Goal: Task Accomplishment & Management: Complete application form

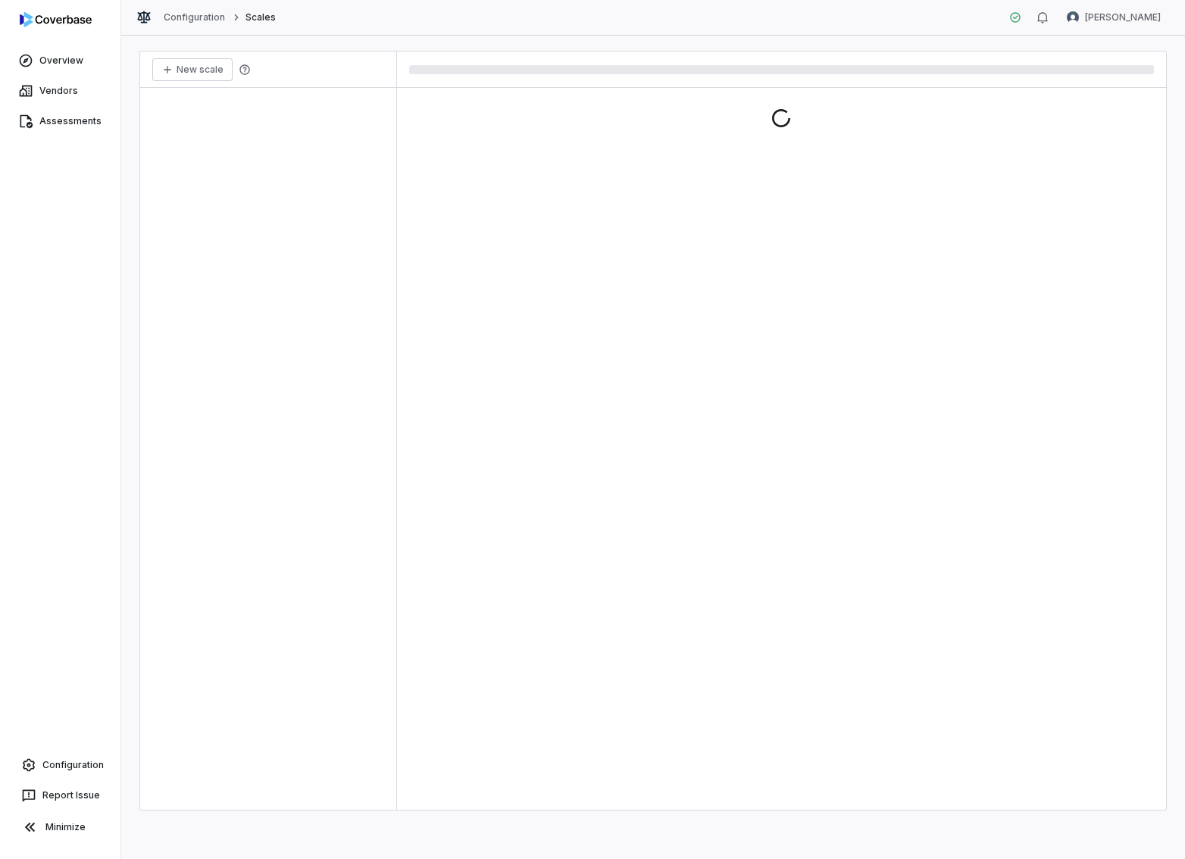
click at [1147, 30] on div "Configuration Scales Tomo Majima" at bounding box center [653, 18] width 1064 height 36
click at [1148, 21] on html "Overview Vendors Assessments Configuration Report Issue Minimize Configuration …" at bounding box center [592, 429] width 1185 height 859
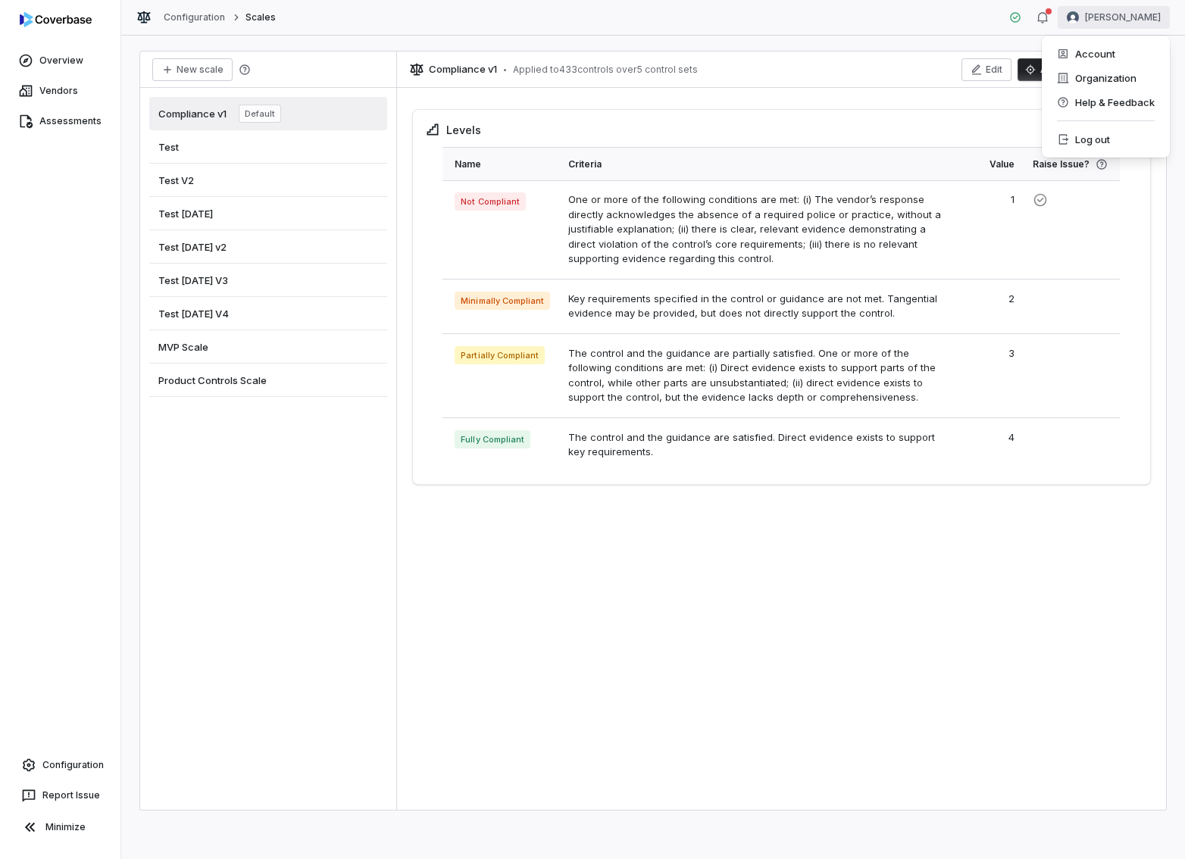
click at [218, 530] on html "Overview Vendors Assessments Configuration Report Issue Minimize Configuration …" at bounding box center [592, 429] width 1185 height 859
click at [75, 766] on span "Configuration" at bounding box center [72, 765] width 61 height 12
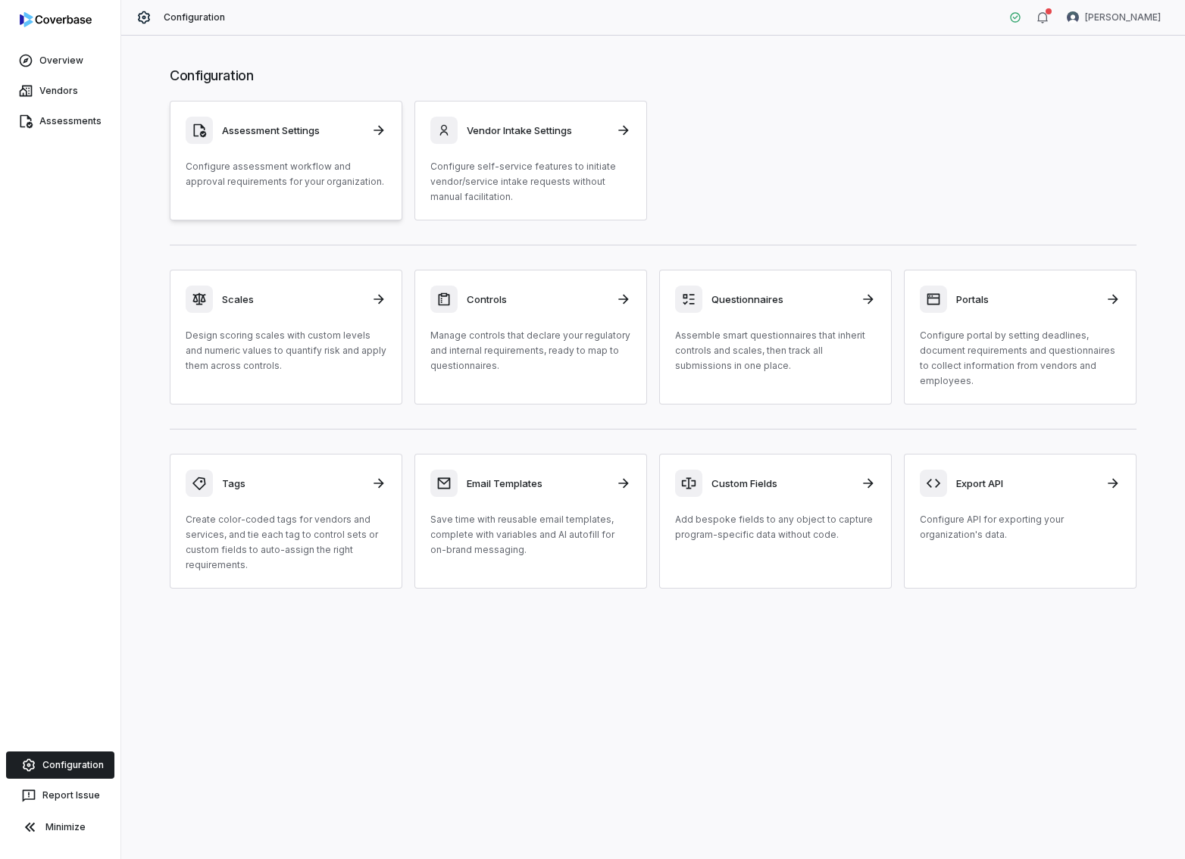
click at [291, 165] on p "Configure assessment workflow and approval requirements for your organization." at bounding box center [286, 174] width 201 height 30
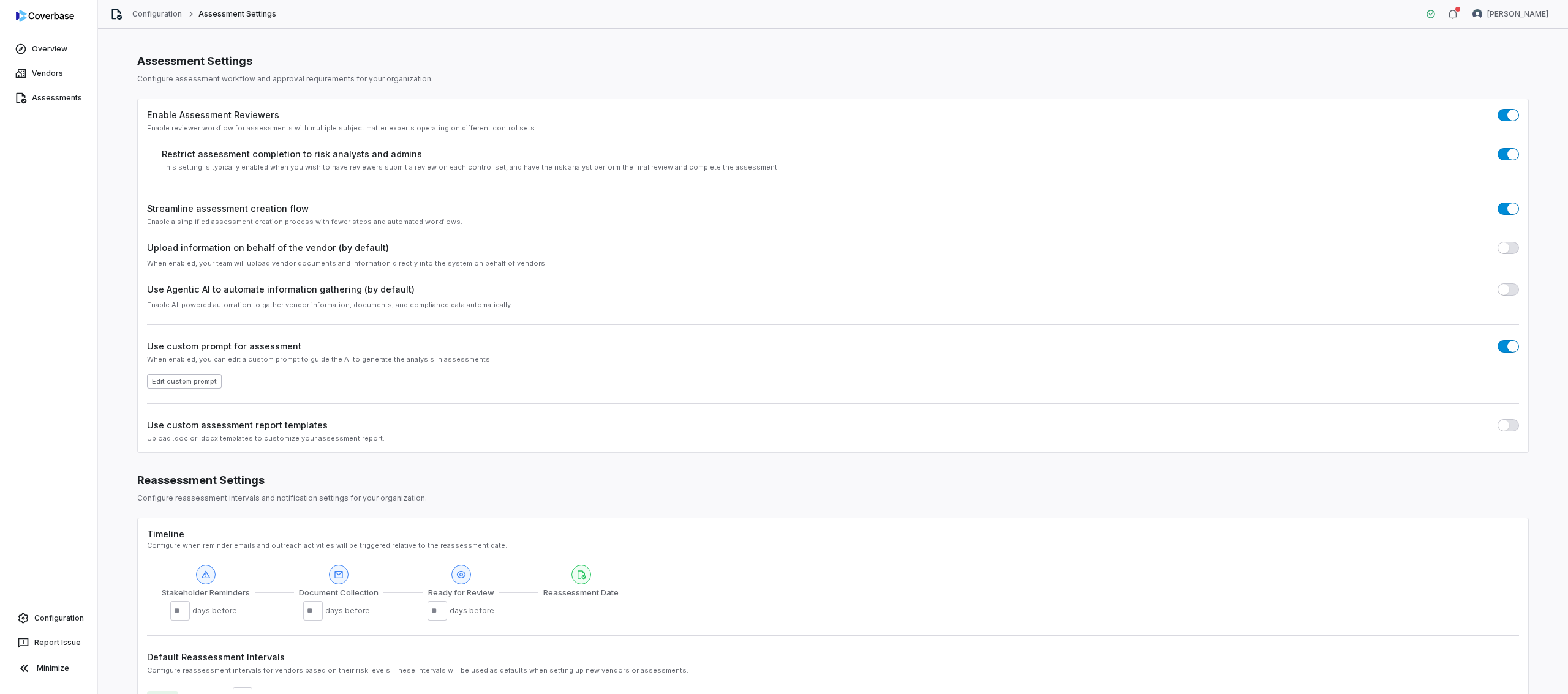
click at [206, 385] on button "Edit custom prompt" at bounding box center [184, 381] width 74 height 15
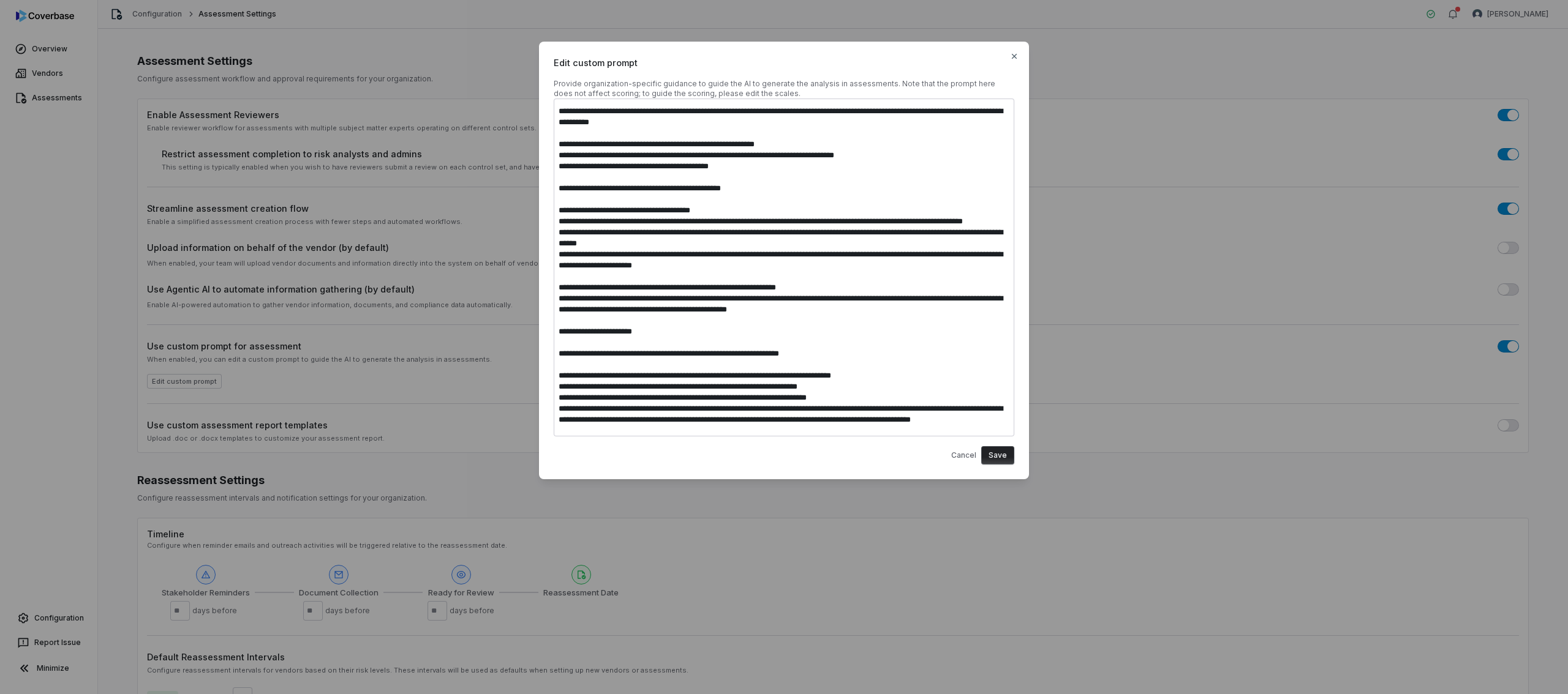
scroll to position [193, 0]
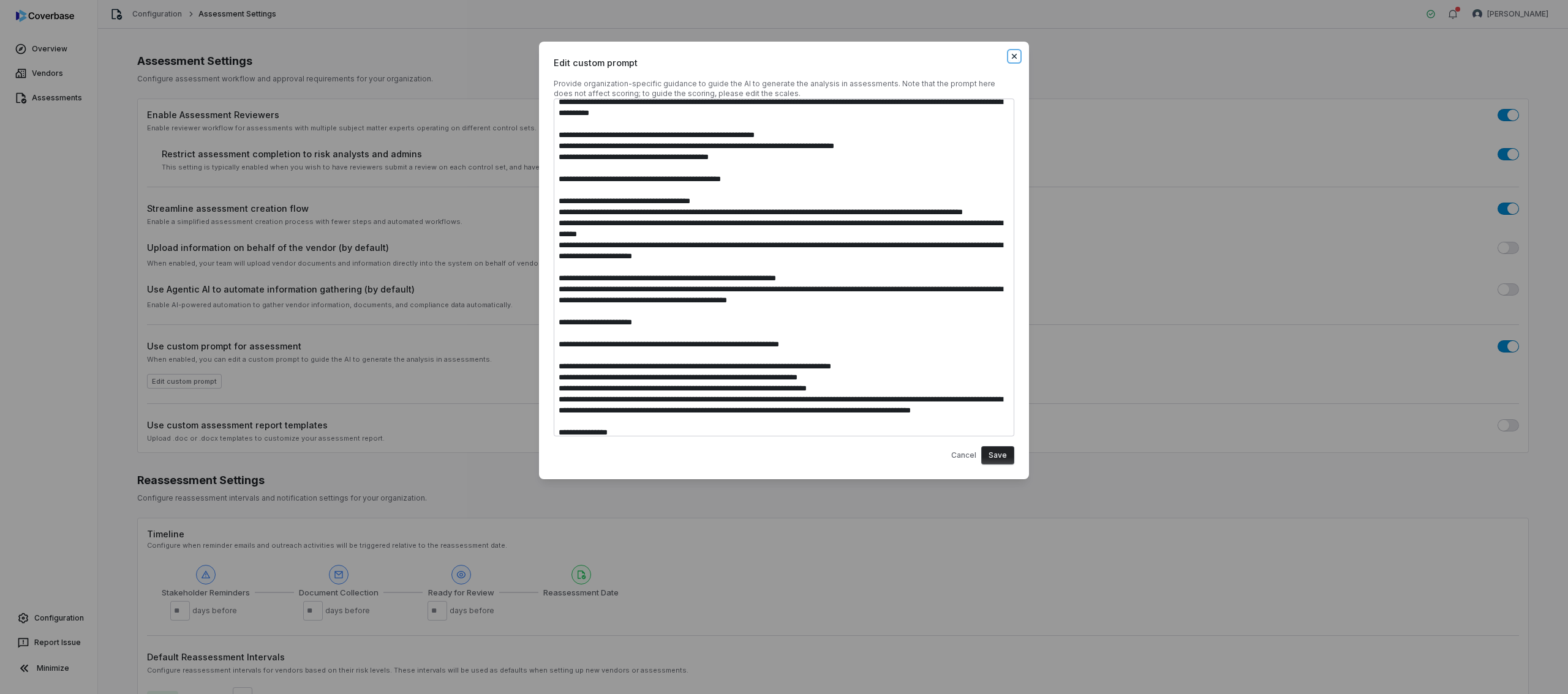
click at [957, 54] on icon "button" at bounding box center [1014, 57] width 10 height 10
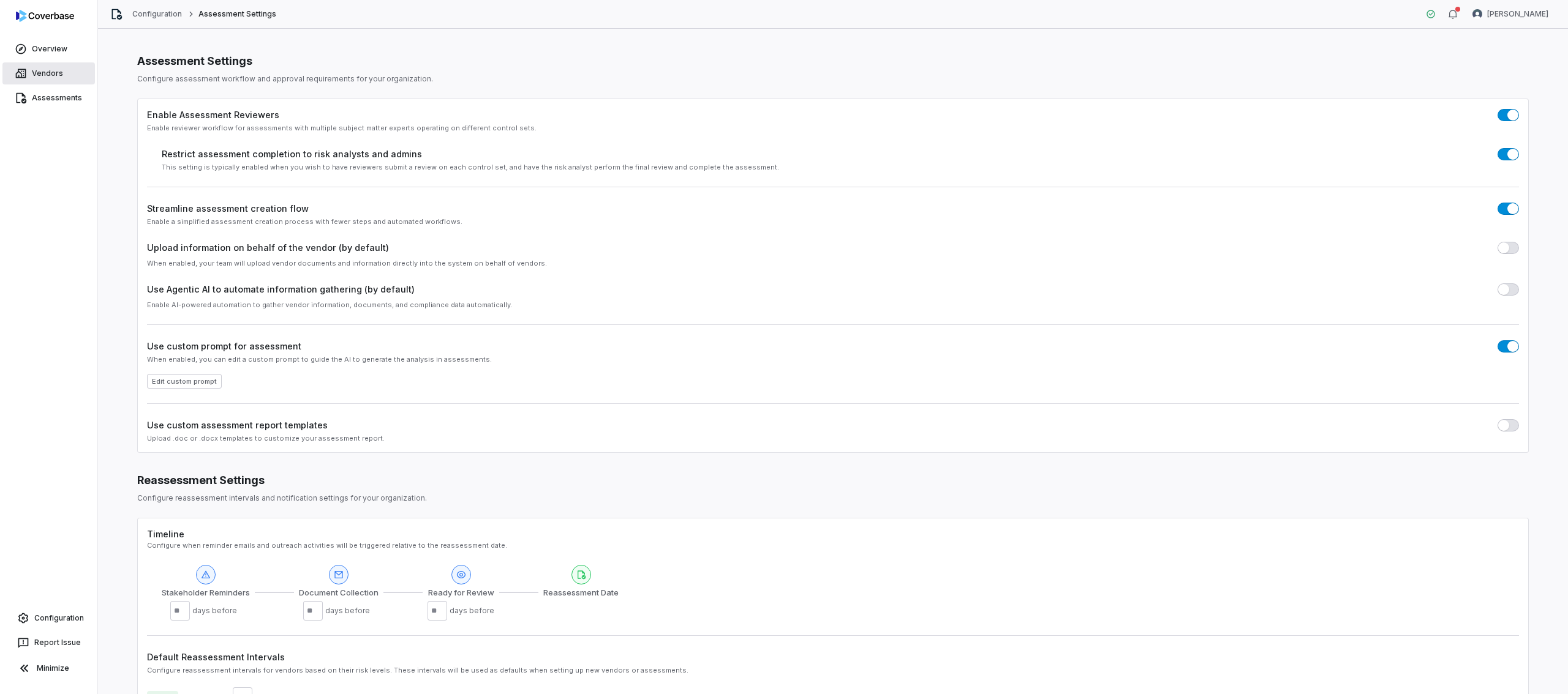
click at [54, 78] on span "Vendors" at bounding box center [47, 74] width 32 height 10
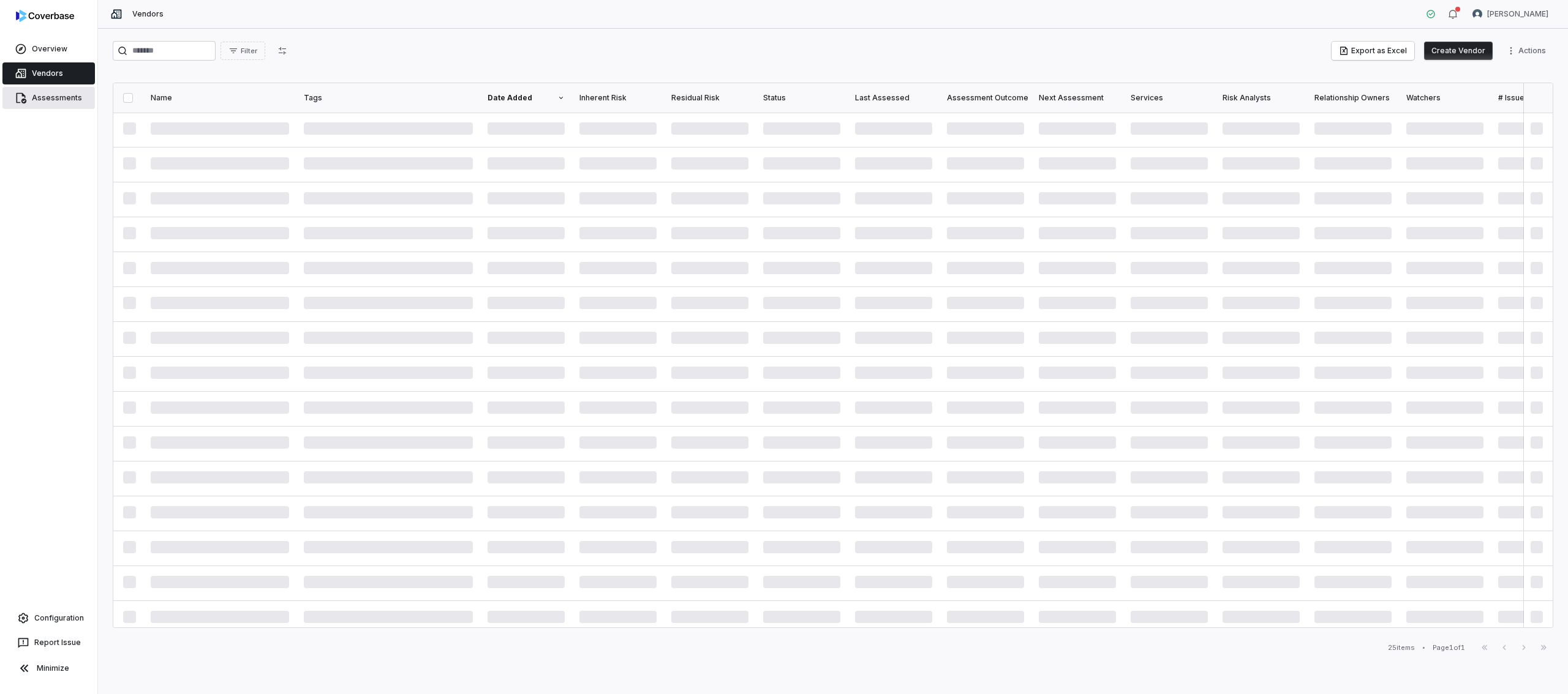
click at [57, 106] on link "Assessments" at bounding box center [48, 98] width 92 height 22
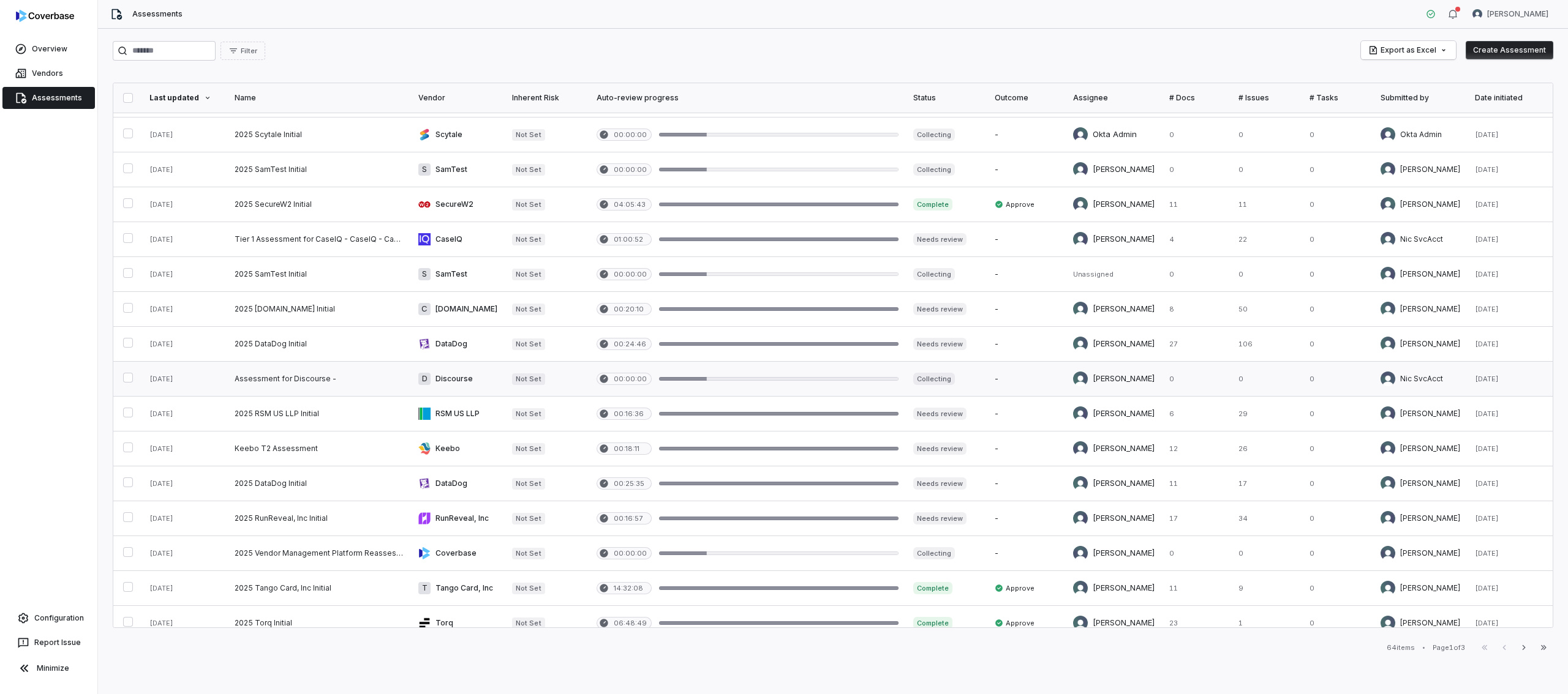
scroll to position [357, 0]
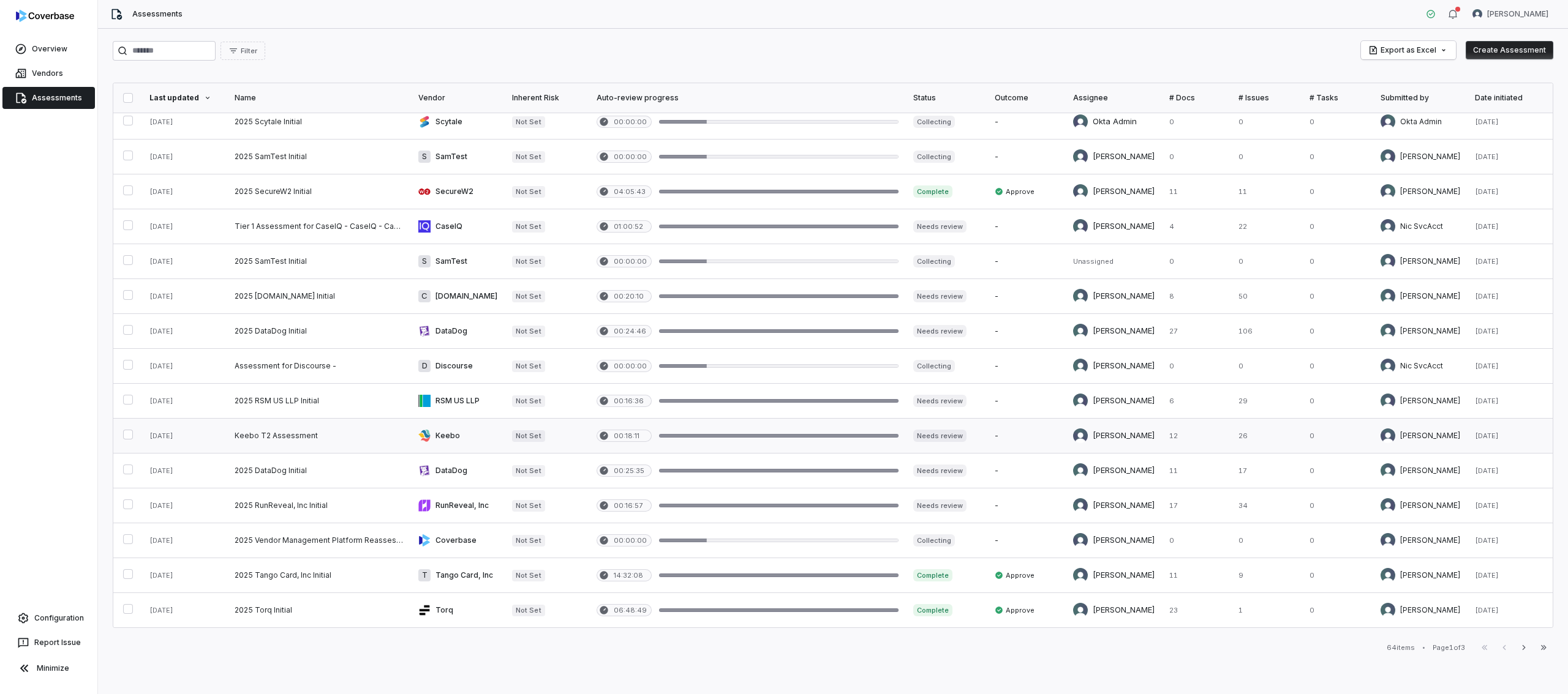
click at [306, 435] on link at bounding box center [318, 435] width 183 height 34
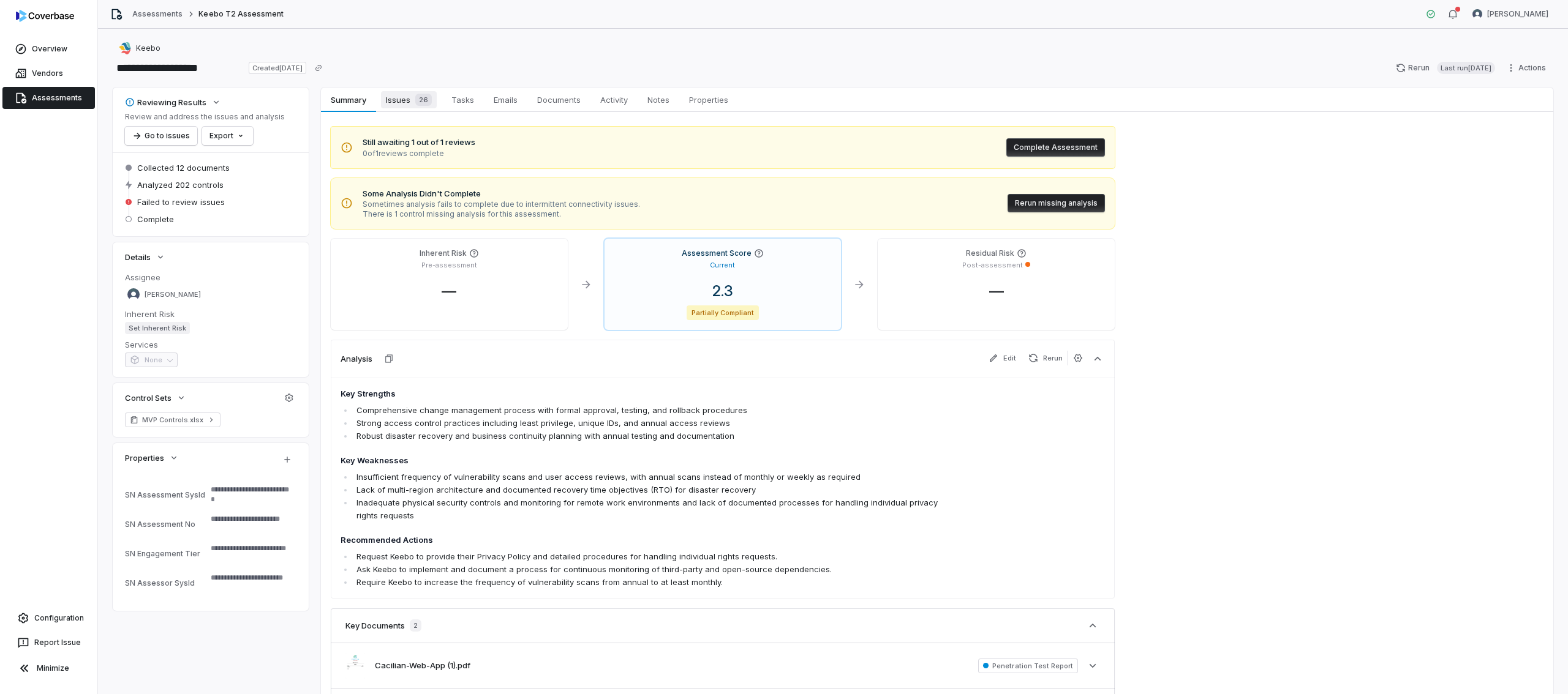
click at [394, 107] on span "Issues 26" at bounding box center [408, 99] width 56 height 17
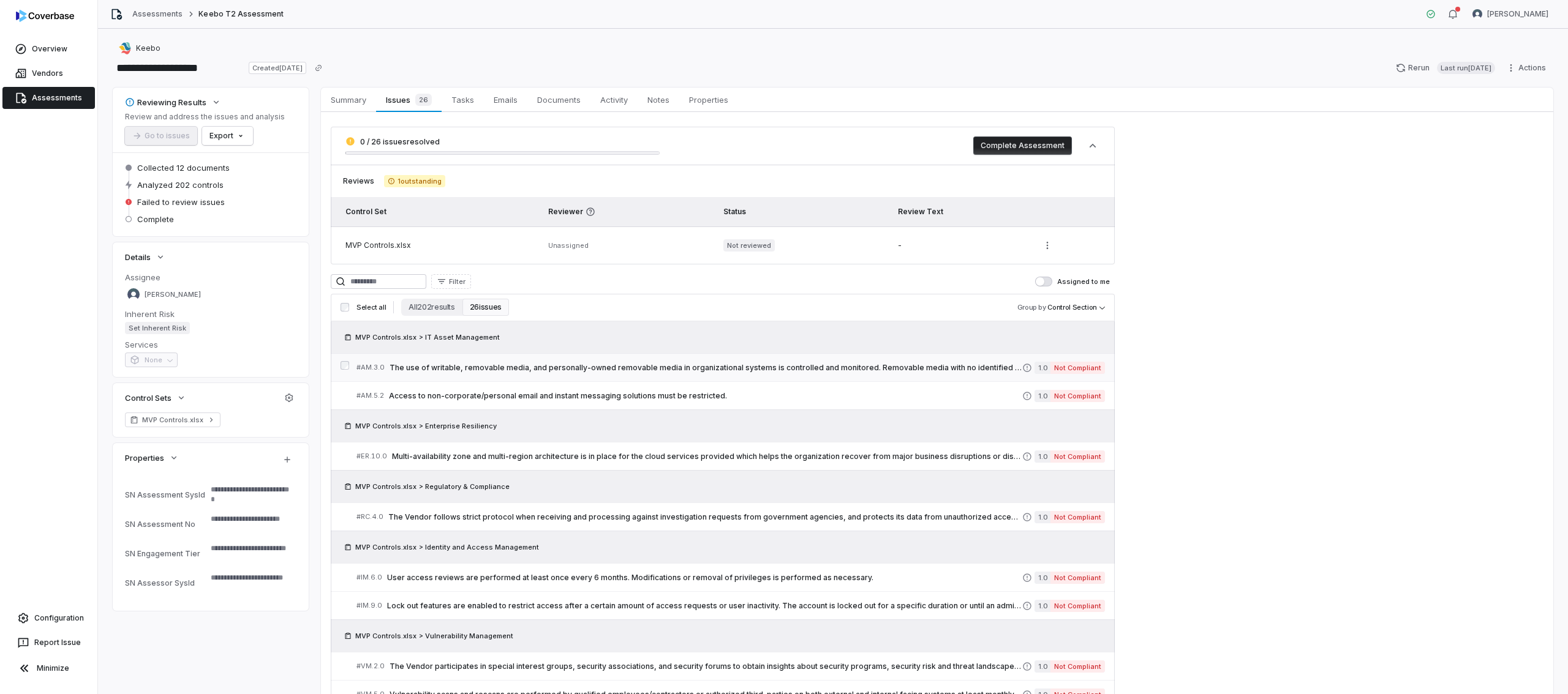
click at [525, 366] on span "The use of writable, removable media, and personally-owned removable media in o…" at bounding box center [706, 368] width 633 height 10
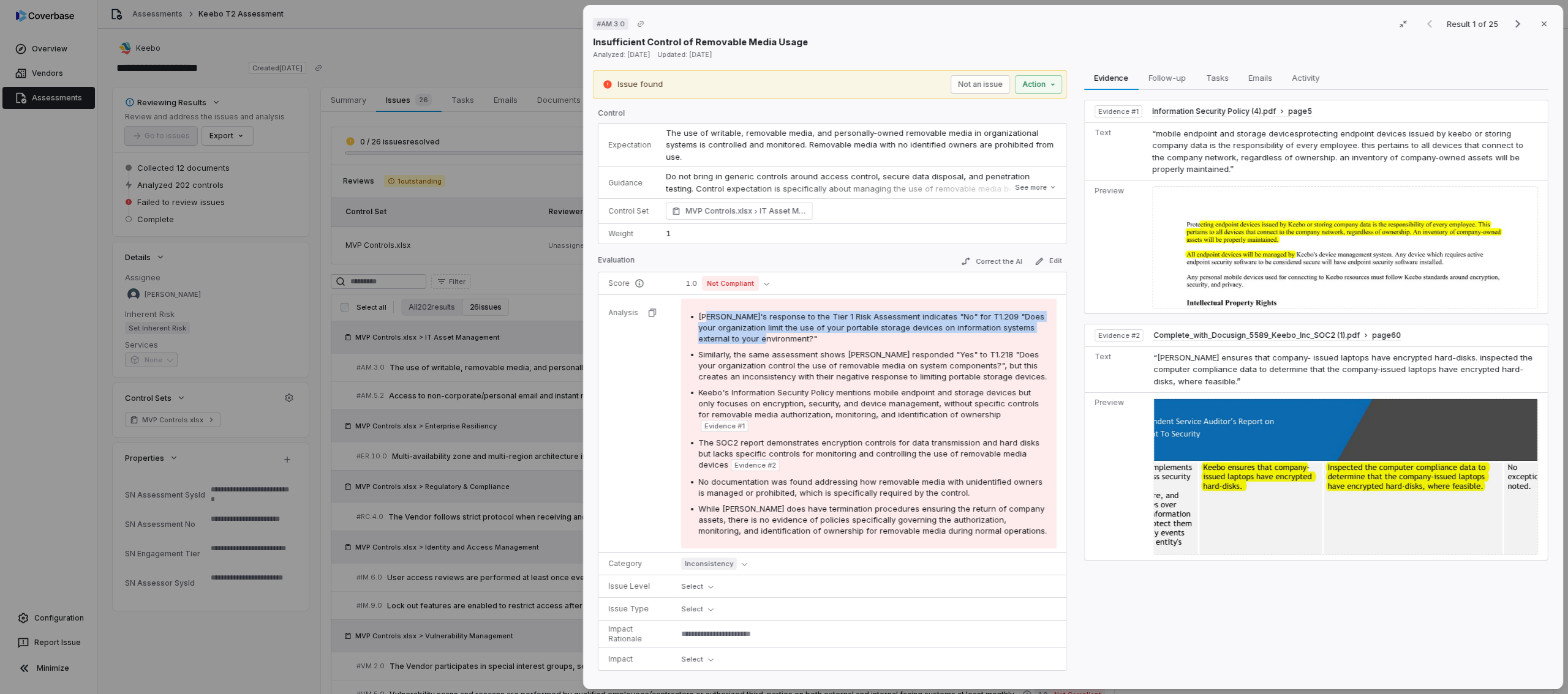
drag, startPoint x: 707, startPoint y: 315, endPoint x: 796, endPoint y: 338, distance: 91.9
click at [796, 338] on span "Keebo's response to the Tier 1 Risk Assessment indicates "No" for T1.209 "Does …" at bounding box center [871, 327] width 346 height 32
click at [821, 339] on div "Keebo's response to the Tier 1 Risk Assessment indicates "No" for T1.209 "Does …" at bounding box center [872, 327] width 348 height 33
drag, startPoint x: 825, startPoint y: 341, endPoint x: 688, endPoint y: 320, distance: 138.6
click at [688, 320] on div "Keebo's response to the Tier 1 Risk Assessment indicates "No" for T1.209 "Does …" at bounding box center [869, 423] width 376 height 250
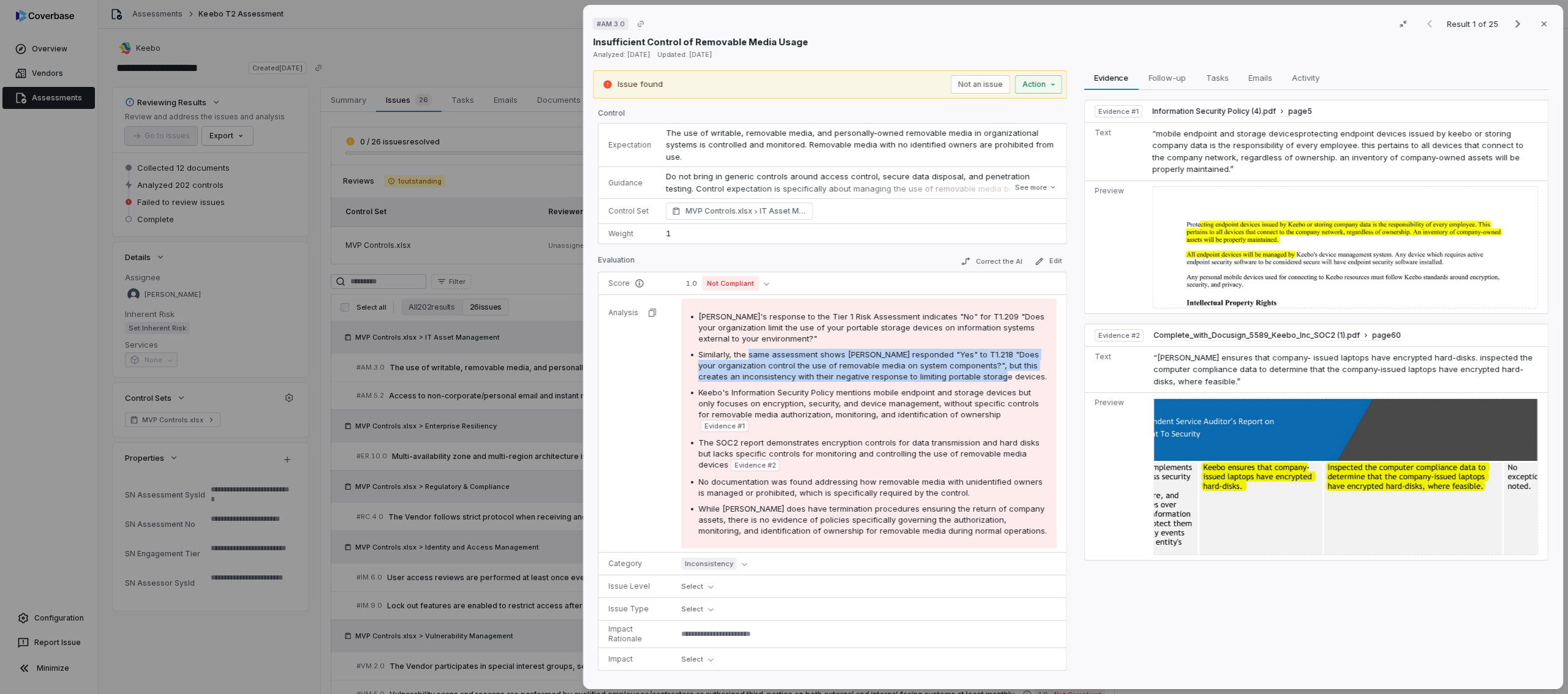
drag, startPoint x: 749, startPoint y: 350, endPoint x: 1031, endPoint y: 381, distance: 283.7
click at [957, 381] on div "Similarly, the same assessment shows Keebo responded "Yes" to T1.218 "Does your…" at bounding box center [872, 365] width 348 height 33
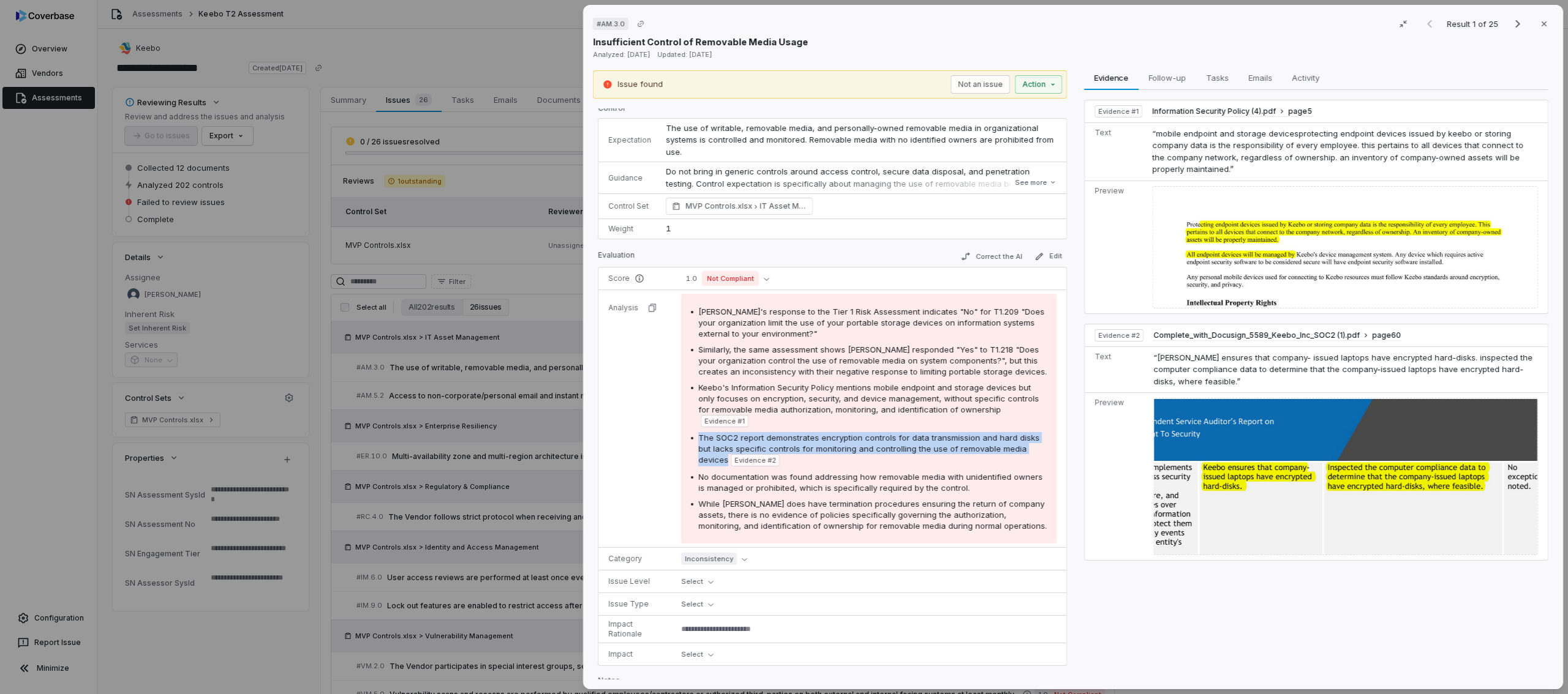
drag, startPoint x: 697, startPoint y: 437, endPoint x: 726, endPoint y: 457, distance: 35.2
click at [726, 457] on div "The SOC2 report demonstrates encryption controls for data transmission and hard…" at bounding box center [872, 449] width 348 height 34
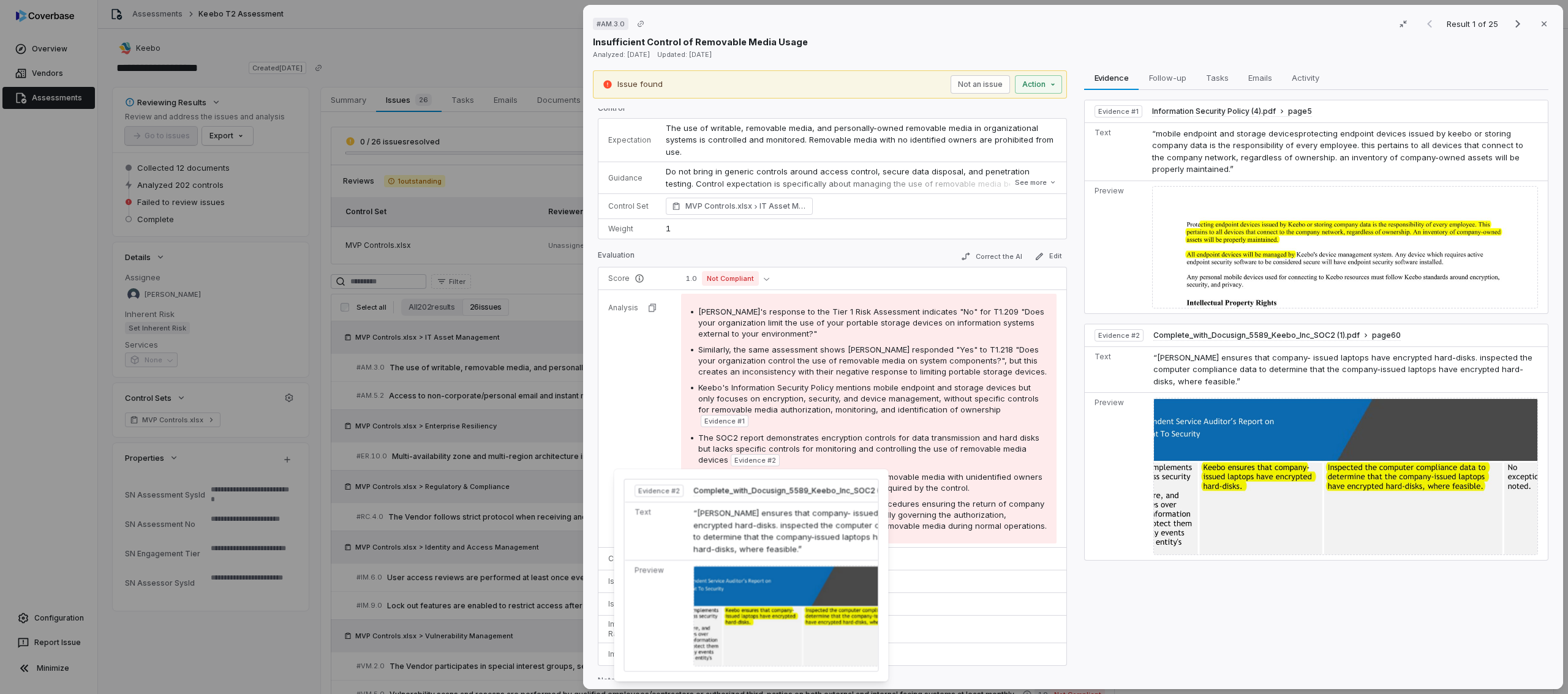
click at [957, 490] on div "No documentation was found addressing how removable media with unidentified own…" at bounding box center [872, 482] width 348 height 22
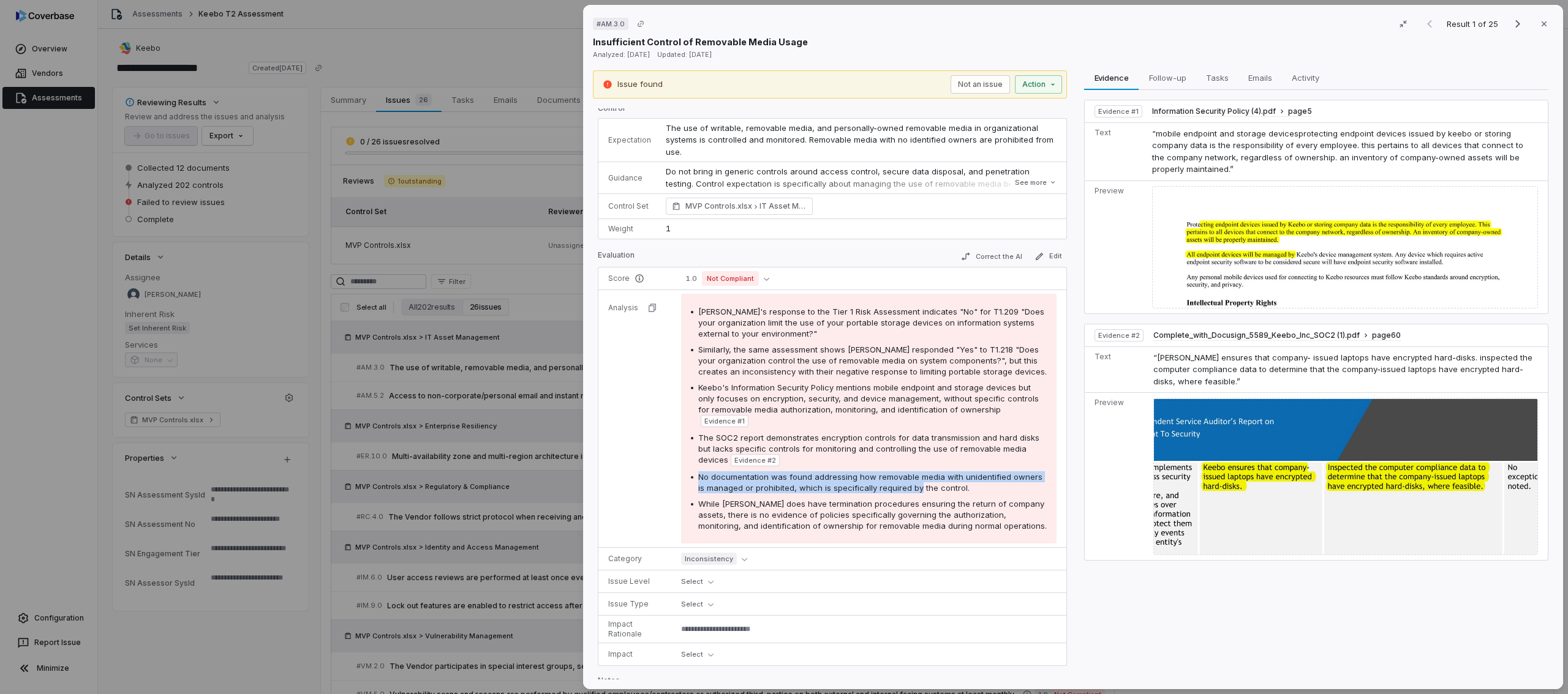
drag, startPoint x: 909, startPoint y: 484, endPoint x: 697, endPoint y: 478, distance: 212.1
click at [698, 478] on span "No documentation was found addressing how removable media with unidentified own…" at bounding box center [870, 482] width 344 height 21
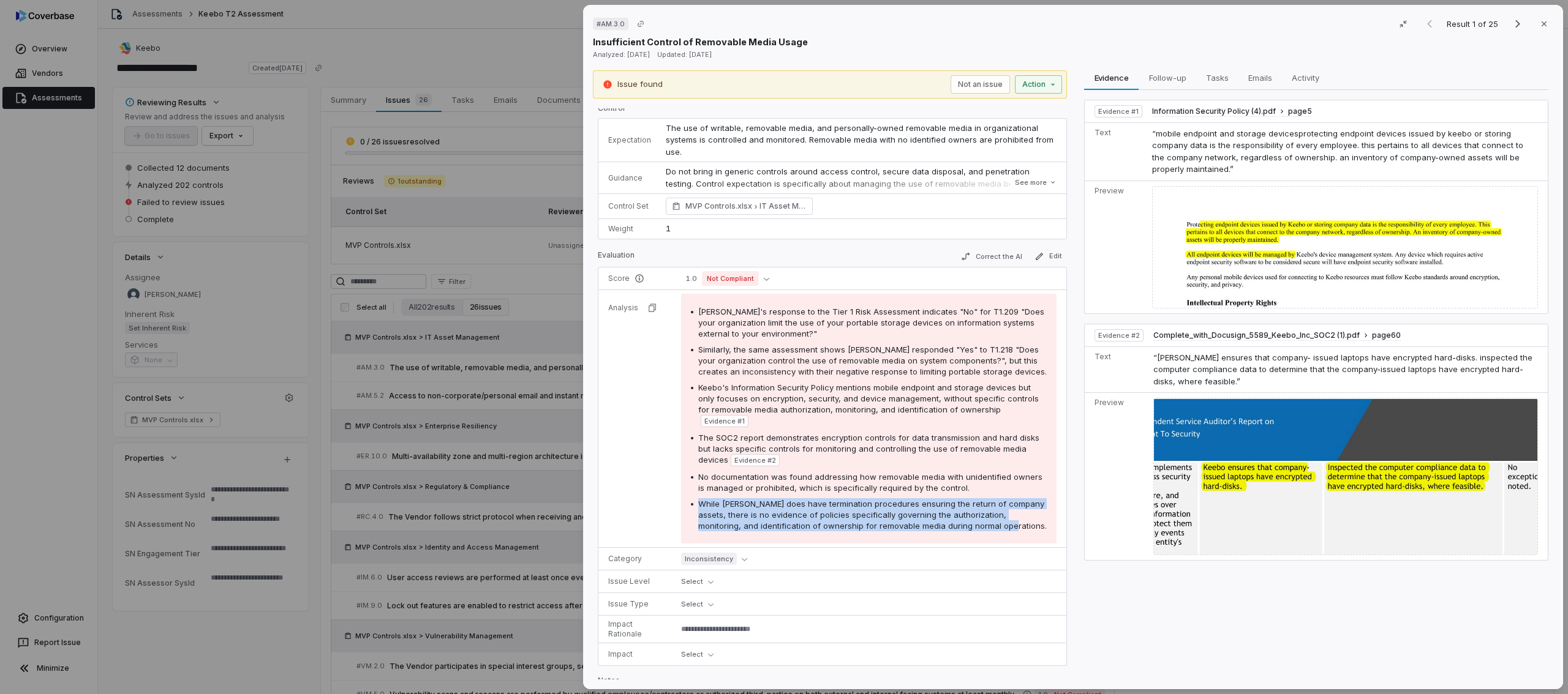
drag, startPoint x: 973, startPoint y: 527, endPoint x: 698, endPoint y: 495, distance: 276.9
click at [698, 495] on div "Keebo's response to the Tier 1 Risk Assessment indicates "No" for T1.209 "Does …" at bounding box center [869, 419] width 356 height 225
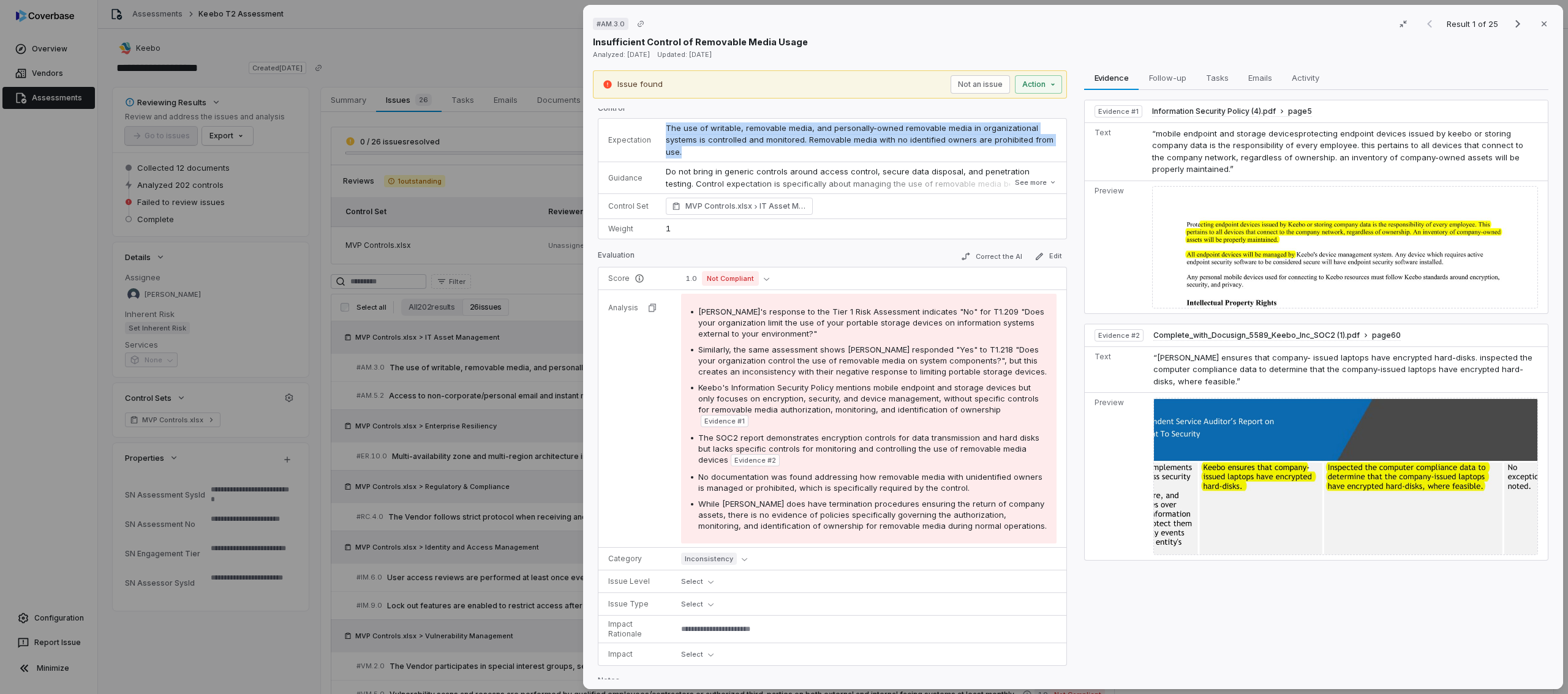
drag, startPoint x: 684, startPoint y: 151, endPoint x: 664, endPoint y: 128, distance: 30.5
click at [664, 128] on td "The use of writable, removable media, and personally-owned removable media in o…" at bounding box center [862, 141] width 408 height 44
click at [957, 183] on button "See more" at bounding box center [1035, 182] width 49 height 22
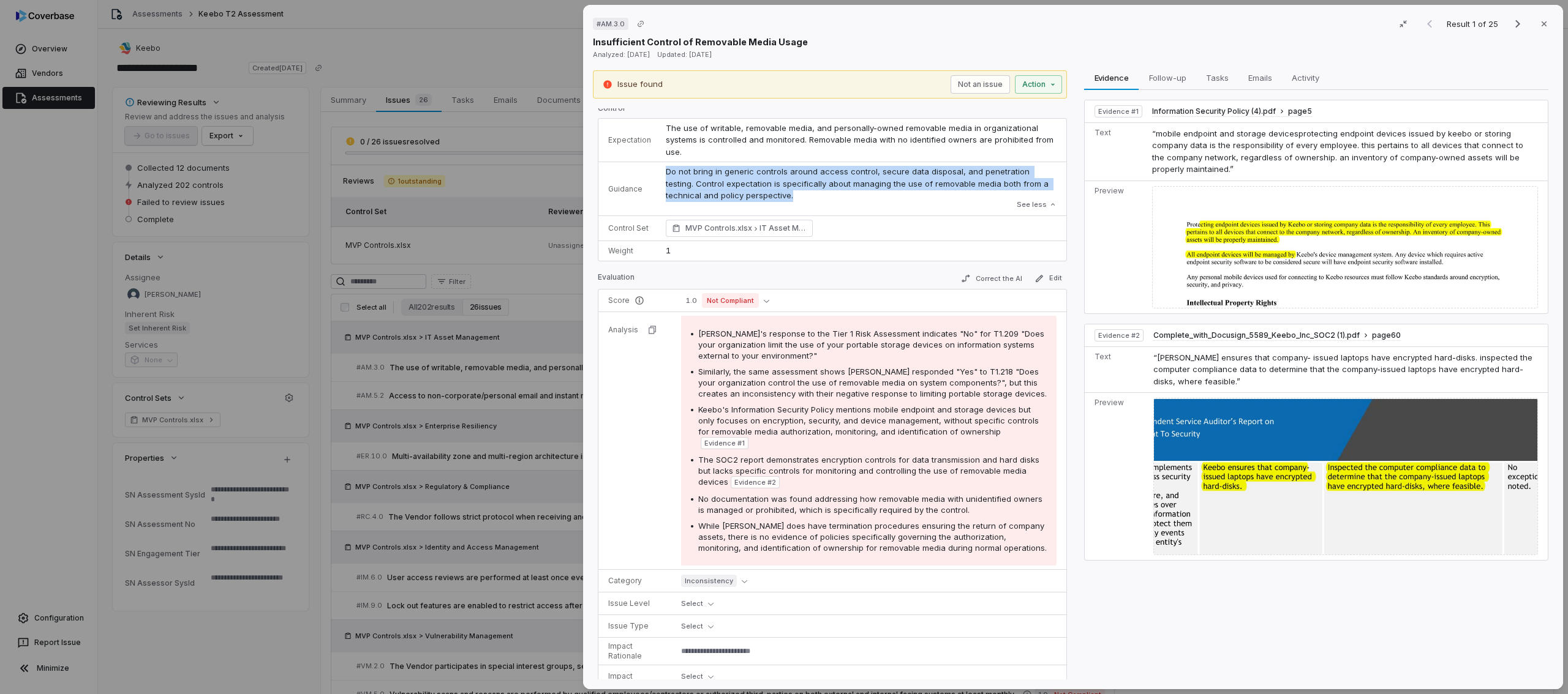
drag, startPoint x: 664, startPoint y: 171, endPoint x: 752, endPoint y: 195, distance: 91.2
click at [752, 195] on p "Do not bring in generic controls around access control, secure data disposal, a…" at bounding box center [861, 183] width 390 height 36
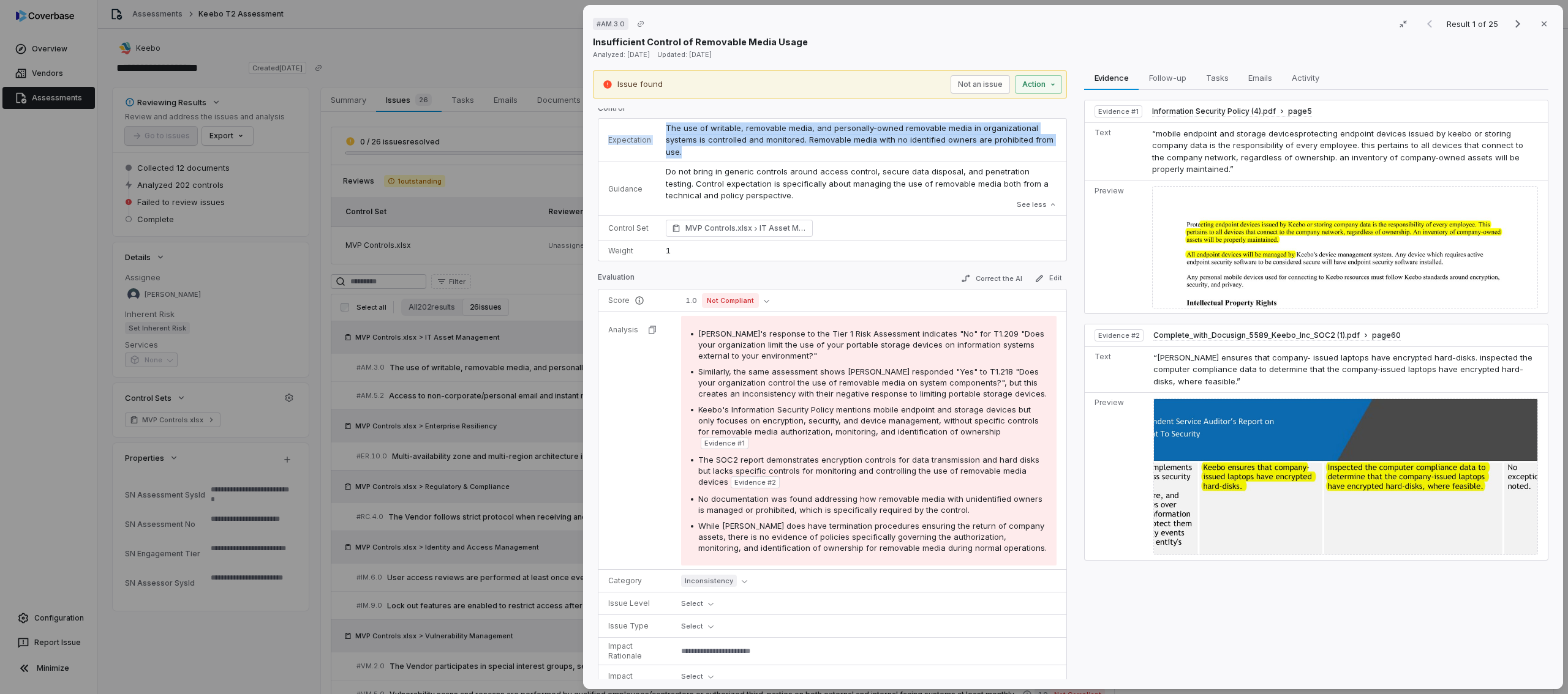
drag, startPoint x: 710, startPoint y: 155, endPoint x: 643, endPoint y: 129, distance: 71.9
click at [643, 129] on tr "Expectation The use of writable, removable media, and personally-owned removabl…" at bounding box center [832, 141] width 468 height 44
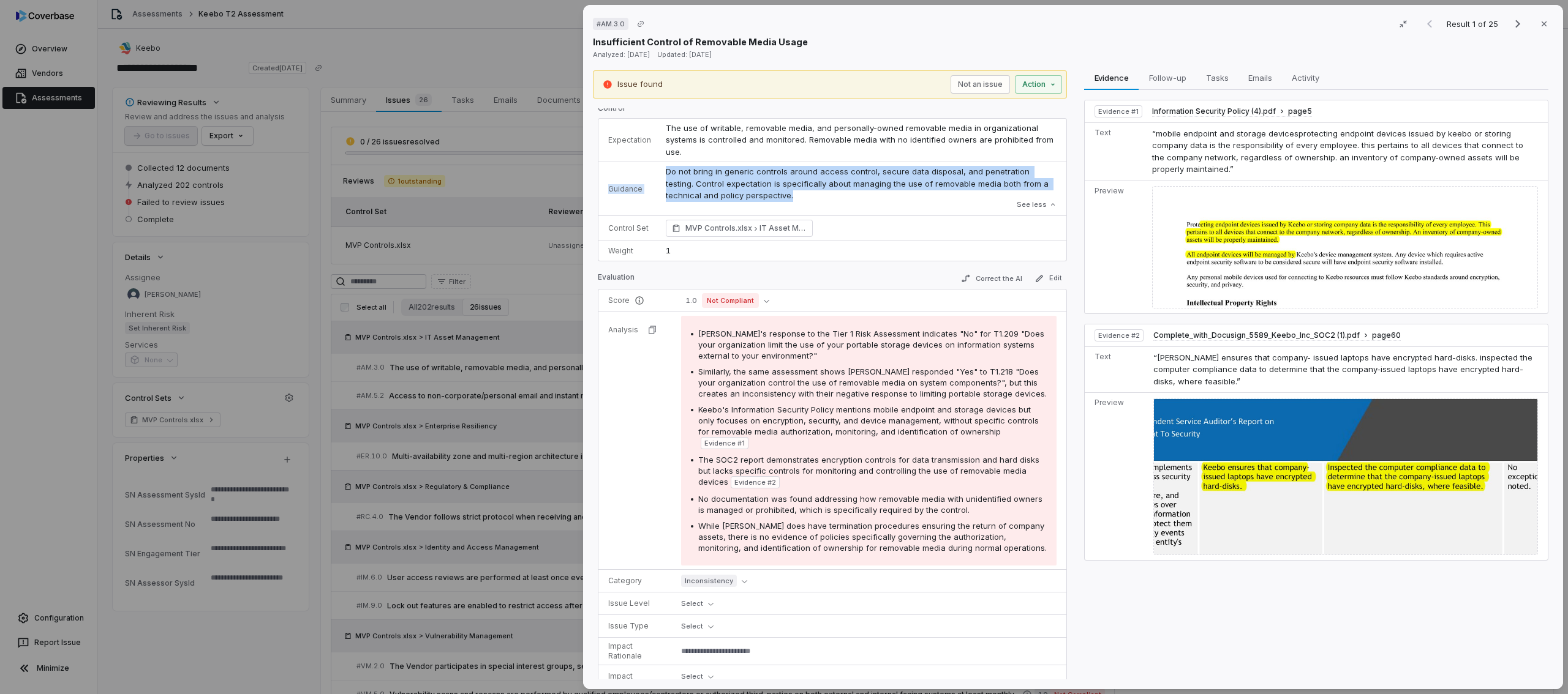
drag, startPoint x: 746, startPoint y: 196, endPoint x: 640, endPoint y: 169, distance: 109.4
click at [640, 169] on tr "Guidance Do not bring in generic controls around access control, secure data di…" at bounding box center [832, 189] width 468 height 54
type textarea "*"
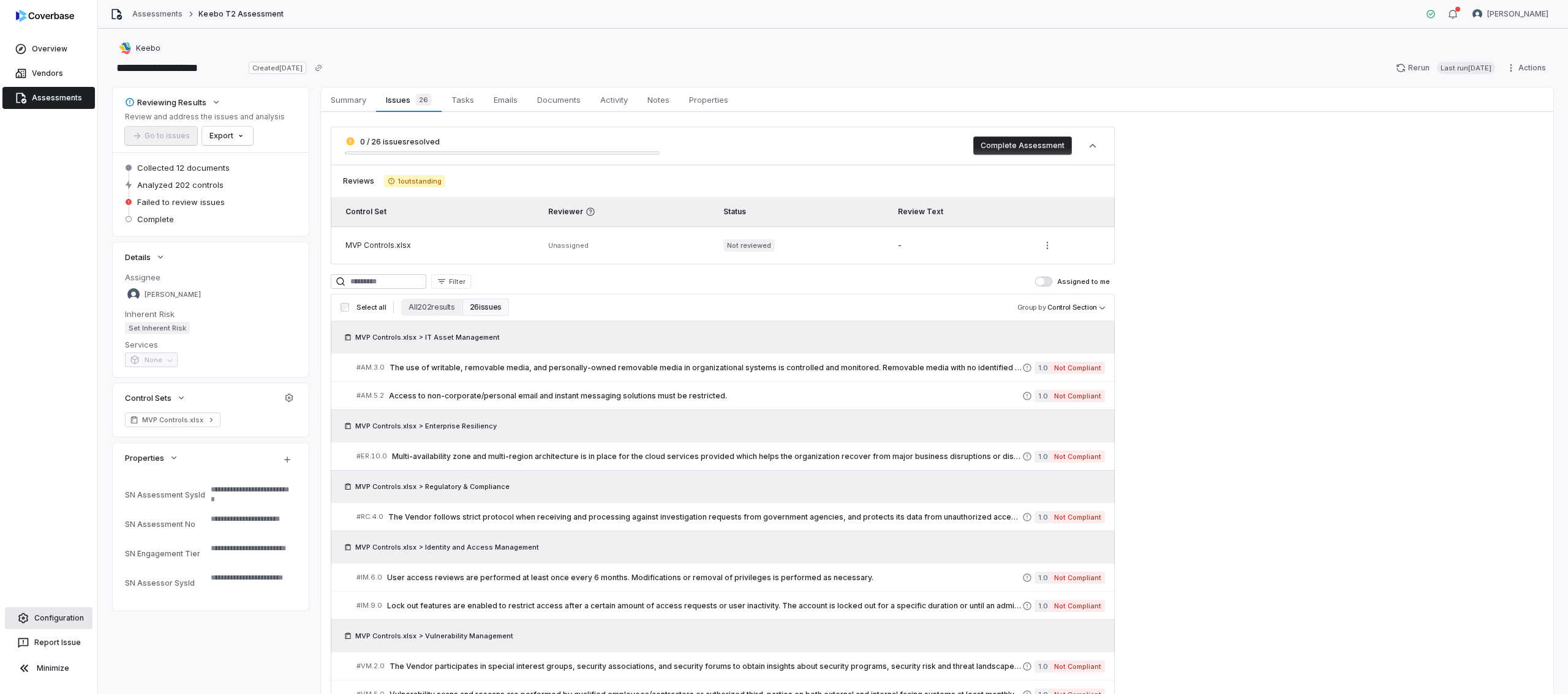
click at [65, 618] on span "Configuration" at bounding box center [58, 618] width 49 height 10
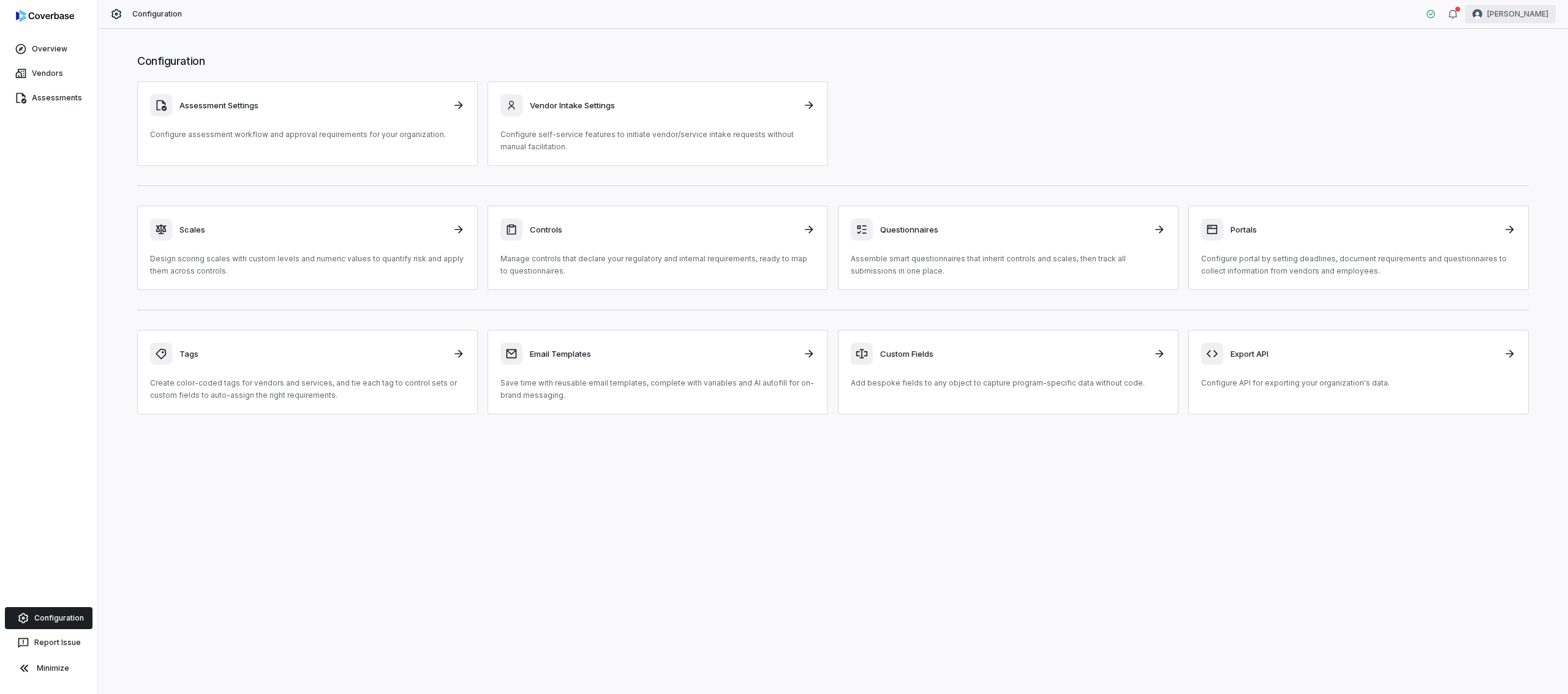
click at [957, 16] on html "Overview Vendors Assessments Configuration Report Issue Minimize Configuration …" at bounding box center [784, 347] width 1568 height 694
click at [957, 113] on div "Log out" at bounding box center [1504, 112] width 94 height 19
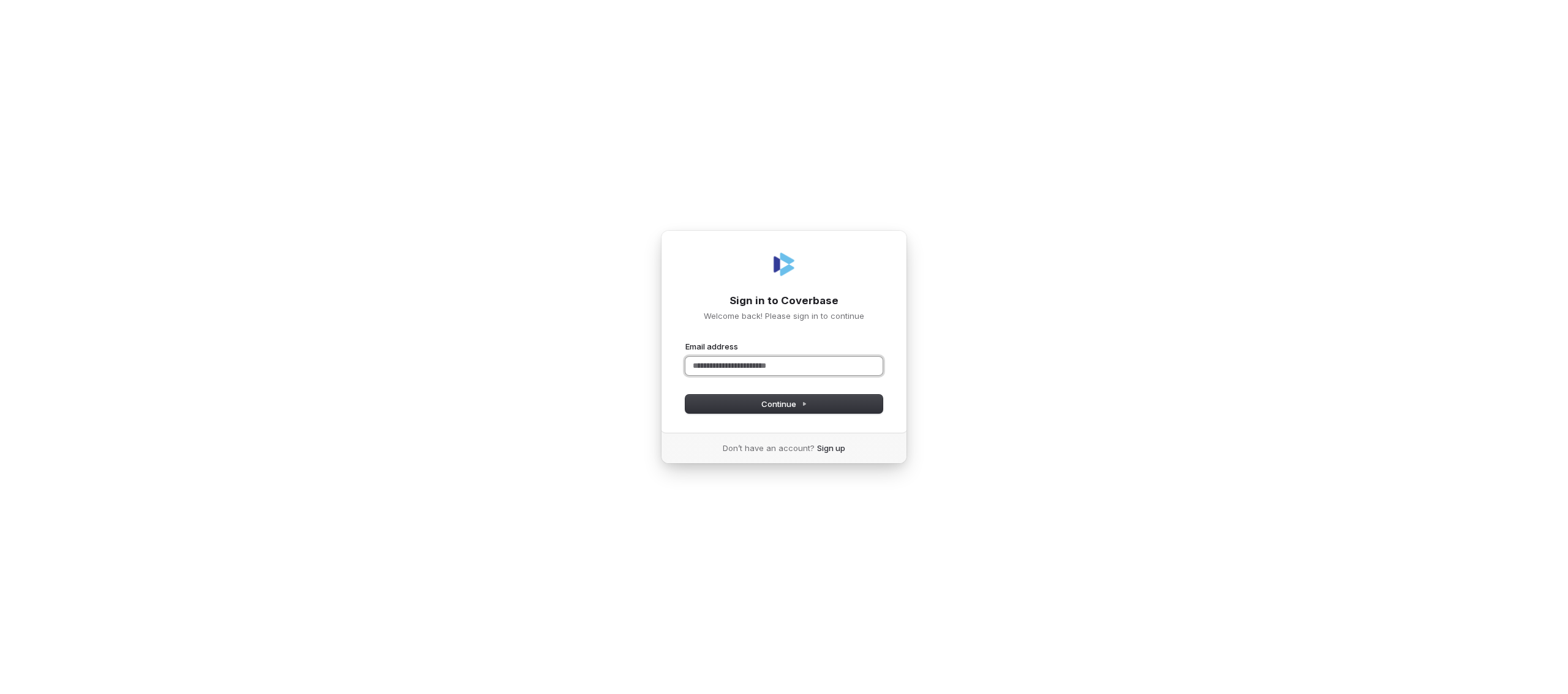
paste input "**********"
click at [685, 341] on button "submit" at bounding box center [685, 341] width 0 height 0
type input "**********"
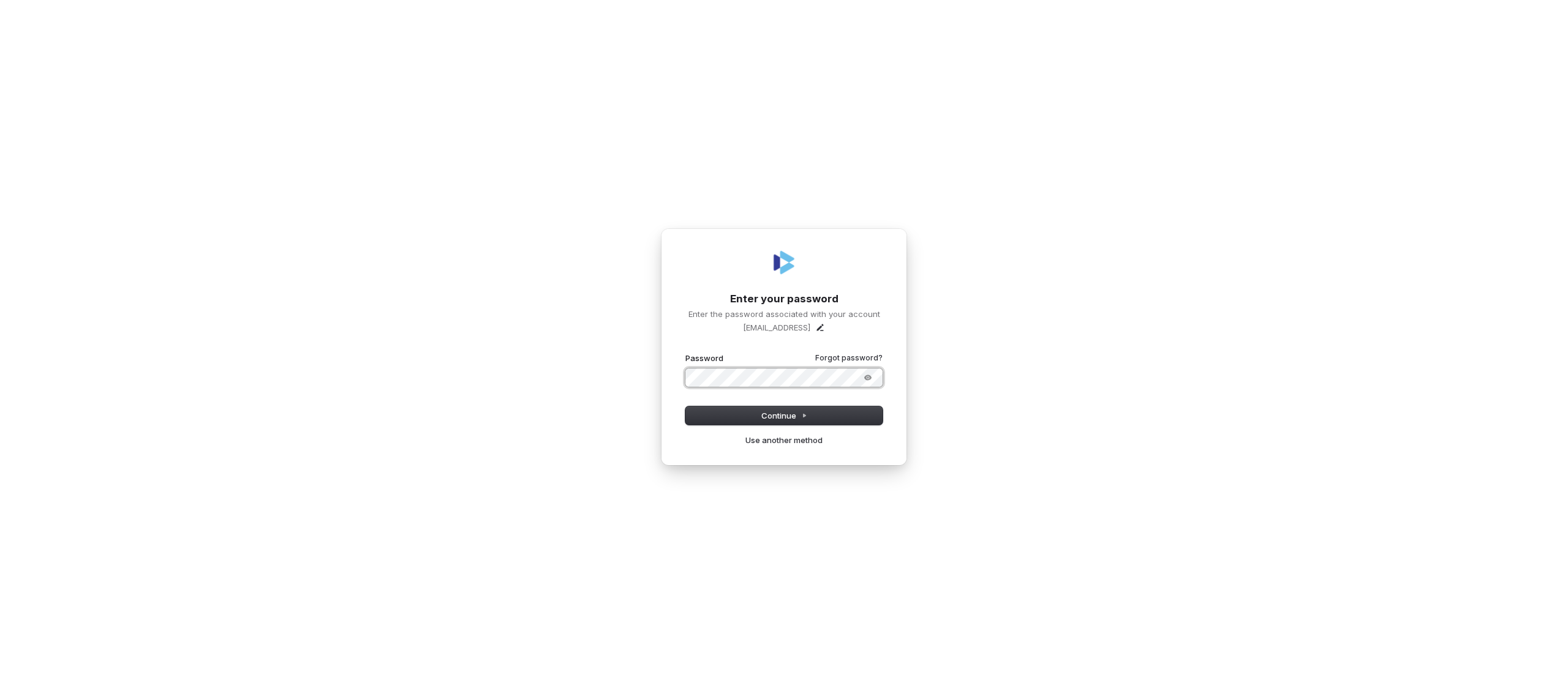
click at [685, 352] on button "submit" at bounding box center [685, 352] width 0 height 0
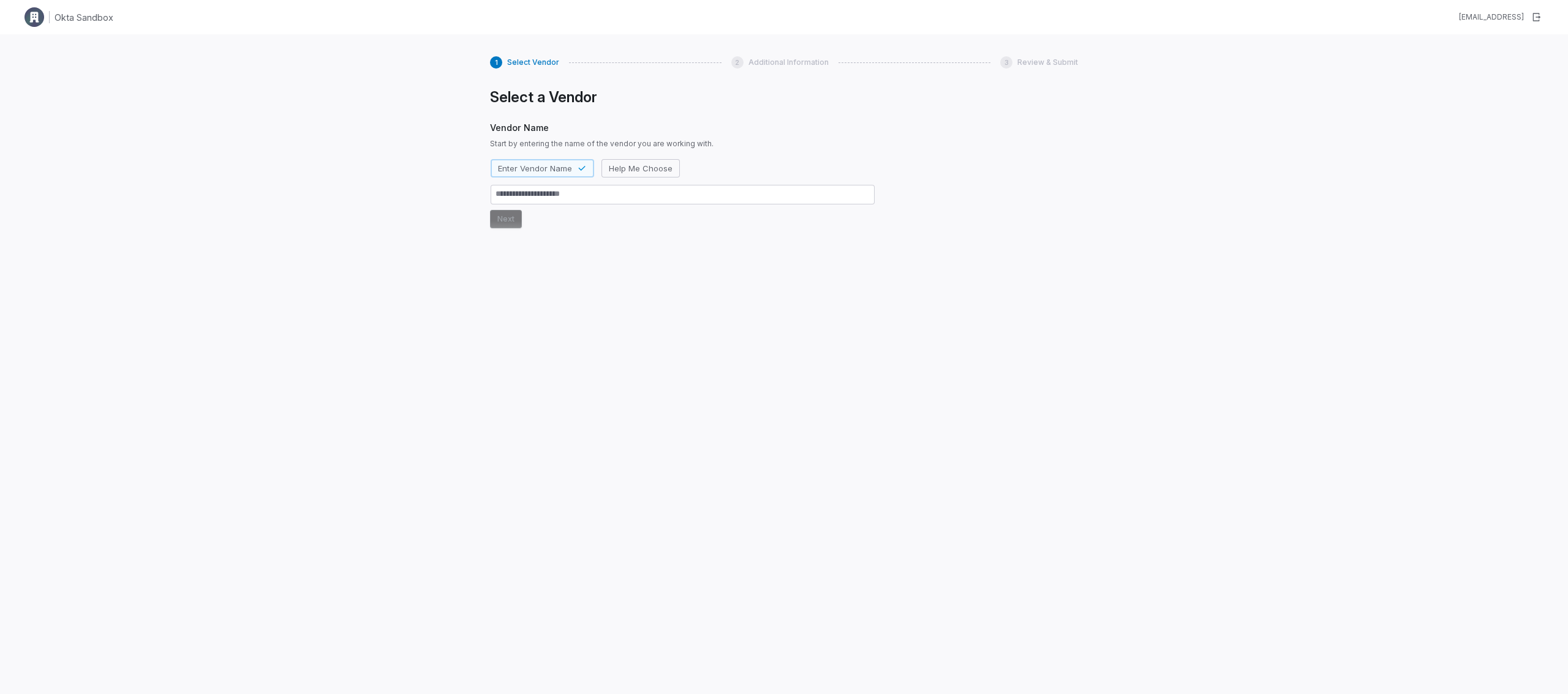
click at [582, 196] on textarea at bounding box center [682, 195] width 384 height 19
type textarea "*"
type textarea "**"
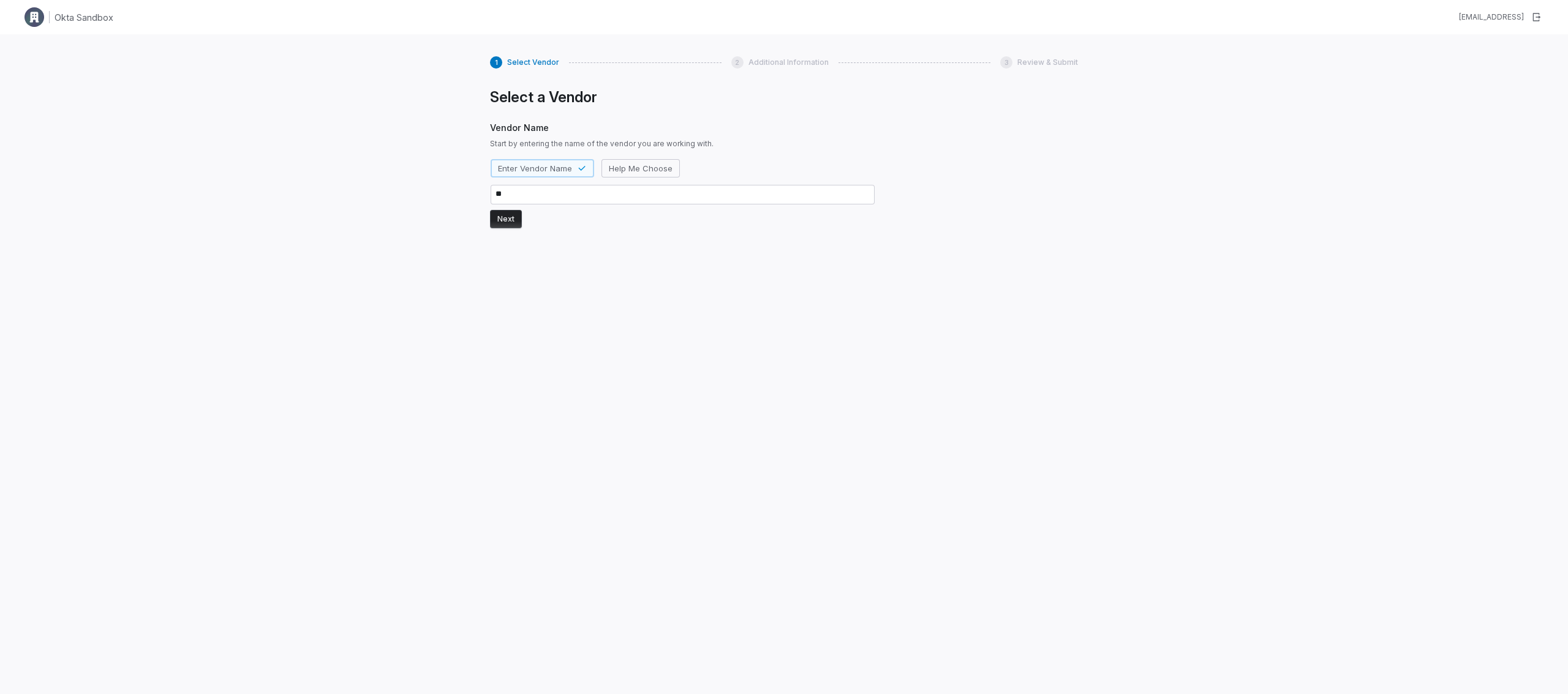
type textarea "*"
type textarea "***"
type textarea "*"
type textarea "****"
type textarea "*"
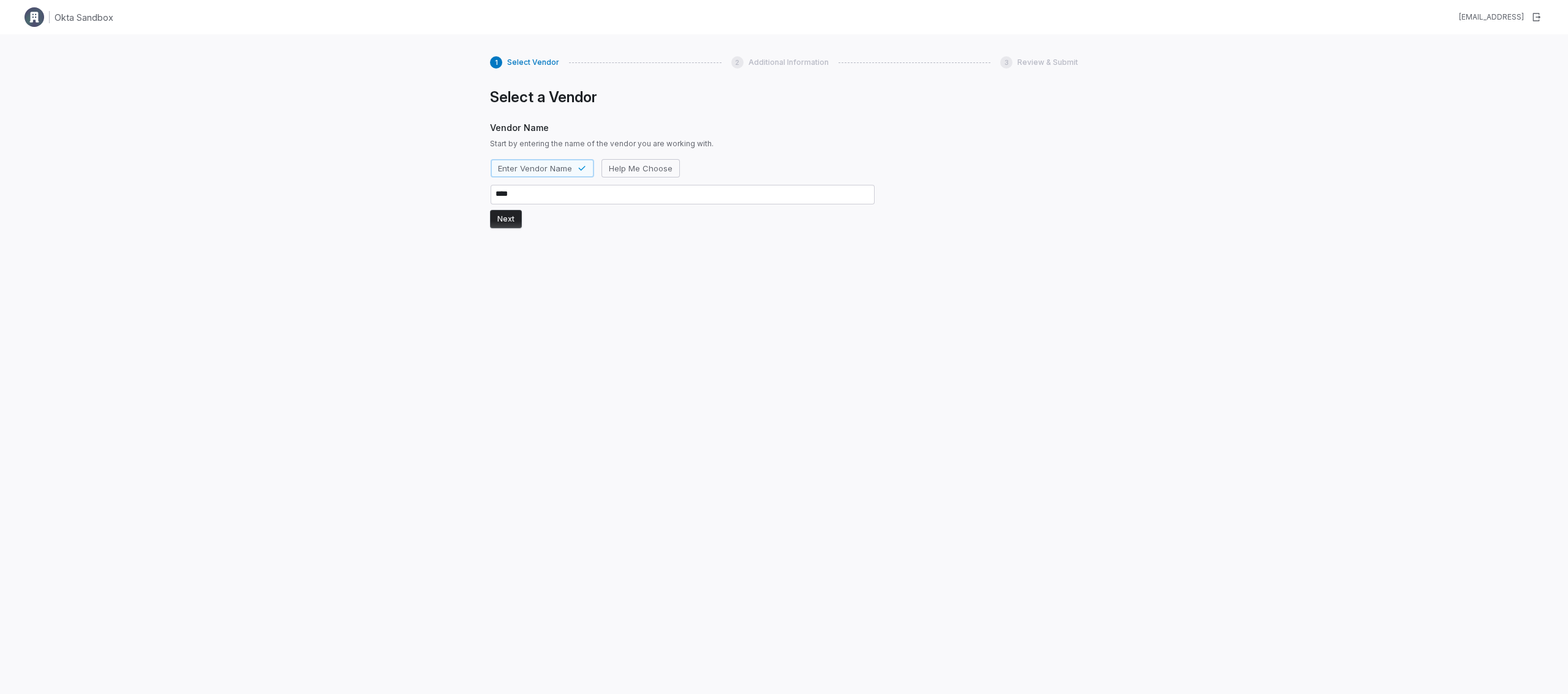
type textarea "*****"
type textarea "*"
type textarea "******"
type textarea "*"
type textarea "*******"
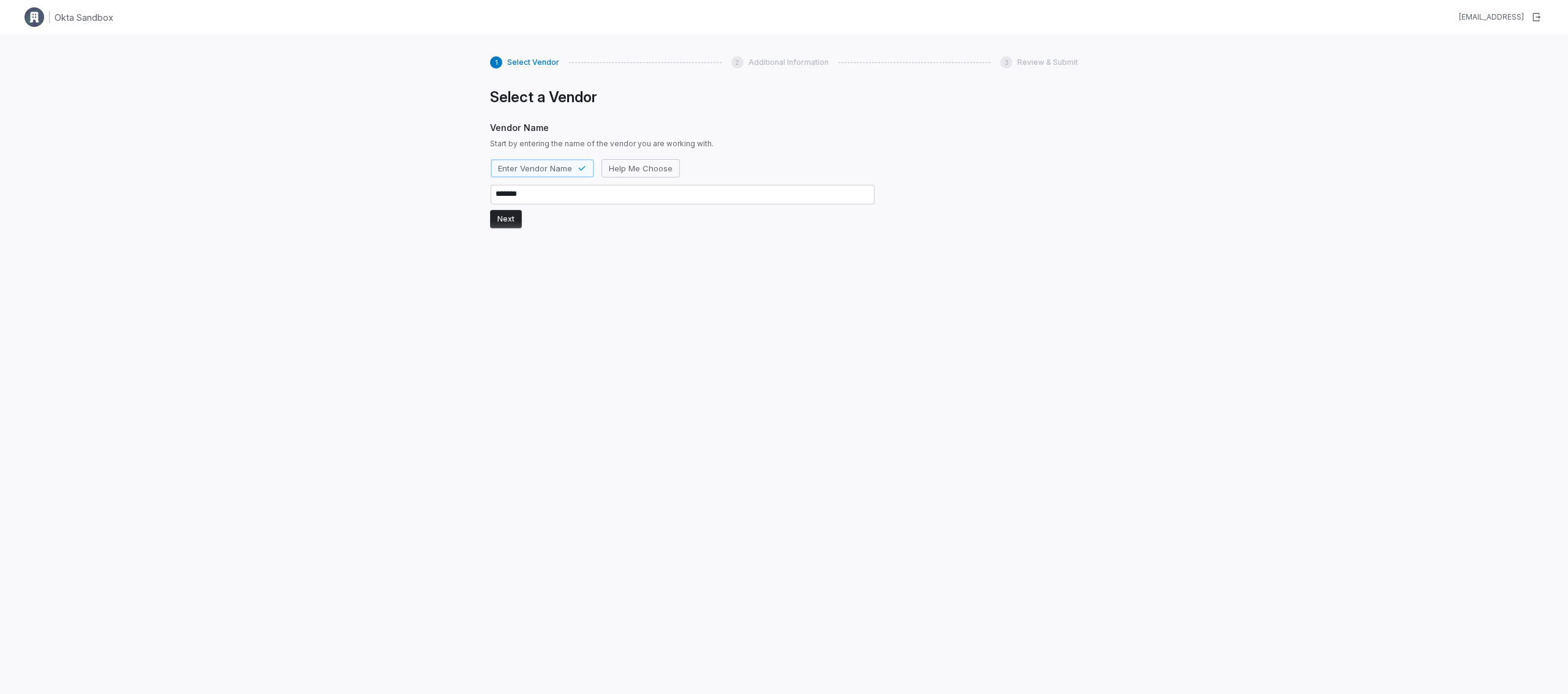
type textarea "*"
type textarea "********"
type textarea "*"
type textarea "*********"
type textarea "*"
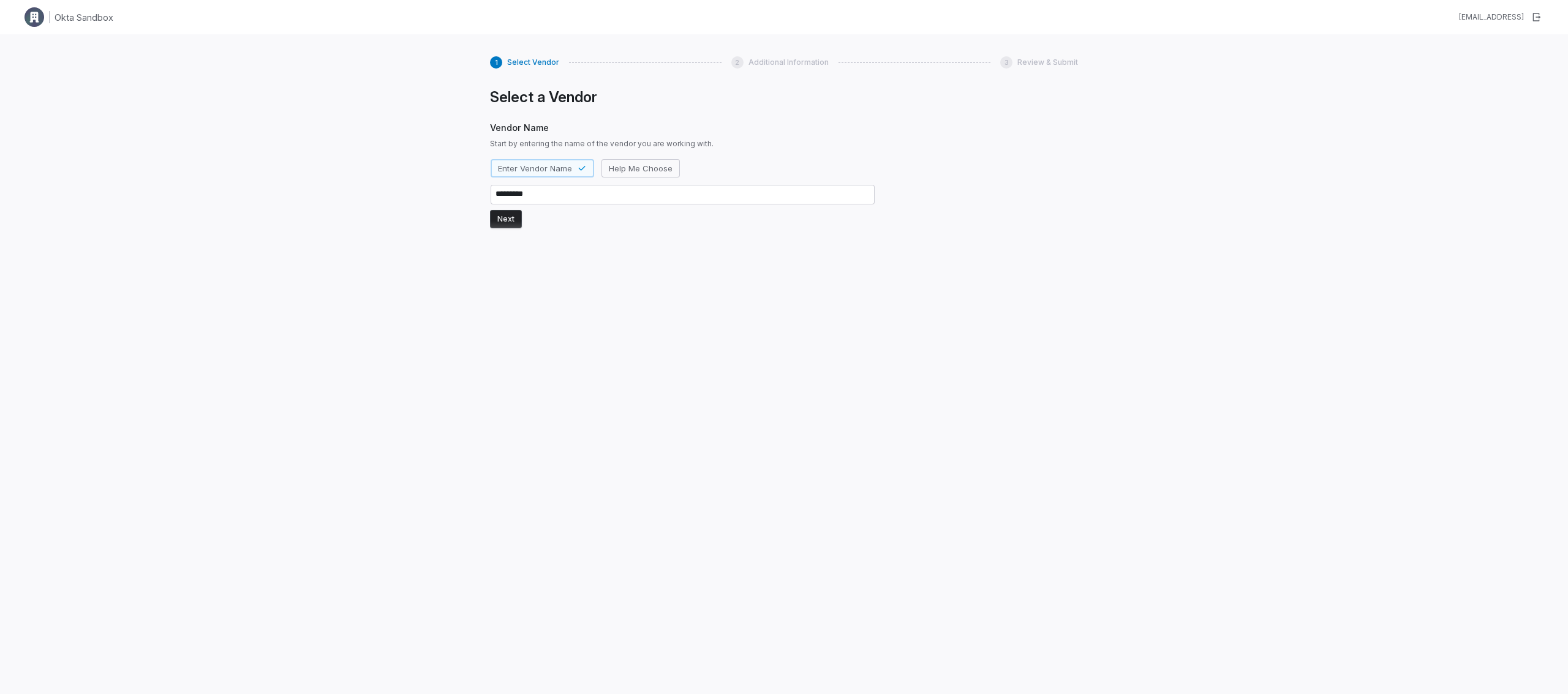
type textarea "**********"
type textarea "*"
type textarea "**********"
type textarea "*"
type textarea "**********"
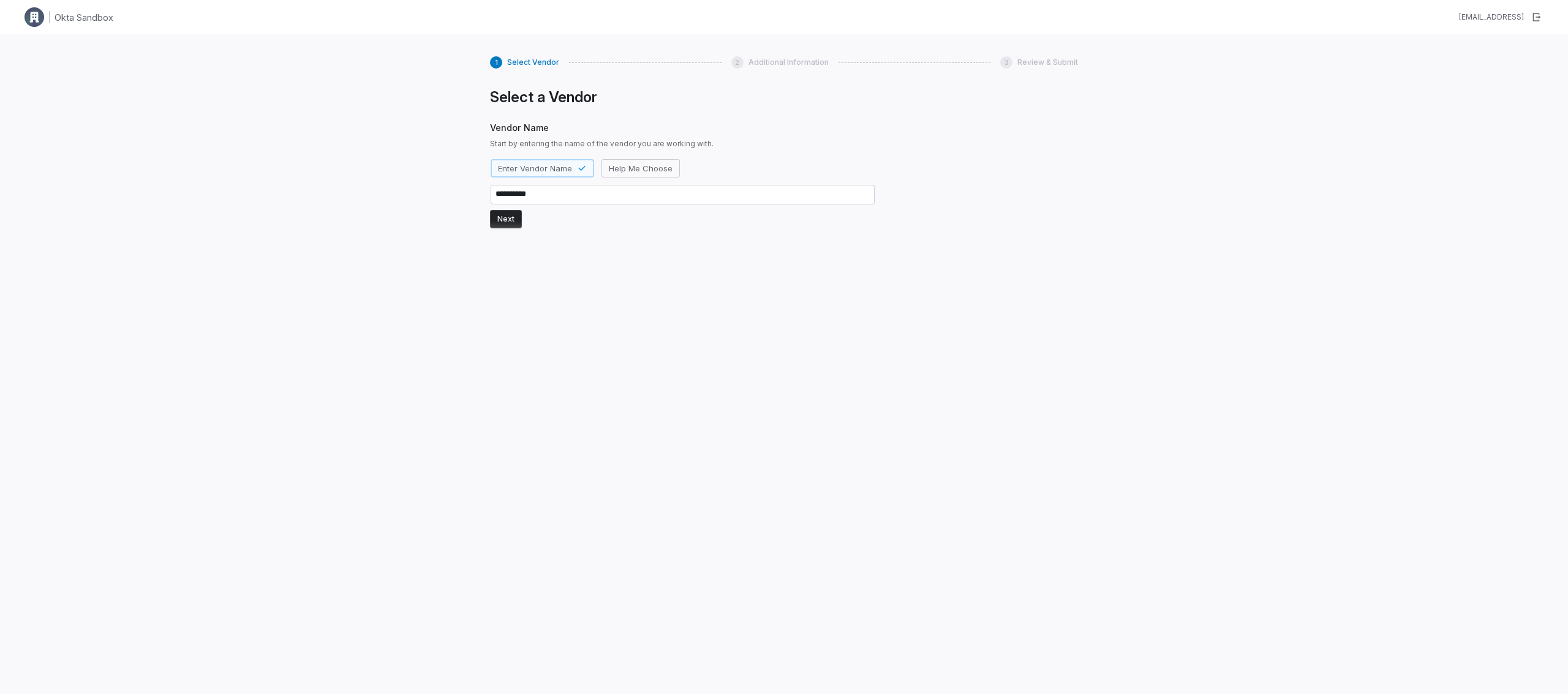
click at [501, 222] on button "Next" at bounding box center [505, 219] width 32 height 19
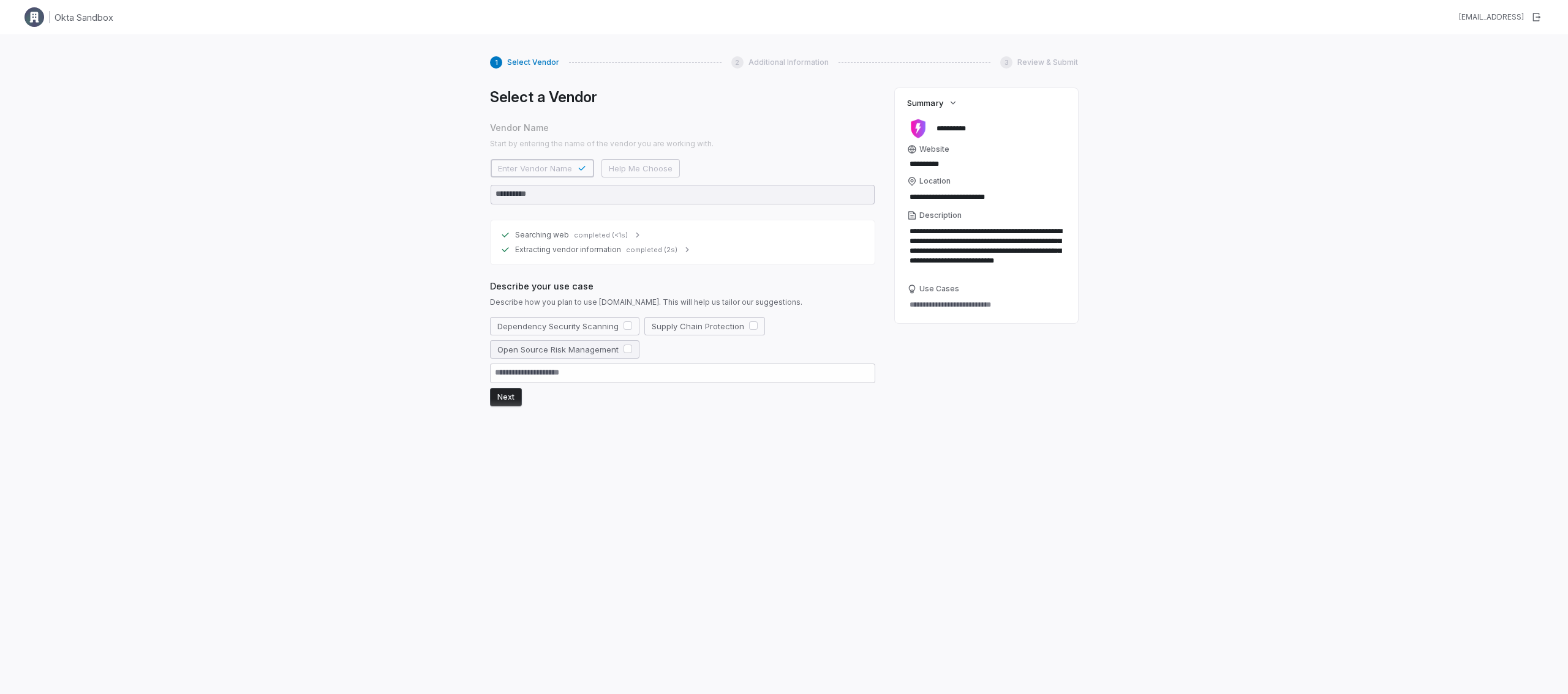
drag, startPoint x: 588, startPoint y: 326, endPoint x: 621, endPoint y: 342, distance: 36.7
click at [584, 325] on button "Dependency Security Scanning" at bounding box center [564, 326] width 150 height 19
click at [681, 330] on button "Supply Chain Protection" at bounding box center [704, 326] width 120 height 19
click at [626, 347] on button "button" at bounding box center [627, 349] width 9 height 9
click at [512, 403] on button "Next" at bounding box center [505, 397] width 32 height 19
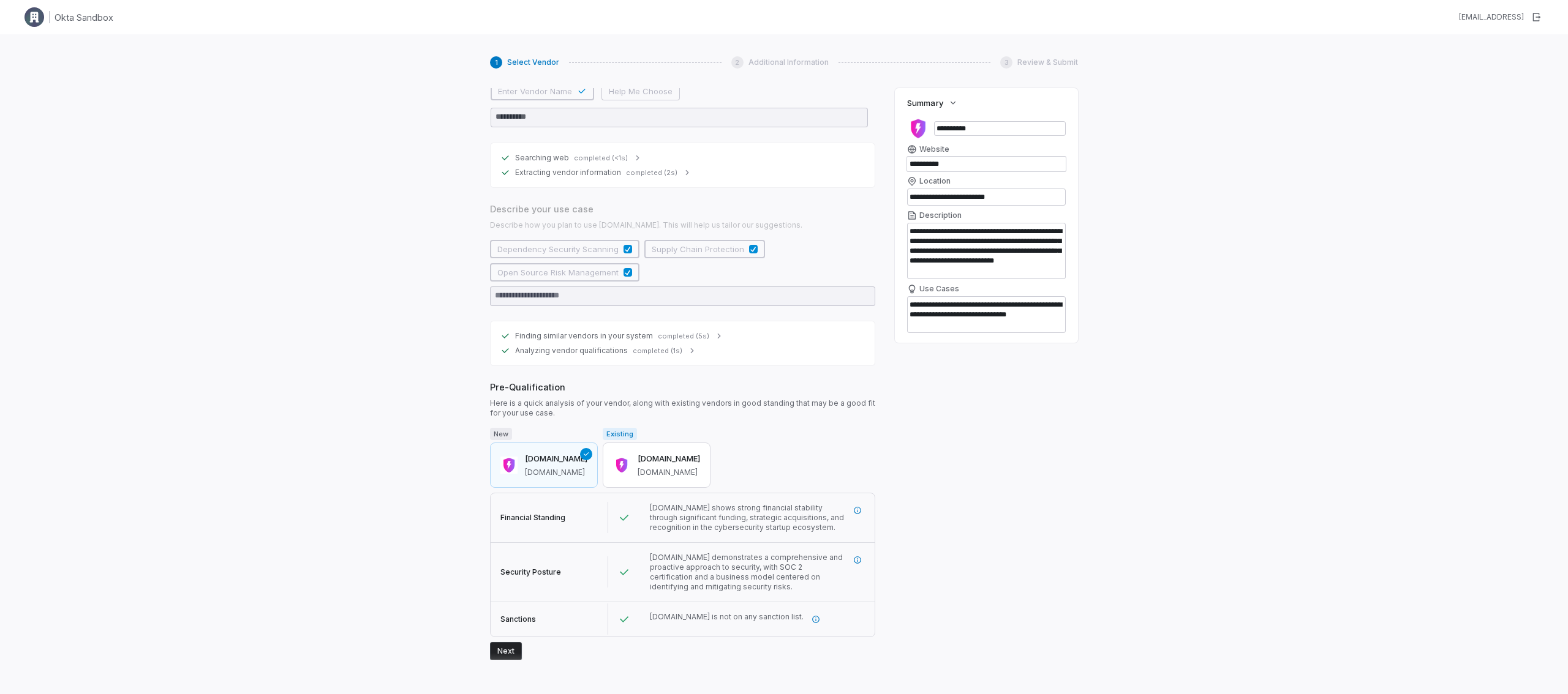
scroll to position [77, 0]
click at [854, 557] on icon "More information" at bounding box center [857, 561] width 7 height 7
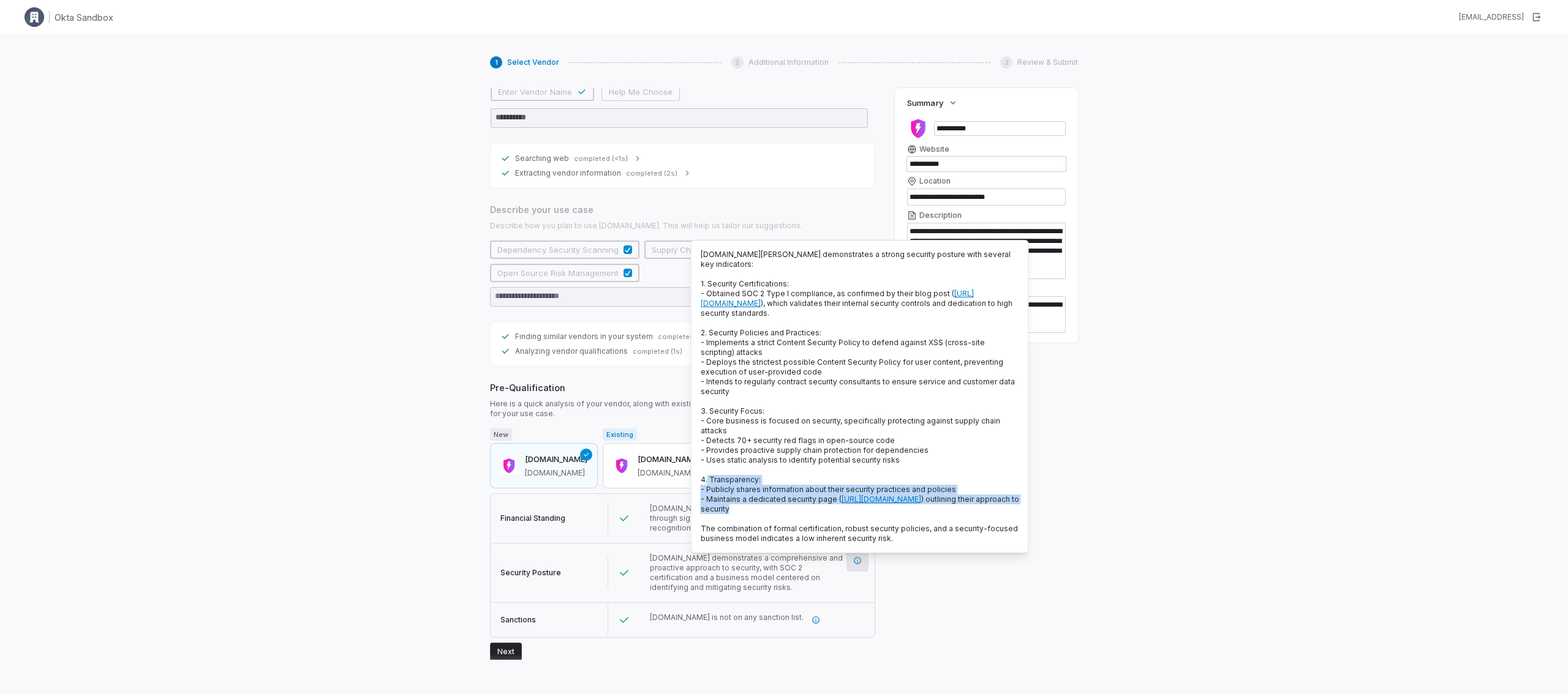
drag, startPoint x: 777, startPoint y: 499, endPoint x: 707, endPoint y: 466, distance: 77.4
click at [707, 466] on p "Socket.dev demonstrates a strong security posture with several key indicators: …" at bounding box center [860, 397] width 318 height 294
drag, startPoint x: 1024, startPoint y: 570, endPoint x: 980, endPoint y: 579, distance: 44.9
click at [1023, 570] on div "**********" at bounding box center [986, 374] width 183 height 572
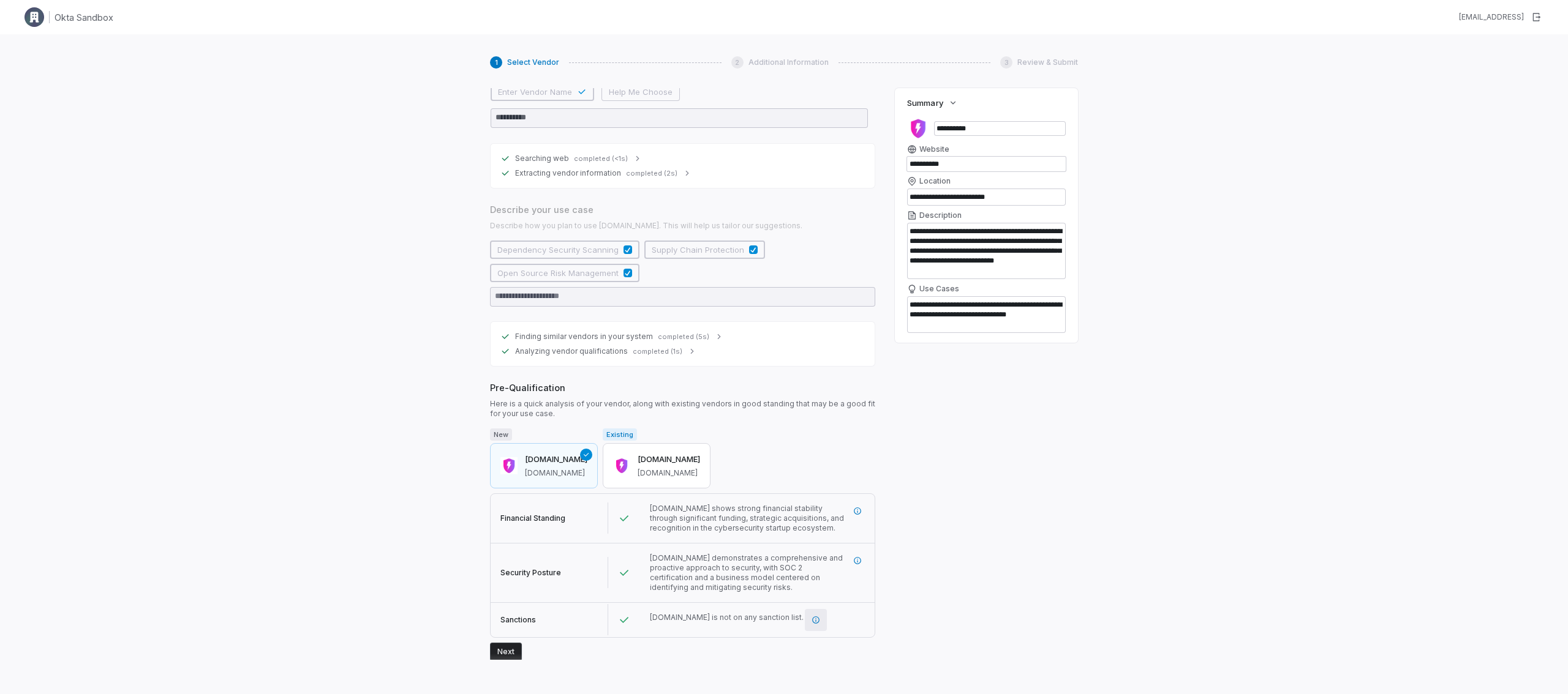
click at [805, 617] on button "button" at bounding box center [816, 620] width 22 height 22
click at [849, 502] on button "button" at bounding box center [857, 511] width 22 height 22
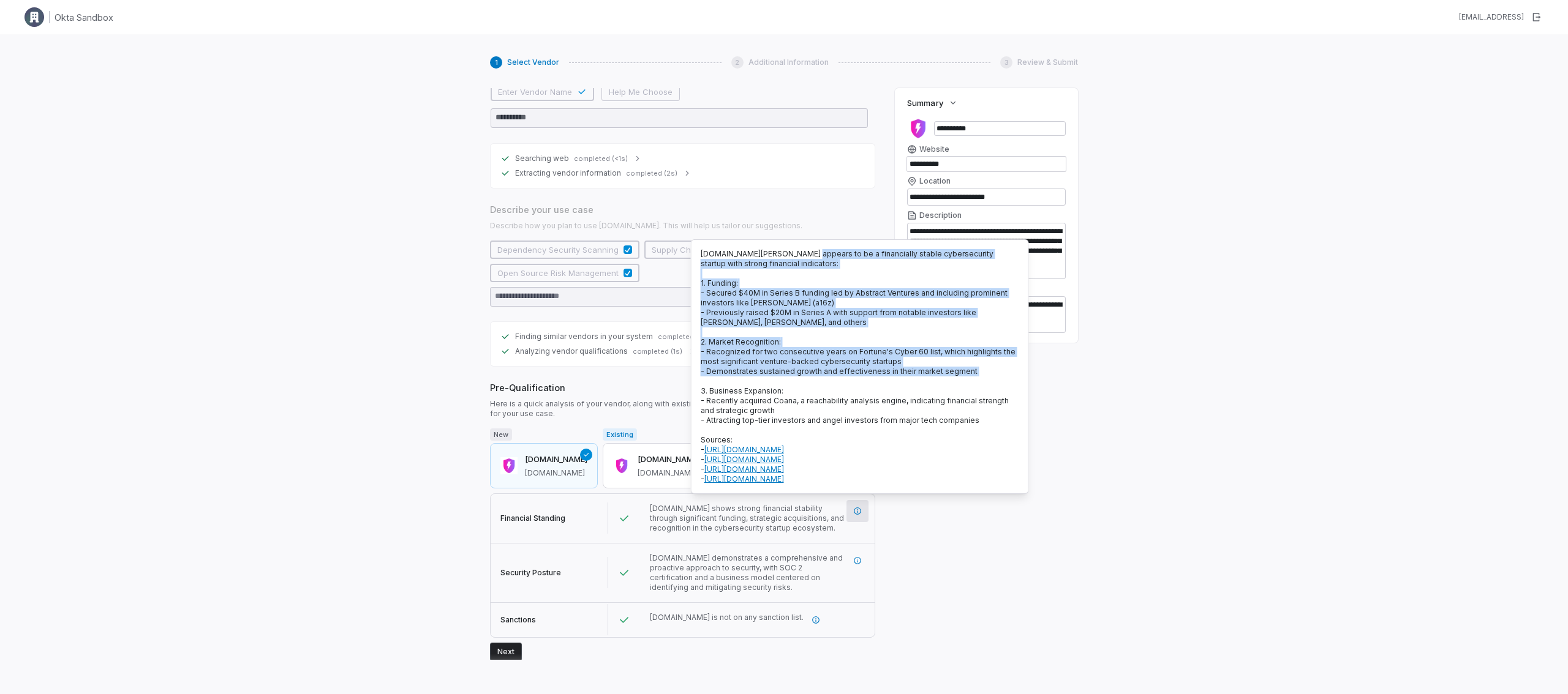
drag, startPoint x: 820, startPoint y: 284, endPoint x: 914, endPoint y: 385, distance: 138.0
click at [913, 384] on p "Socket.dev appears to be a financially stable cybersecurity startup with strong…" at bounding box center [860, 366] width 318 height 235
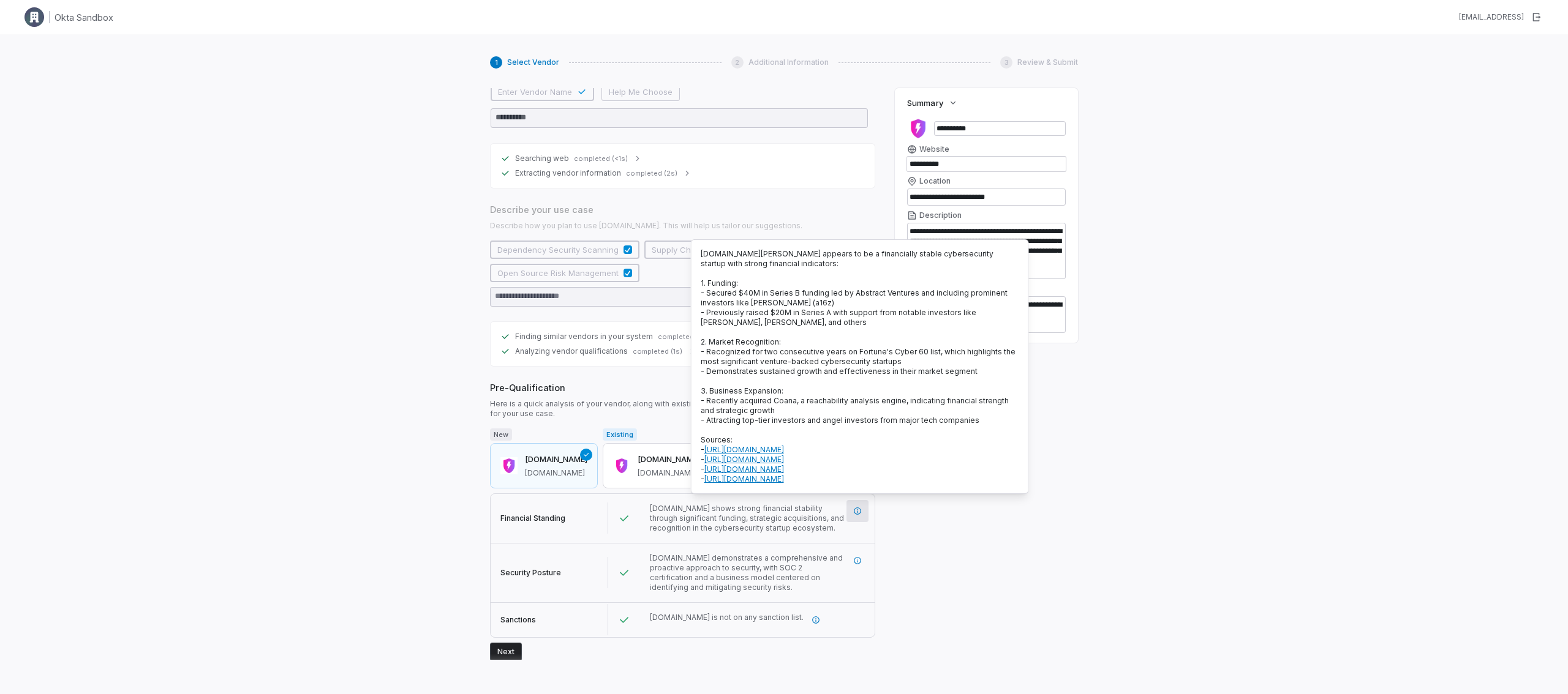
click at [1141, 427] on div "**********" at bounding box center [784, 381] width 1568 height 694
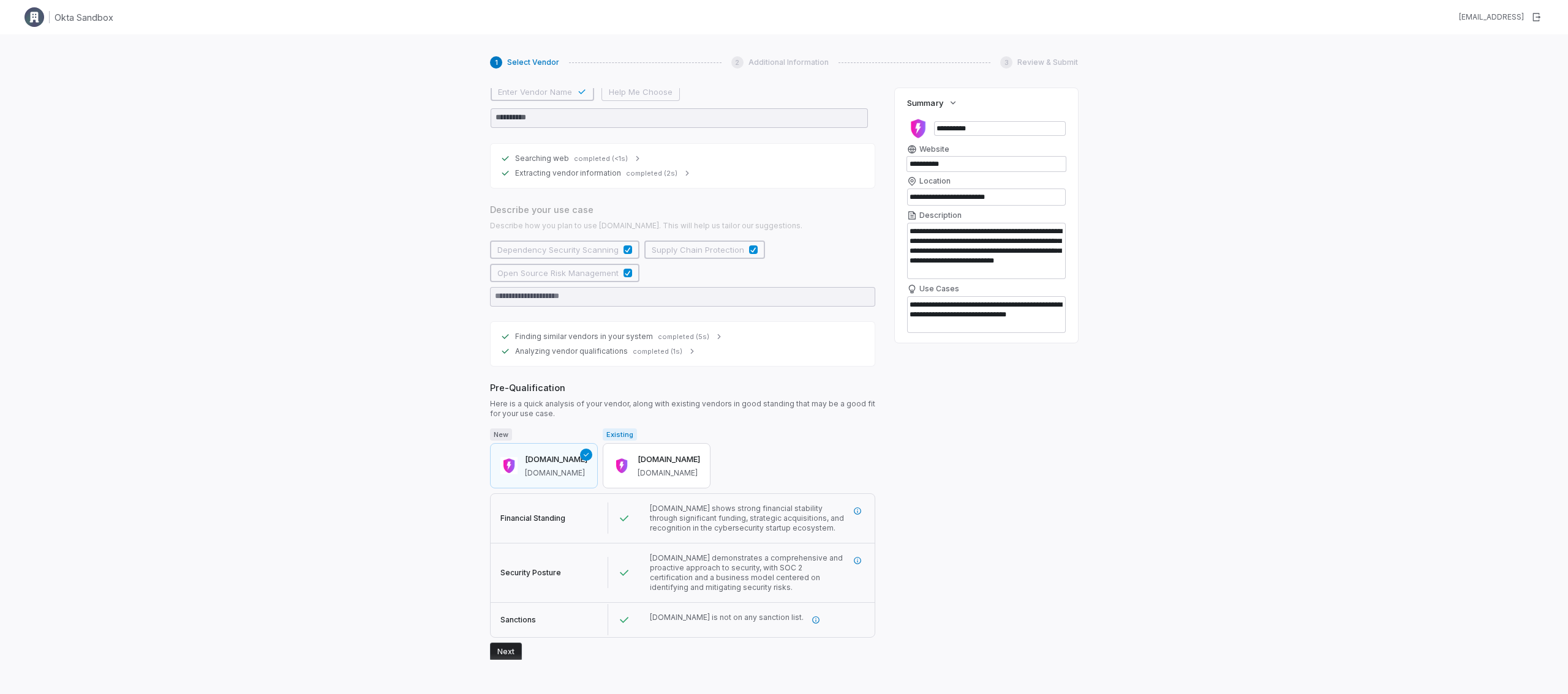
click at [512, 654] on button "Next" at bounding box center [505, 652] width 32 height 19
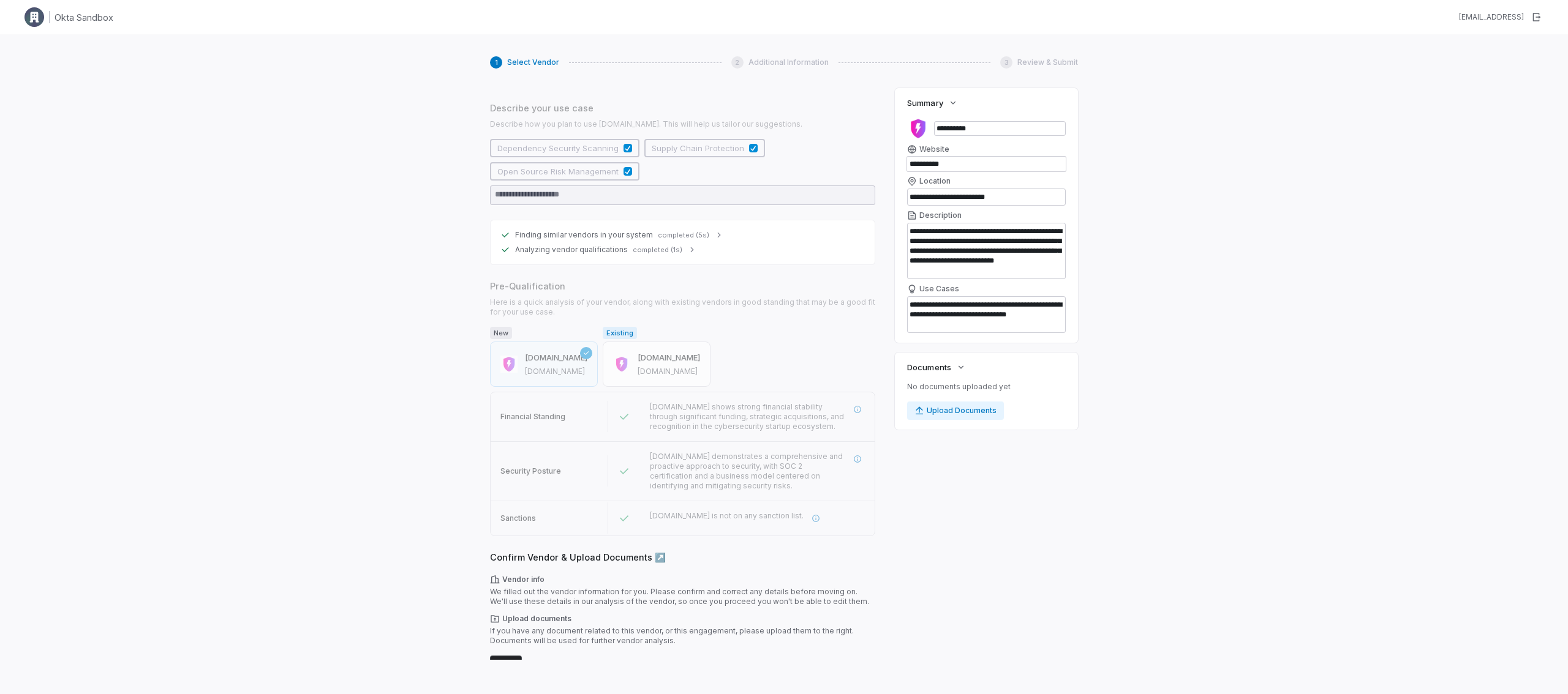
scroll to position [190, 0]
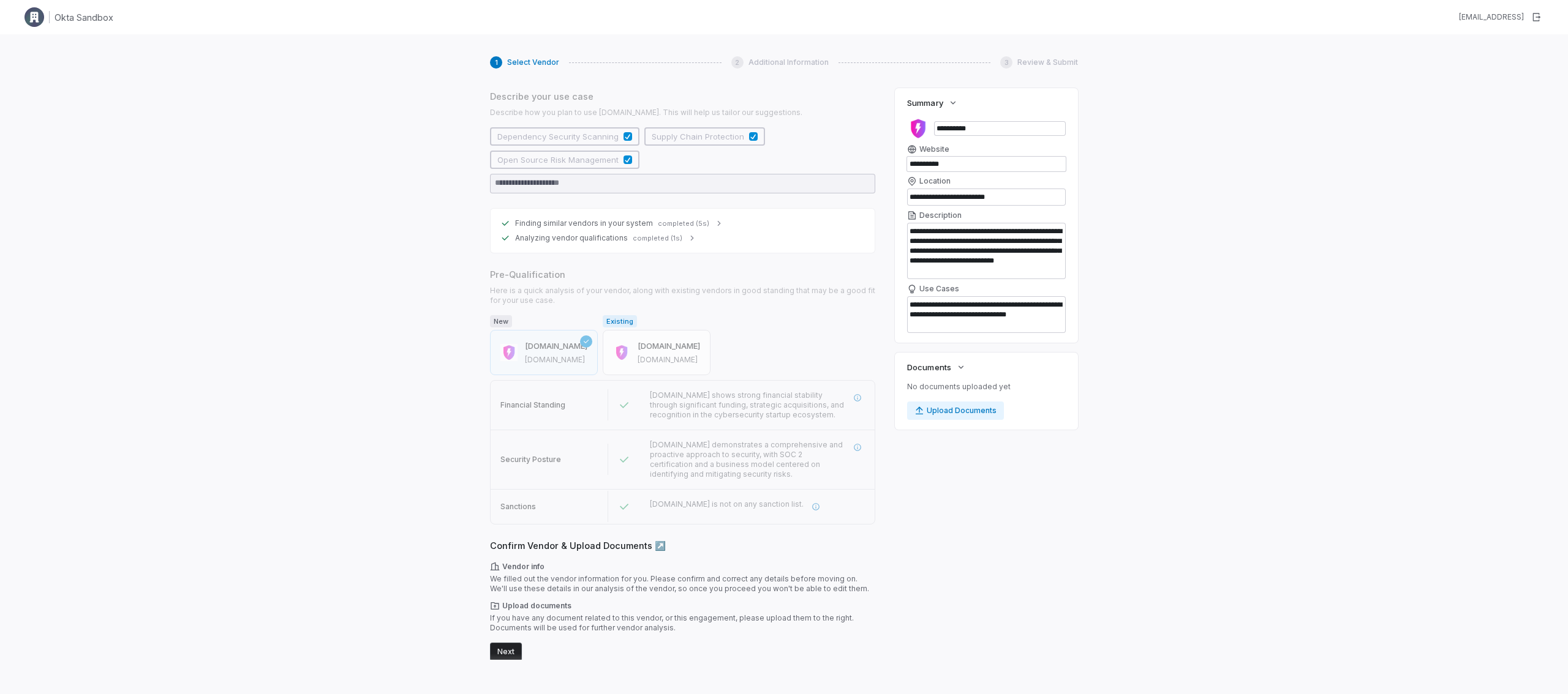
click at [509, 654] on button "Next" at bounding box center [505, 652] width 32 height 19
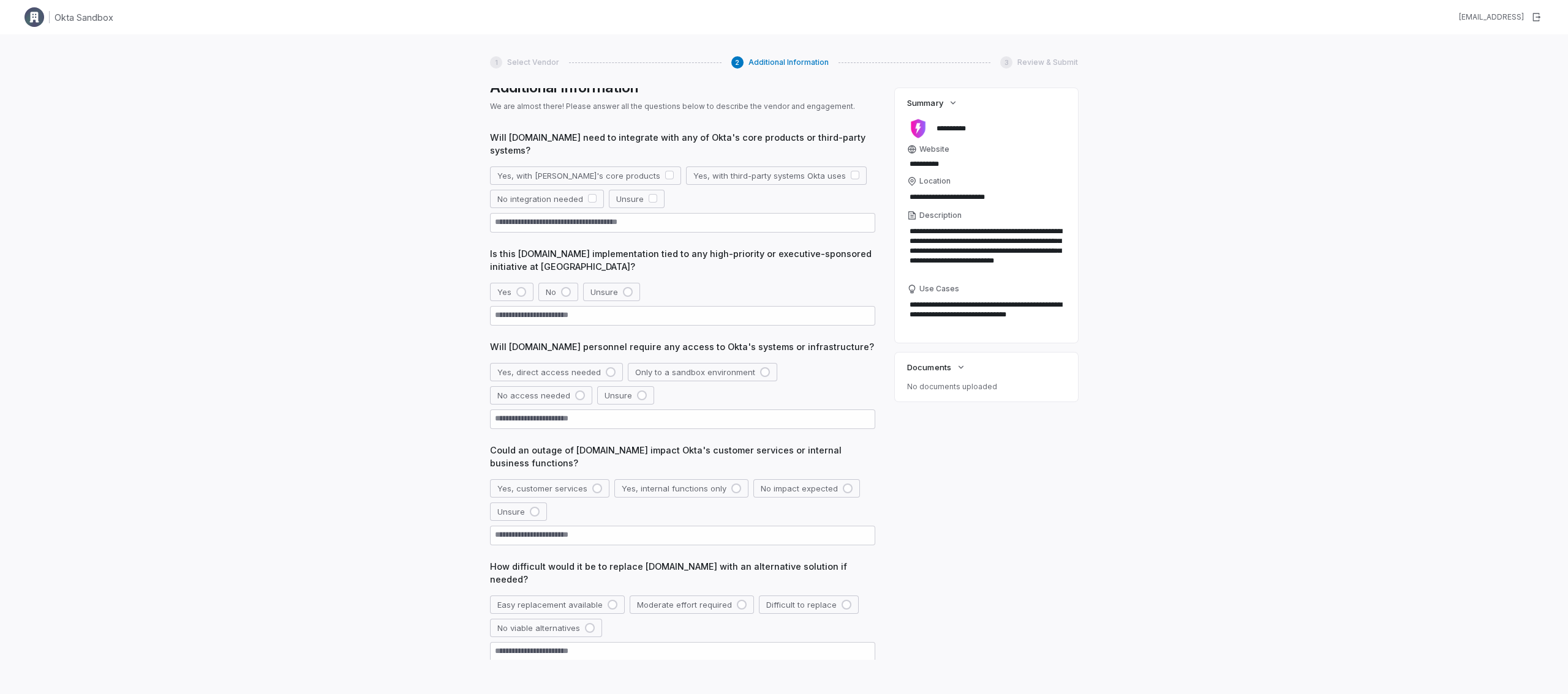
scroll to position [0, 0]
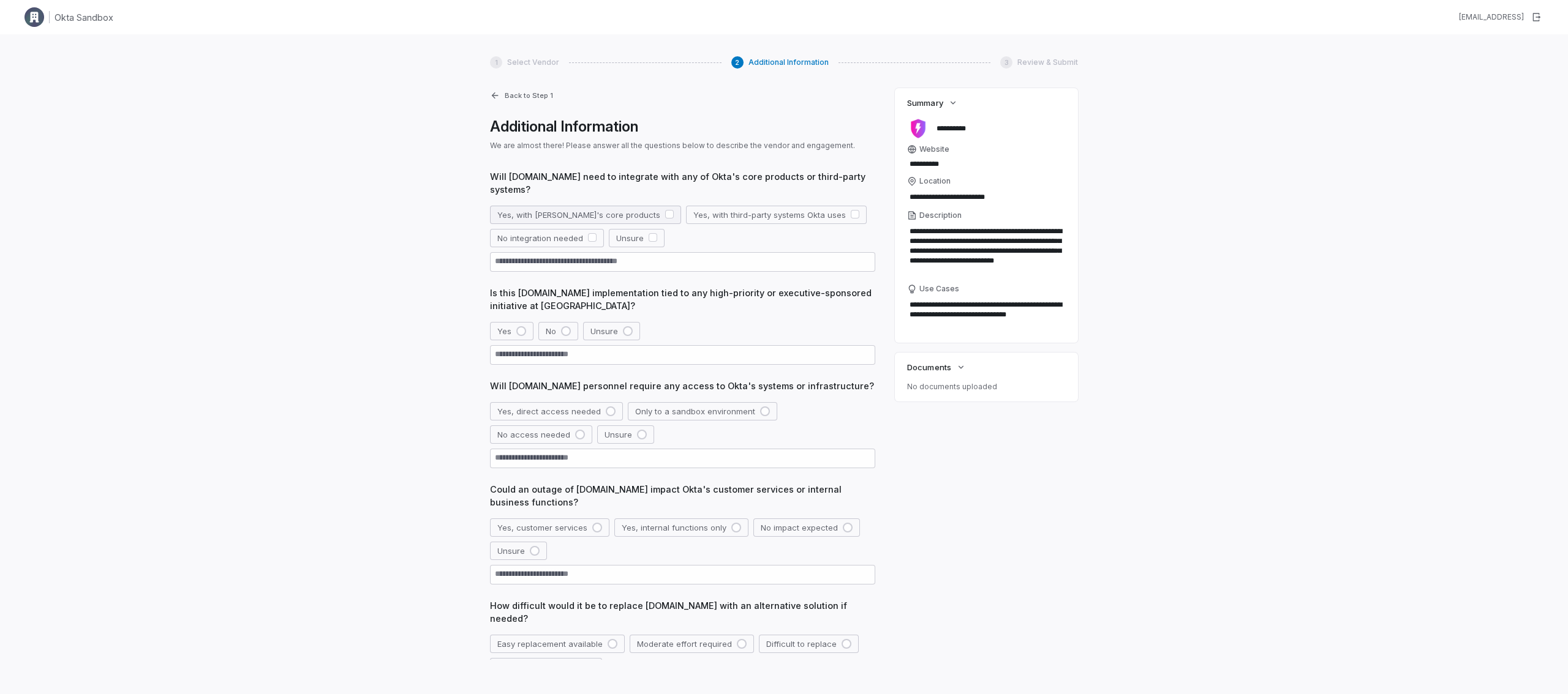
click at [616, 217] on button "Yes, with Okta's core products" at bounding box center [585, 215] width 191 height 19
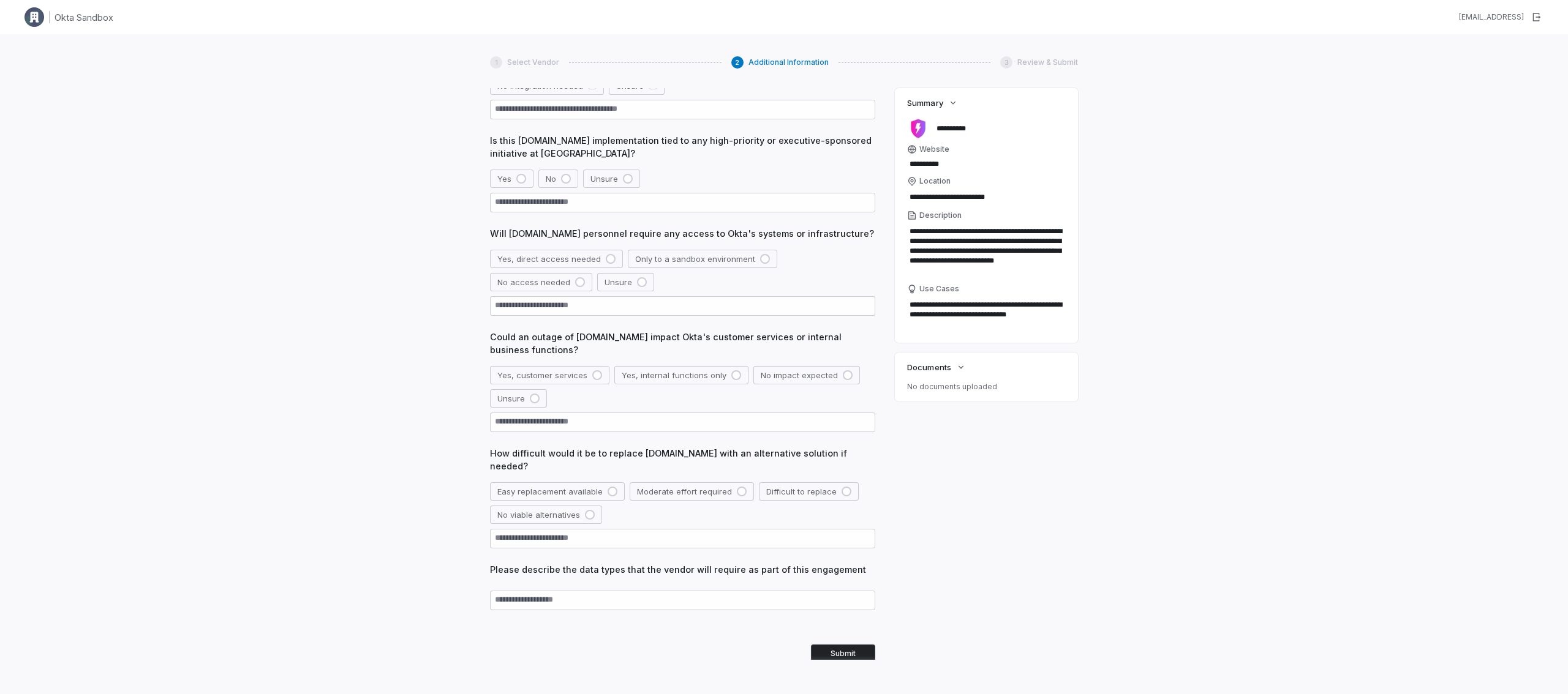
scroll to position [155, 0]
click at [525, 177] on div "button" at bounding box center [521, 176] width 10 height 10
click at [546, 284] on button "No access needed" at bounding box center [541, 280] width 103 height 19
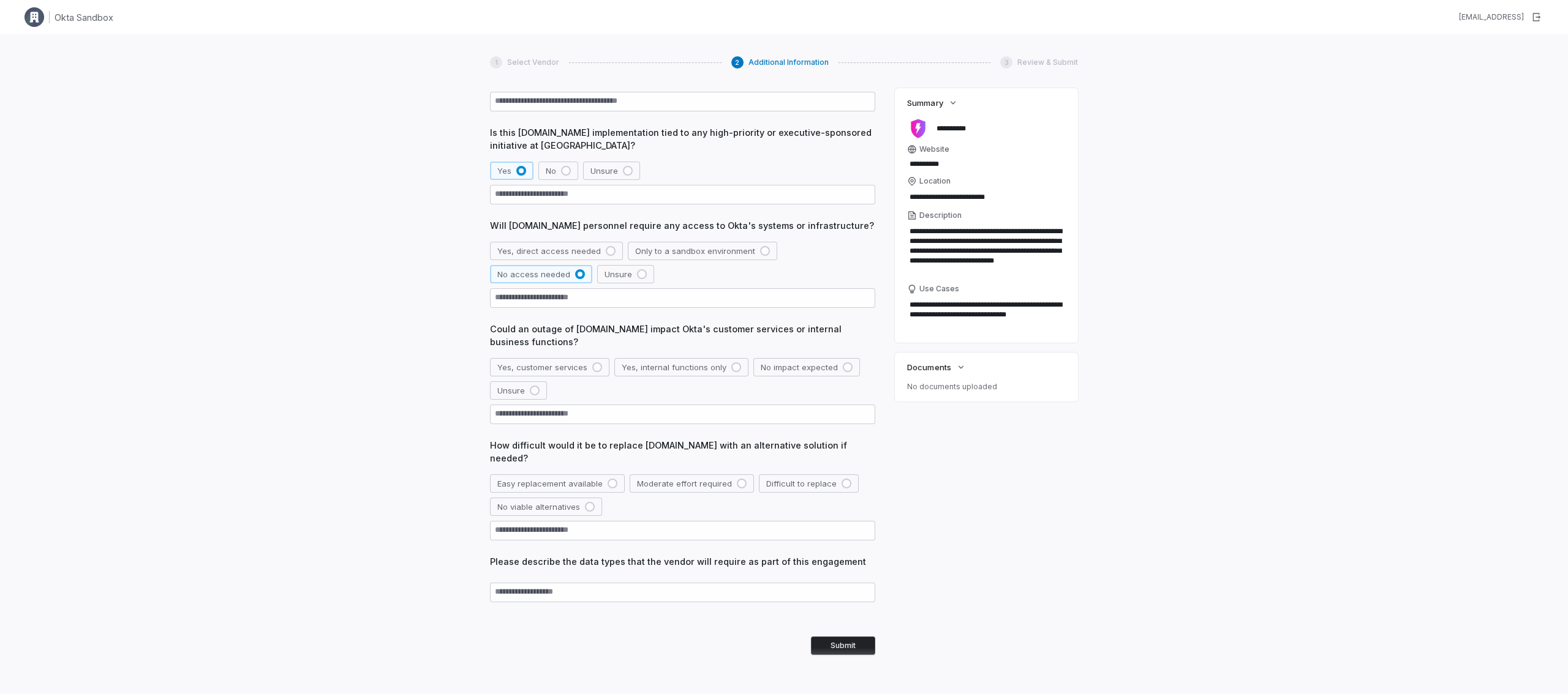
scroll to position [162, 0]
drag, startPoint x: 540, startPoint y: 340, endPoint x: 470, endPoint y: 322, distance: 72.3
click at [470, 322] on div "1 Select Vendor 2 Additional Information 3 Review & Submit Back to Step 1 Addit…" at bounding box center [784, 381] width 1568 height 694
click at [811, 373] on button "No impact expected" at bounding box center [807, 365] width 107 height 19
click at [560, 473] on button "Easy replacement available" at bounding box center [557, 482] width 135 height 19
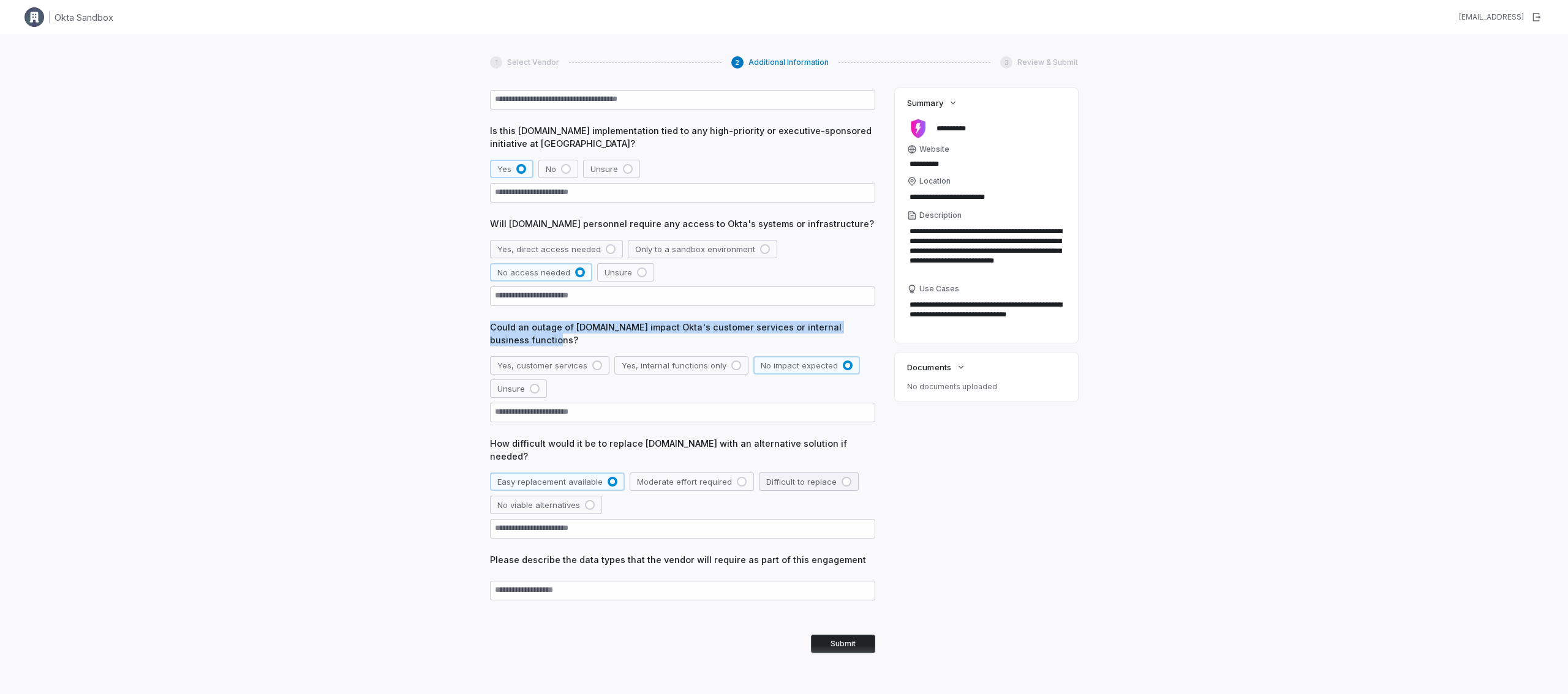
click at [789, 473] on button "Difficult to replace" at bounding box center [809, 482] width 100 height 19
click at [828, 635] on button "Submit" at bounding box center [843, 644] width 65 height 19
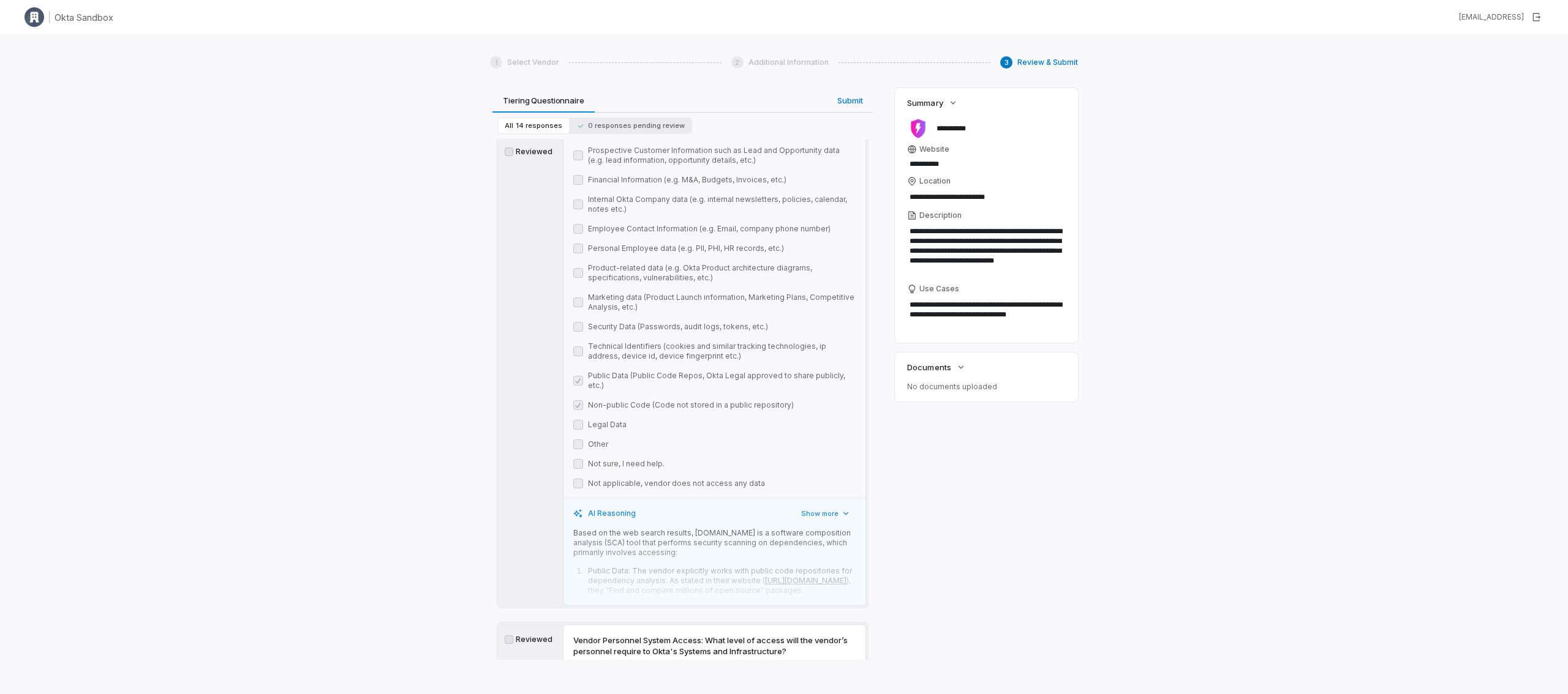
scroll to position [2097, 0]
click at [812, 499] on button "Show more" at bounding box center [826, 507] width 60 height 15
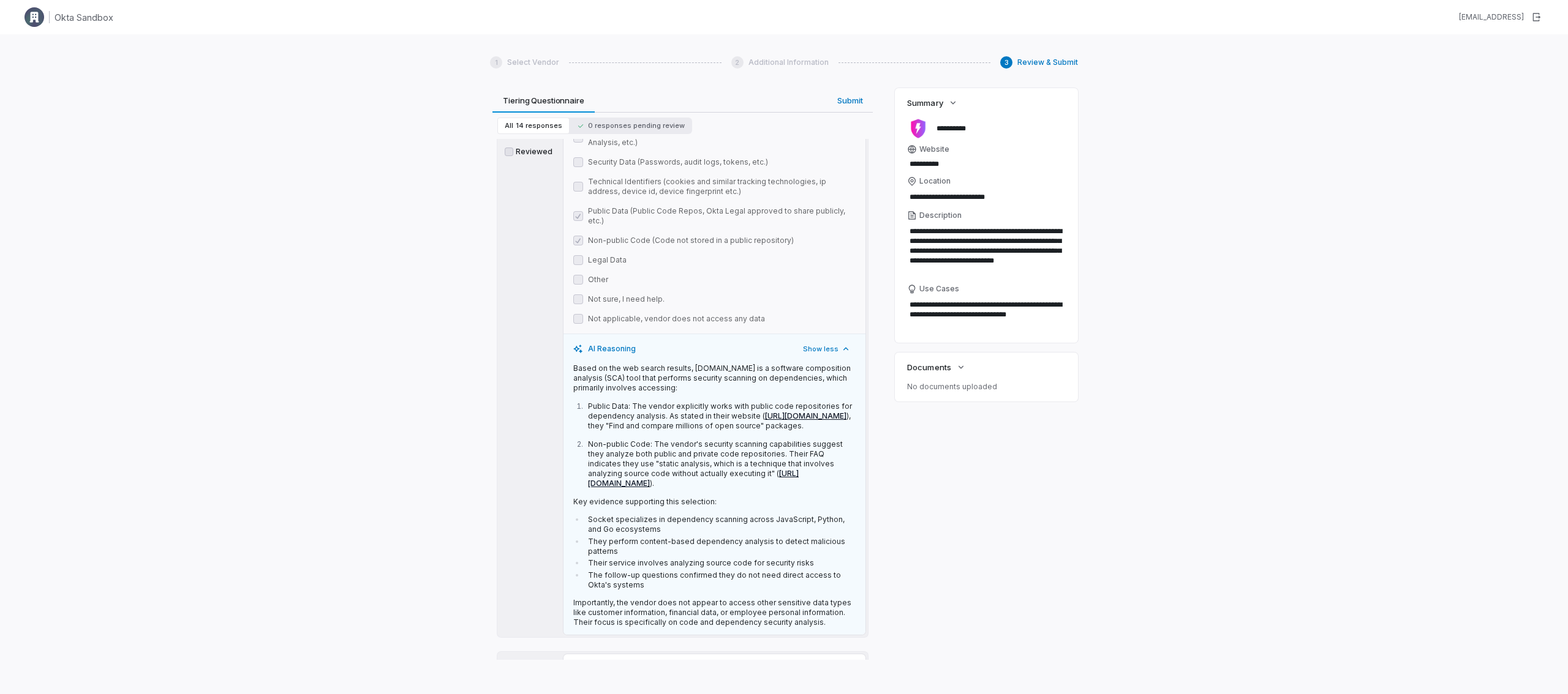
scroll to position [2256, 0]
drag, startPoint x: 692, startPoint y: 334, endPoint x: 702, endPoint y: 355, distance: 23.3
click at [702, 361] on p "Based on the web search results, Socket.dev is a software composition analysis …" at bounding box center [714, 376] width 282 height 29
click at [588, 399] on p "Public Data: The vendor explicitly works with public code repositories for depe…" at bounding box center [721, 414] width 268 height 29
drag, startPoint x: 631, startPoint y: 373, endPoint x: 782, endPoint y: 396, distance: 152.7
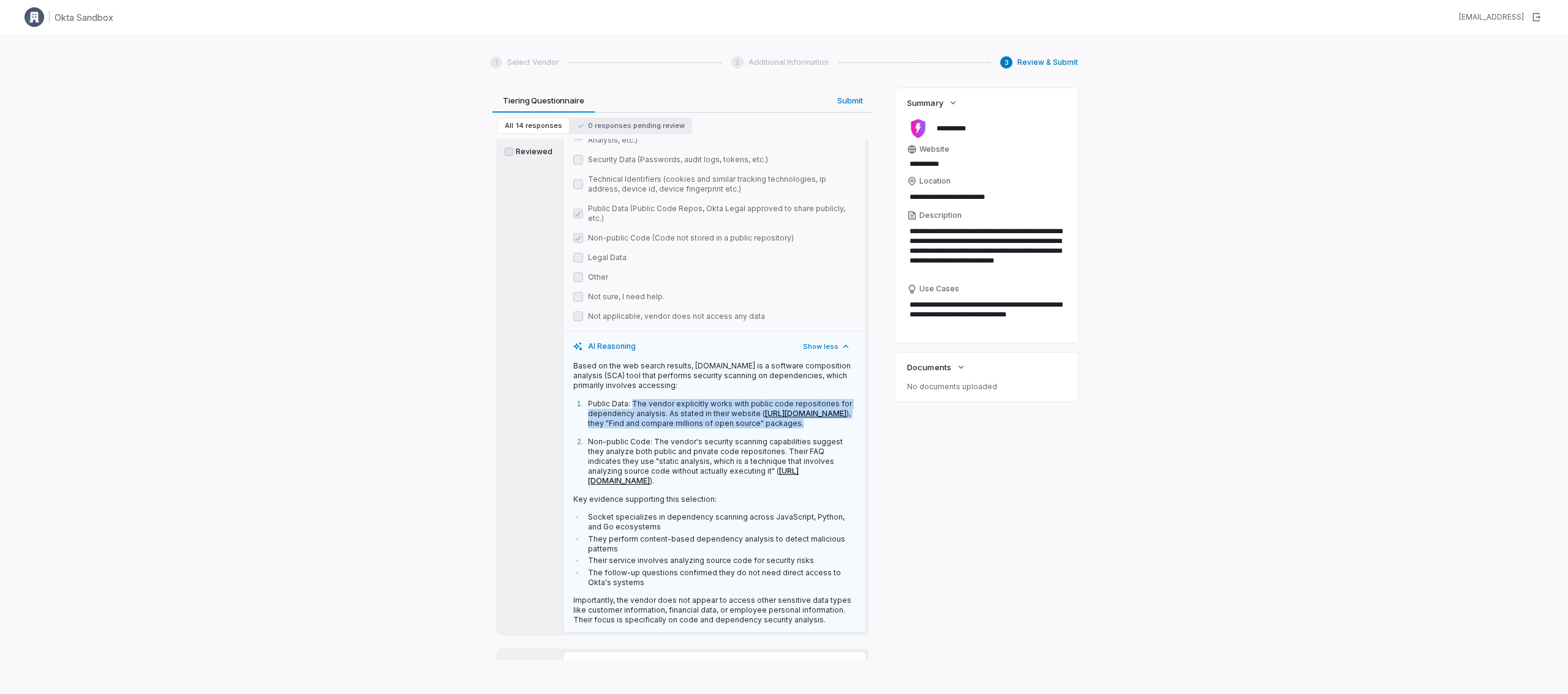
click at [782, 399] on p "Public Data: The vendor explicitly works with public code repositories for depe…" at bounding box center [721, 414] width 268 height 29
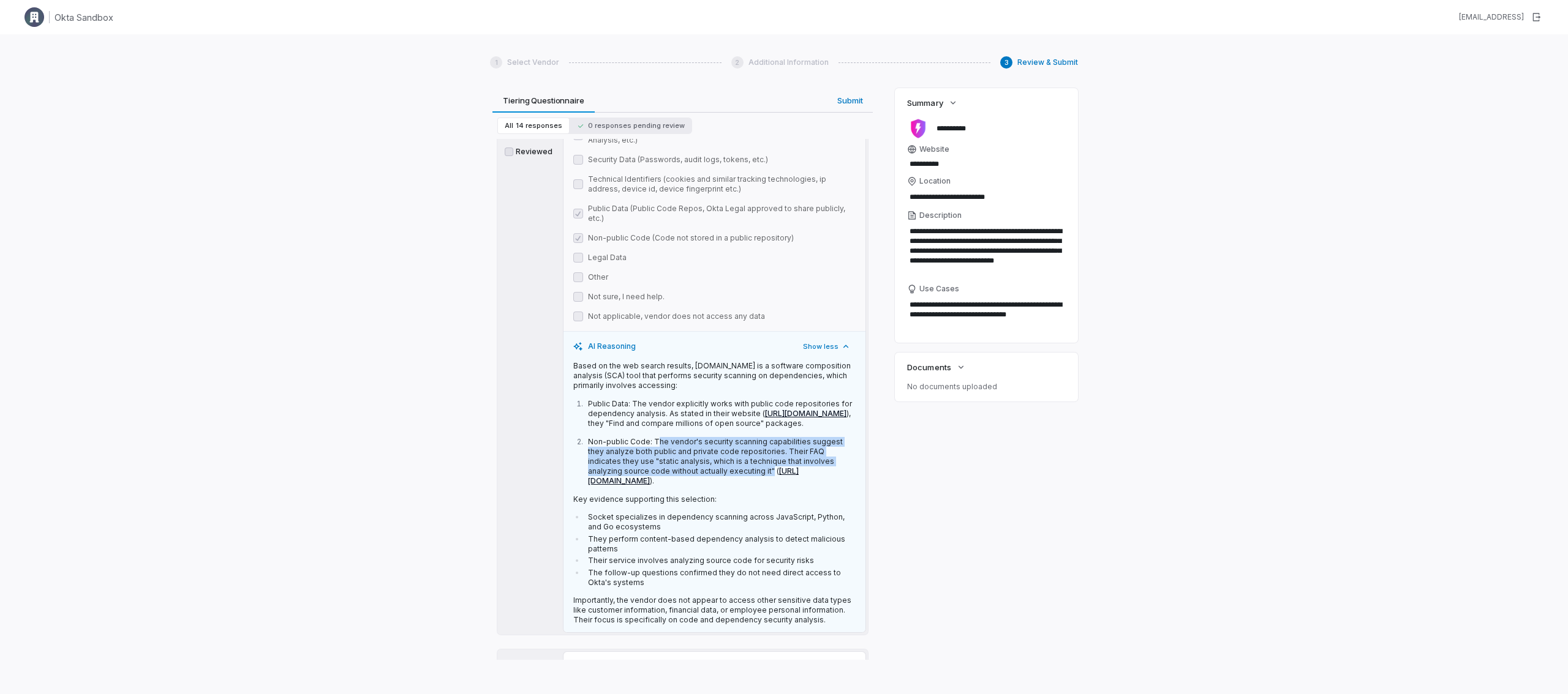
drag, startPoint x: 655, startPoint y: 410, endPoint x: 740, endPoint y: 439, distance: 89.8
click at [740, 439] on p "Non-public Code: The vendor's security scanning capabilities suggest they analy…" at bounding box center [721, 461] width 268 height 49
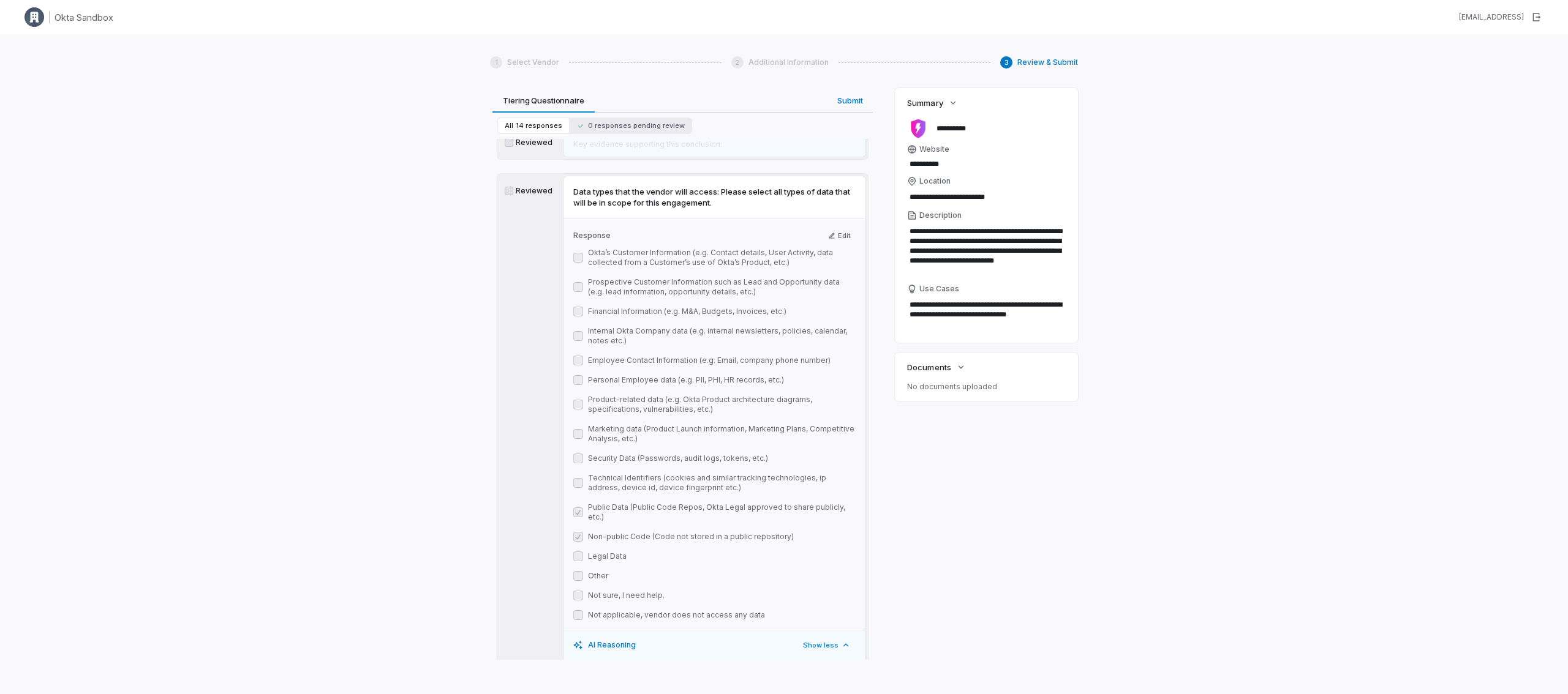
scroll to position [1958, 0]
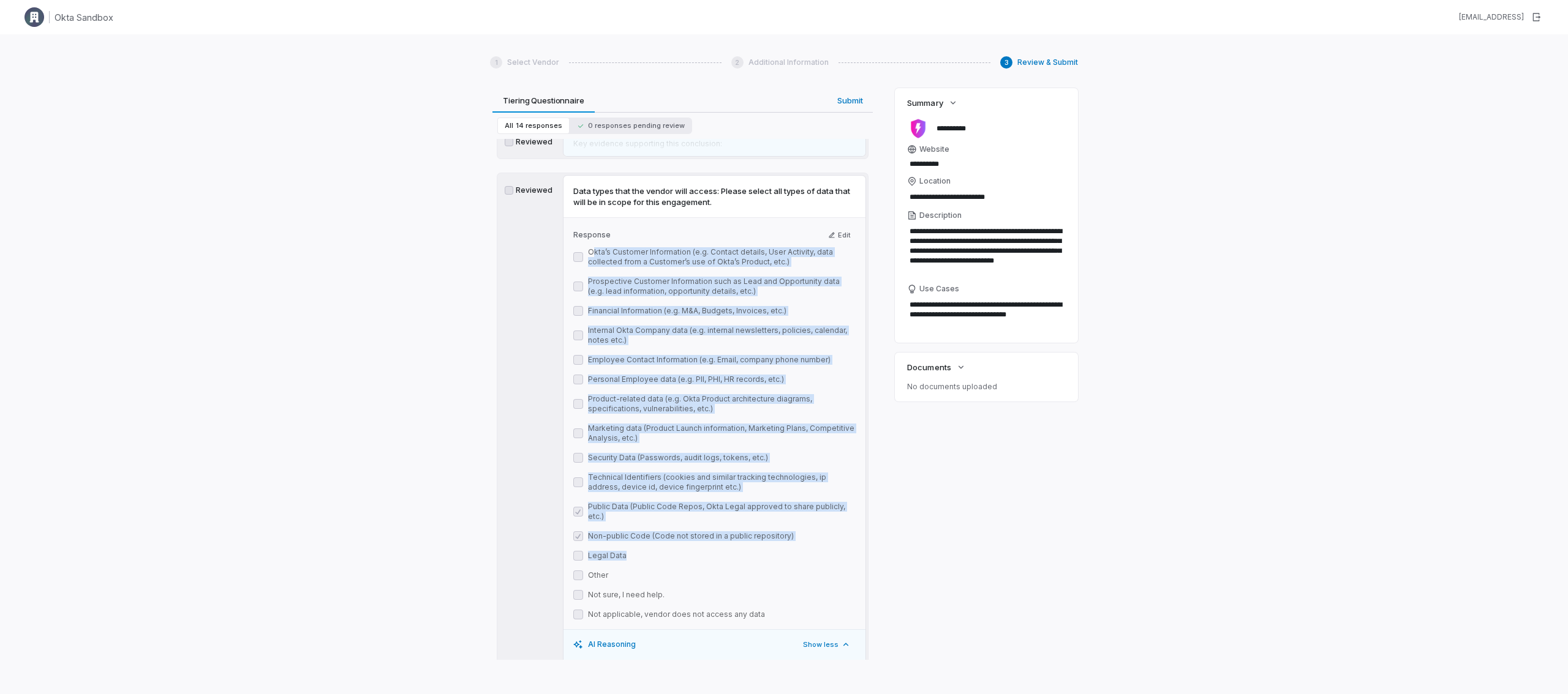
drag, startPoint x: 592, startPoint y: 222, endPoint x: 709, endPoint y: 530, distance: 329.5
click at [709, 530] on div "Okta’s Customer Information (e.g. Contact details, User Activity, data collecte…" at bounding box center [714, 433] width 282 height 372
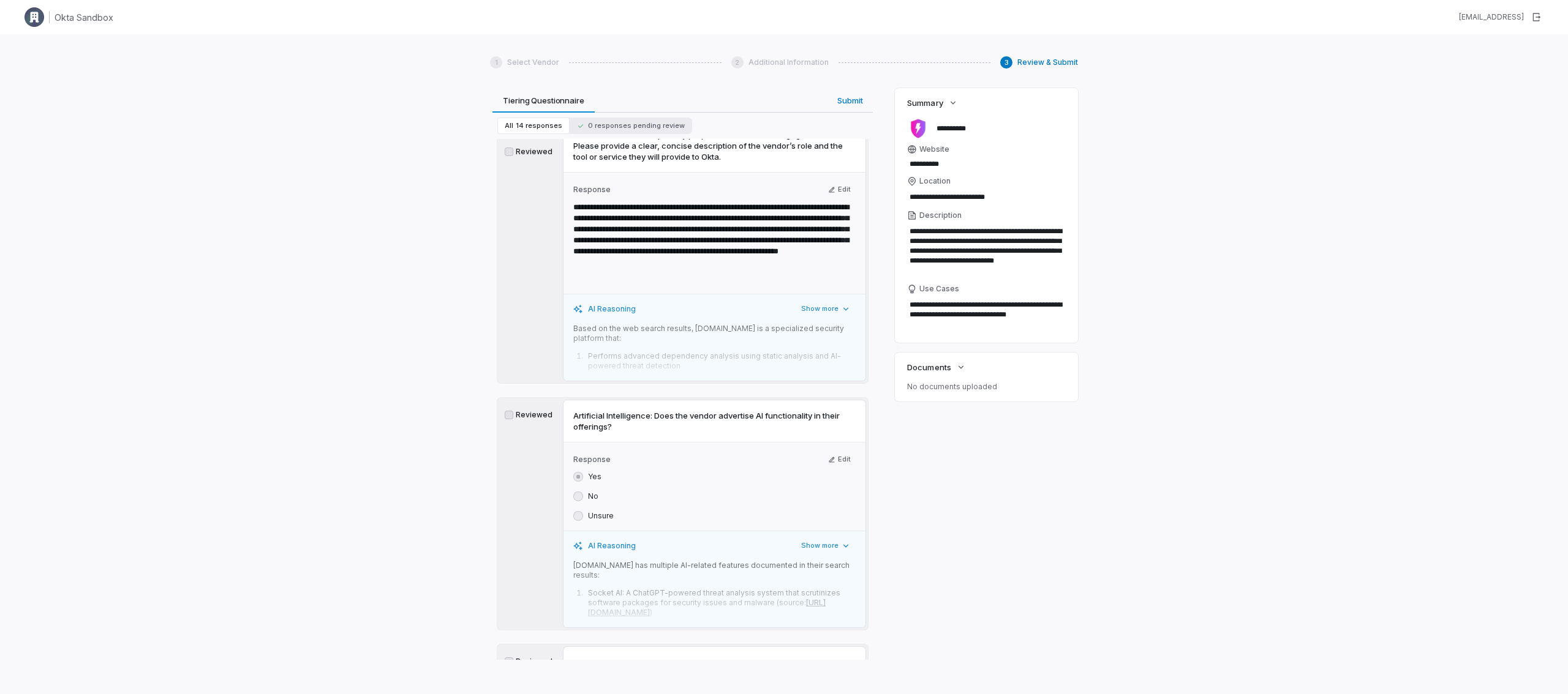
scroll to position [1180, 0]
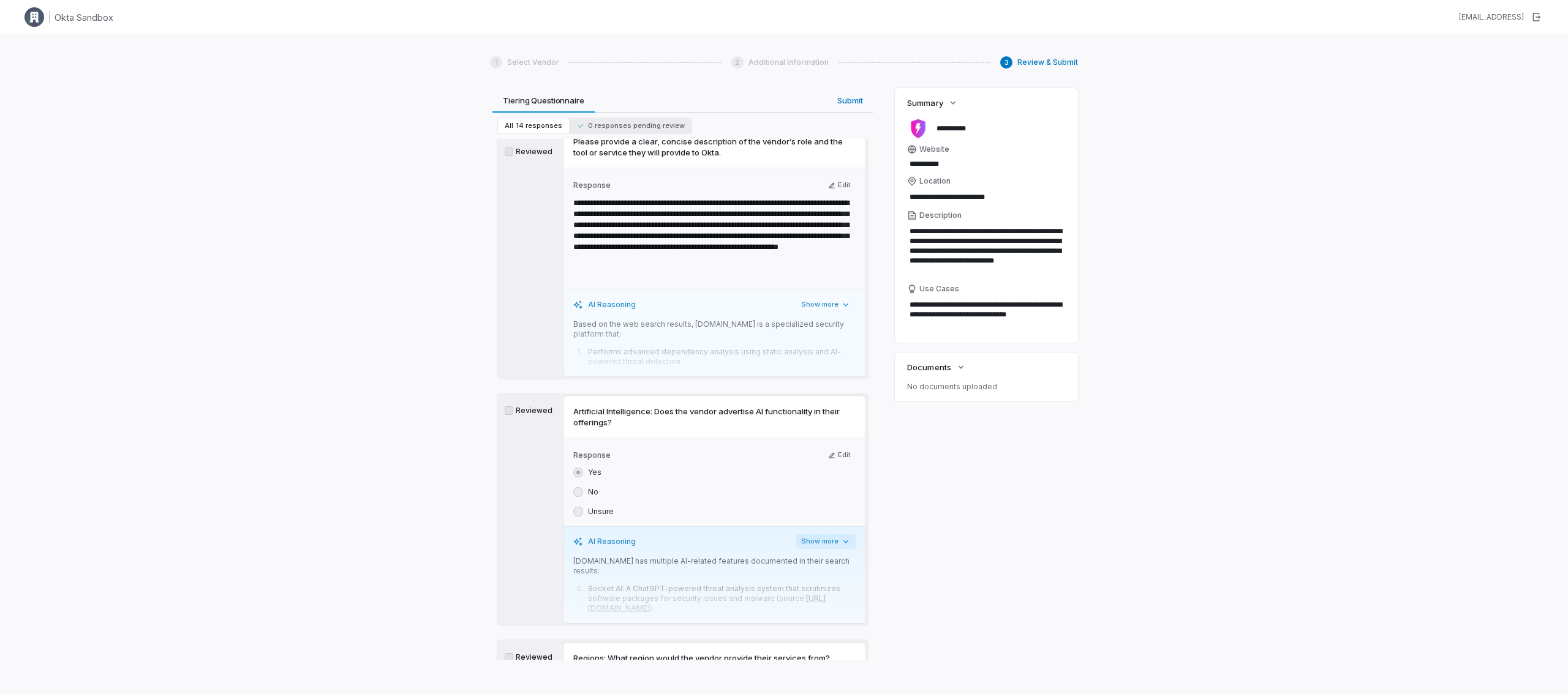
click at [799, 535] on button "Show more" at bounding box center [826, 542] width 60 height 15
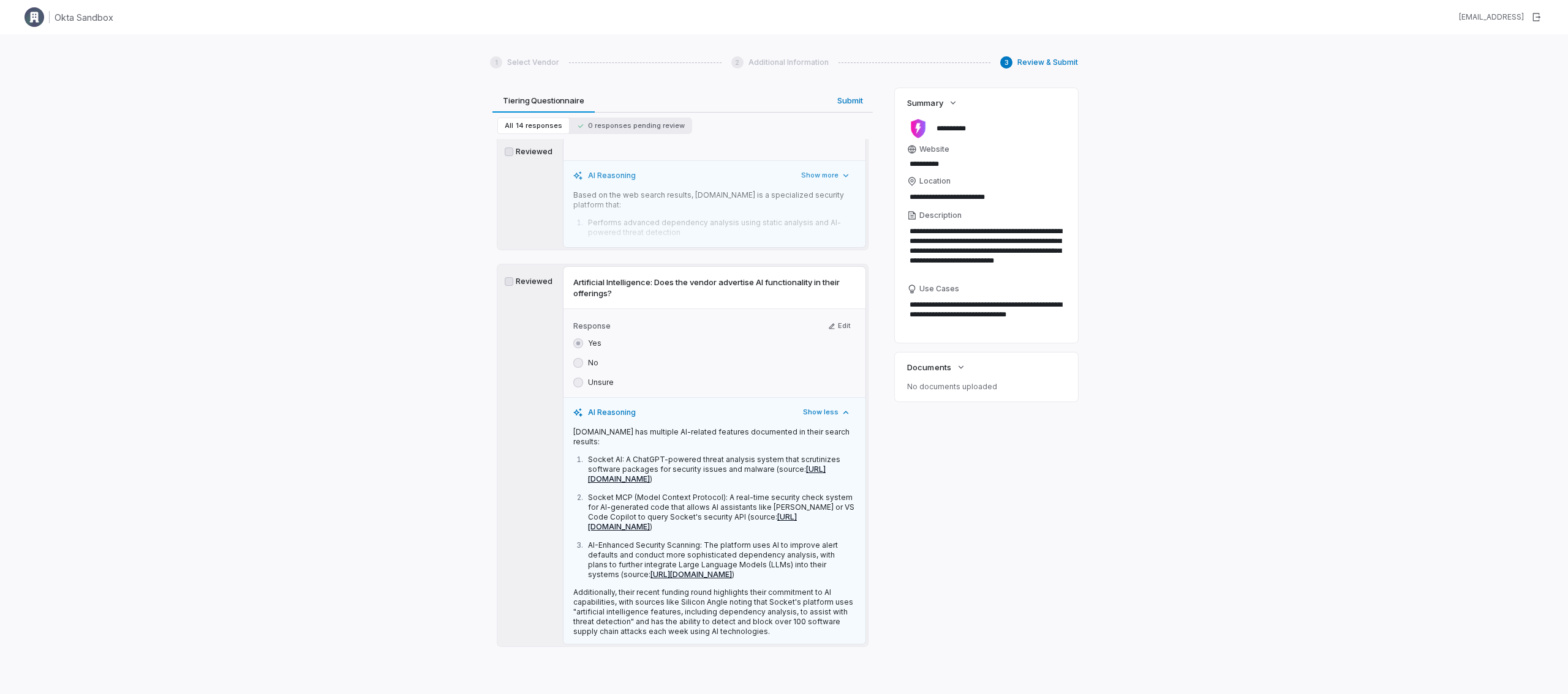
scroll to position [1310, 0]
drag, startPoint x: 621, startPoint y: 261, endPoint x: 570, endPoint y: 238, distance: 55.9
click at [570, 264] on div "Artificial Intelligence: Does the vendor advertise AI functionality in their of…" at bounding box center [714, 285] width 302 height 42
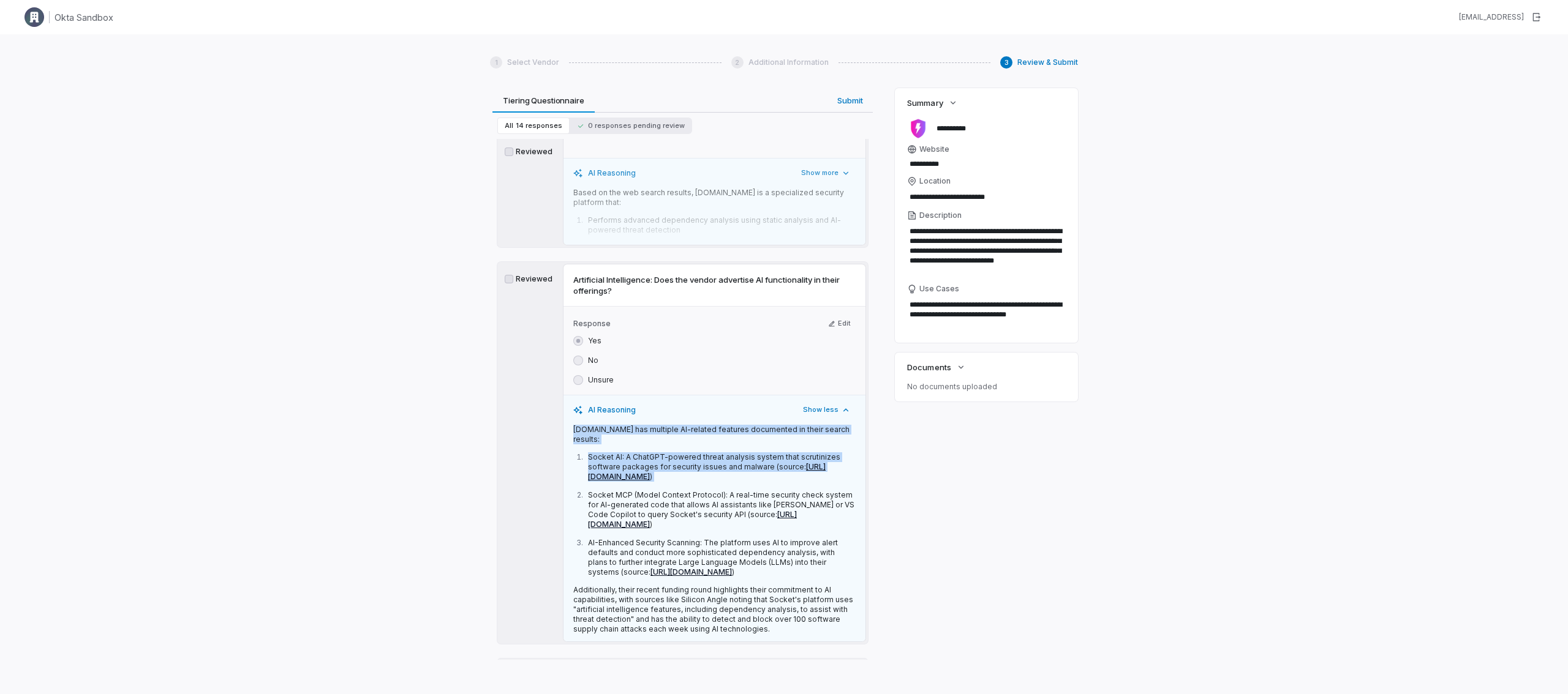
drag, startPoint x: 572, startPoint y: 397, endPoint x: 672, endPoint y: 455, distance: 115.6
click at [672, 455] on div "AI Reasoning Show less Socket.dev has multiple AI-related features documented i…" at bounding box center [714, 519] width 302 height 247
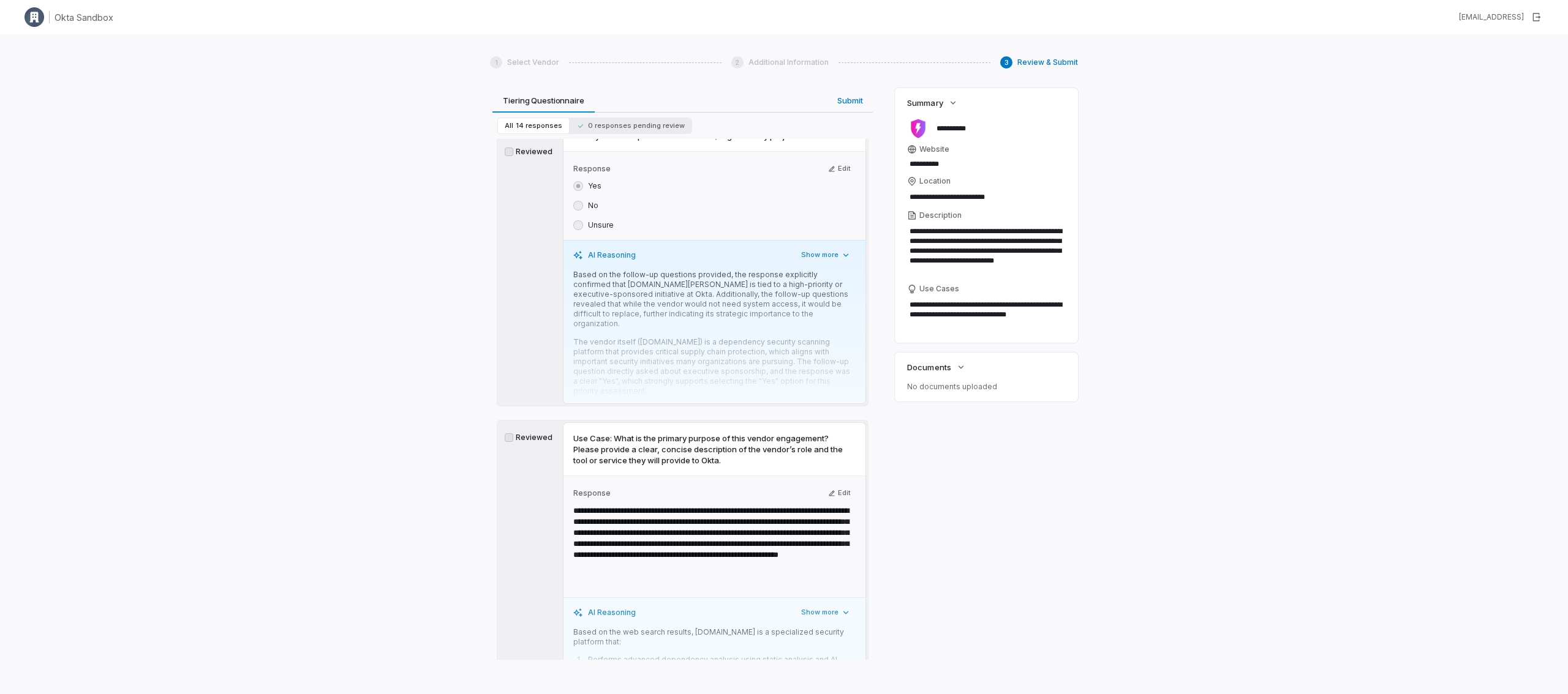
scroll to position [872, 0]
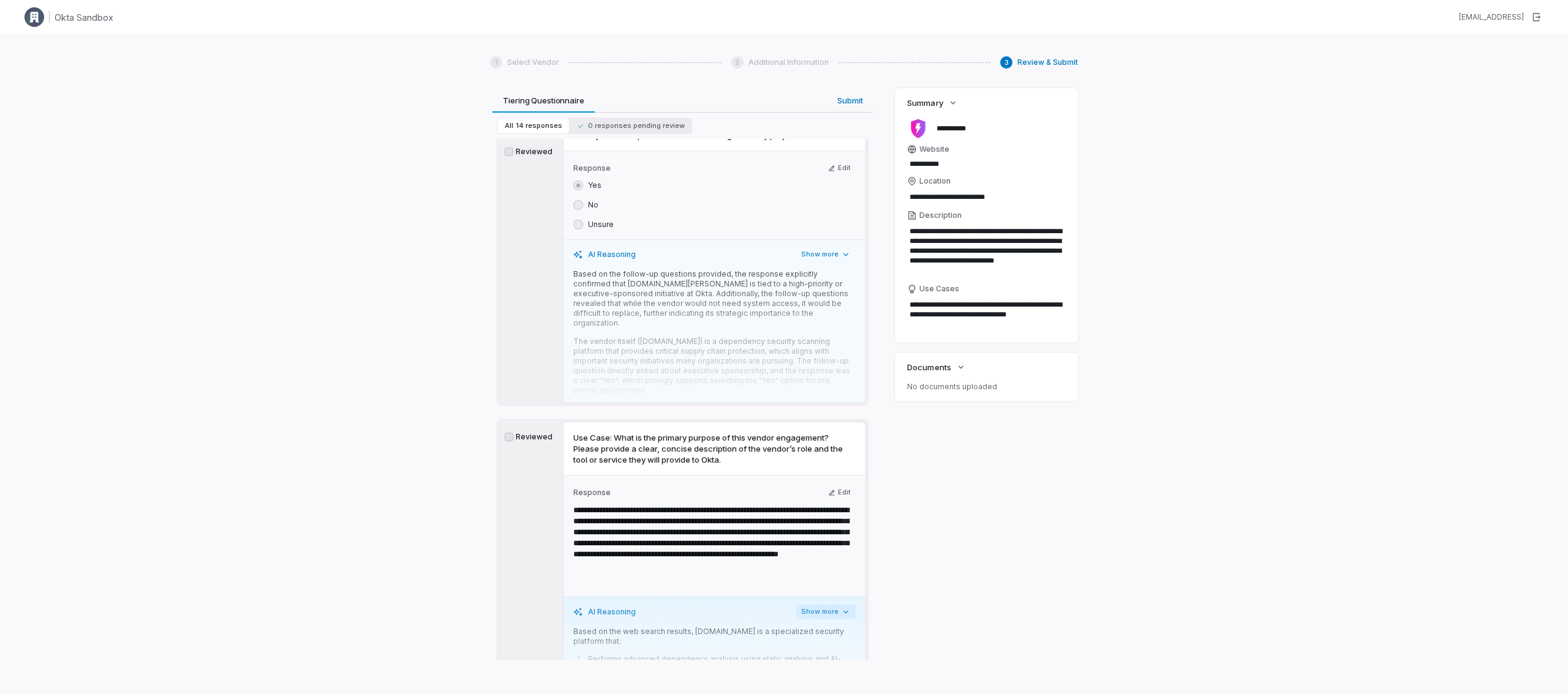
click at [825, 605] on button "Show more" at bounding box center [826, 612] width 60 height 15
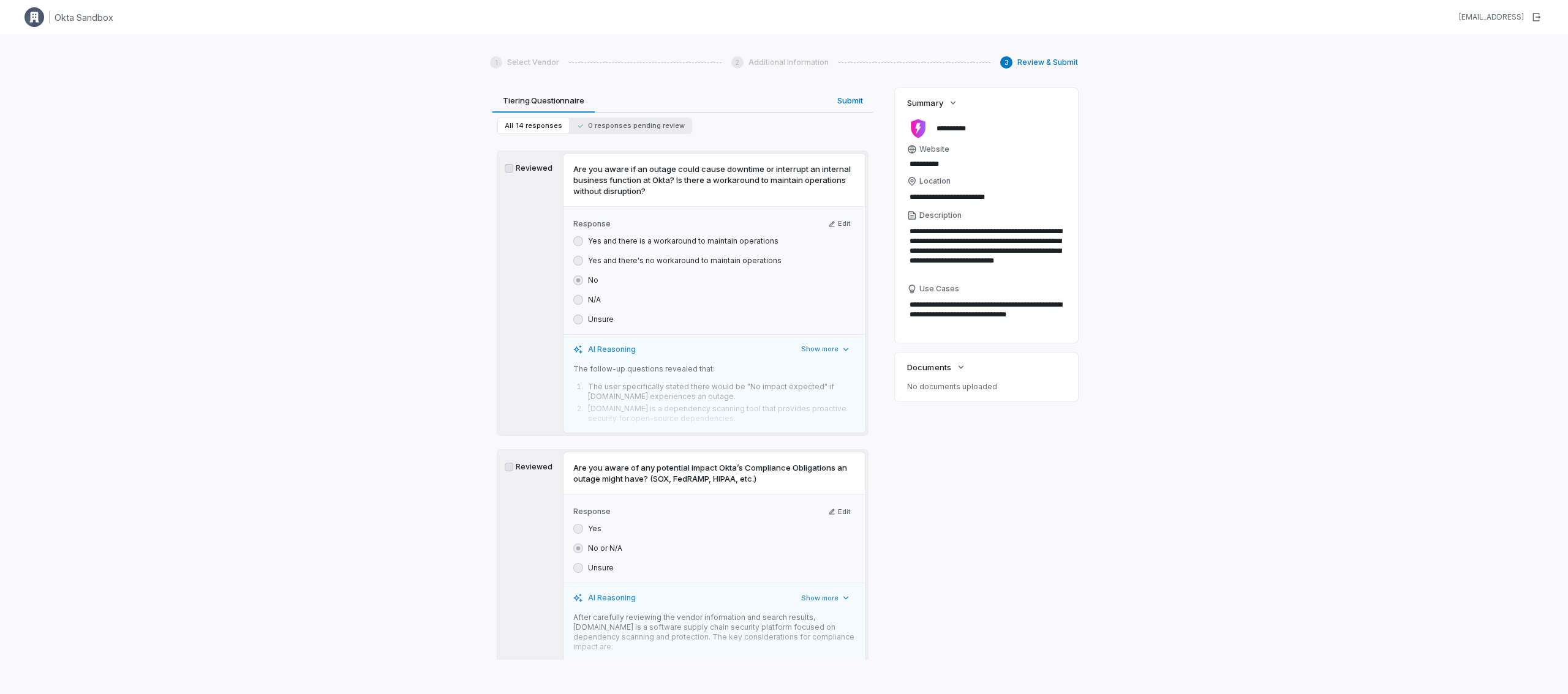
scroll to position [3811, 0]
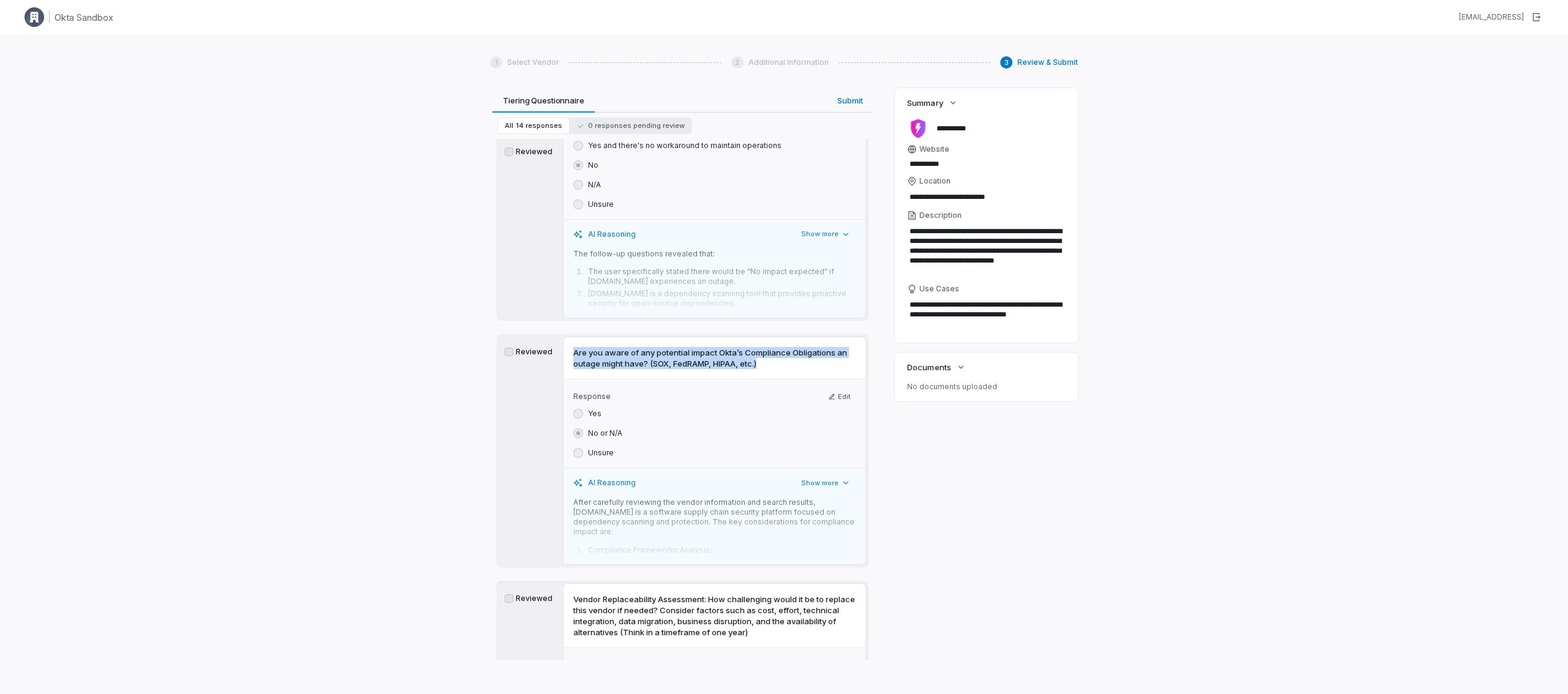
drag, startPoint x: 575, startPoint y: 333, endPoint x: 761, endPoint y: 344, distance: 186.3
click at [761, 347] on span "Are you aware of any potential impact Okta’s Compliance Obligations an outage m…" at bounding box center [714, 358] width 282 height 22
click at [824, 476] on button "Show more" at bounding box center [826, 483] width 60 height 15
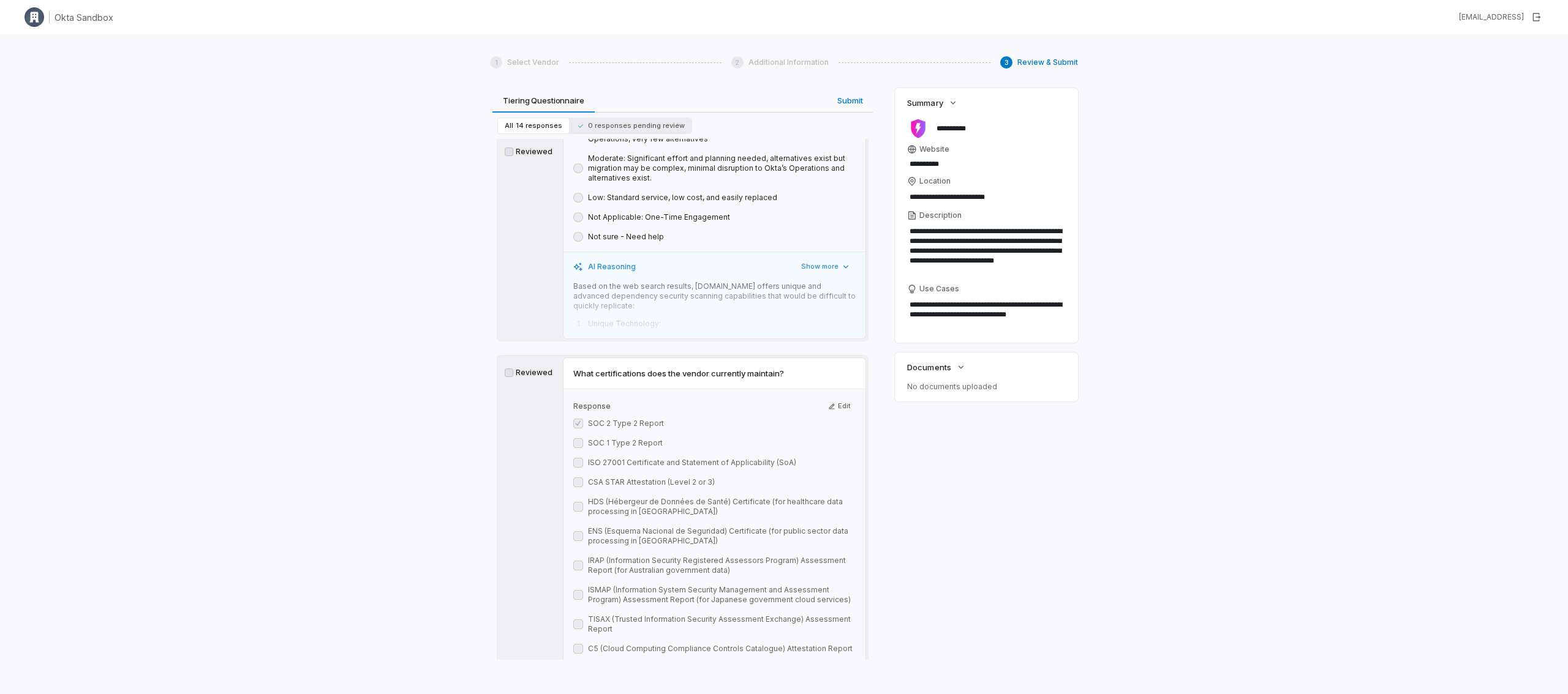
scroll to position [4705, 0]
type textarea "*"
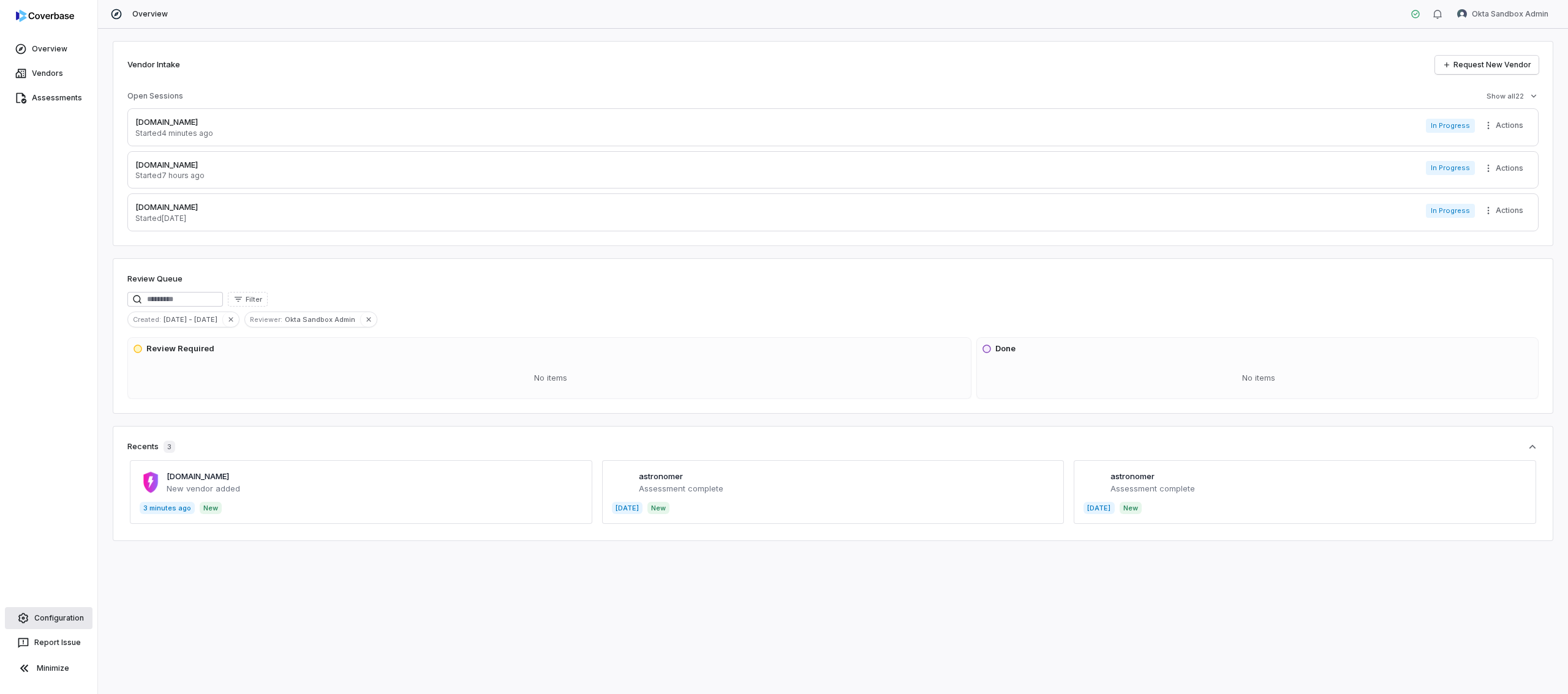
click at [58, 620] on span "Configuration" at bounding box center [58, 618] width 49 height 10
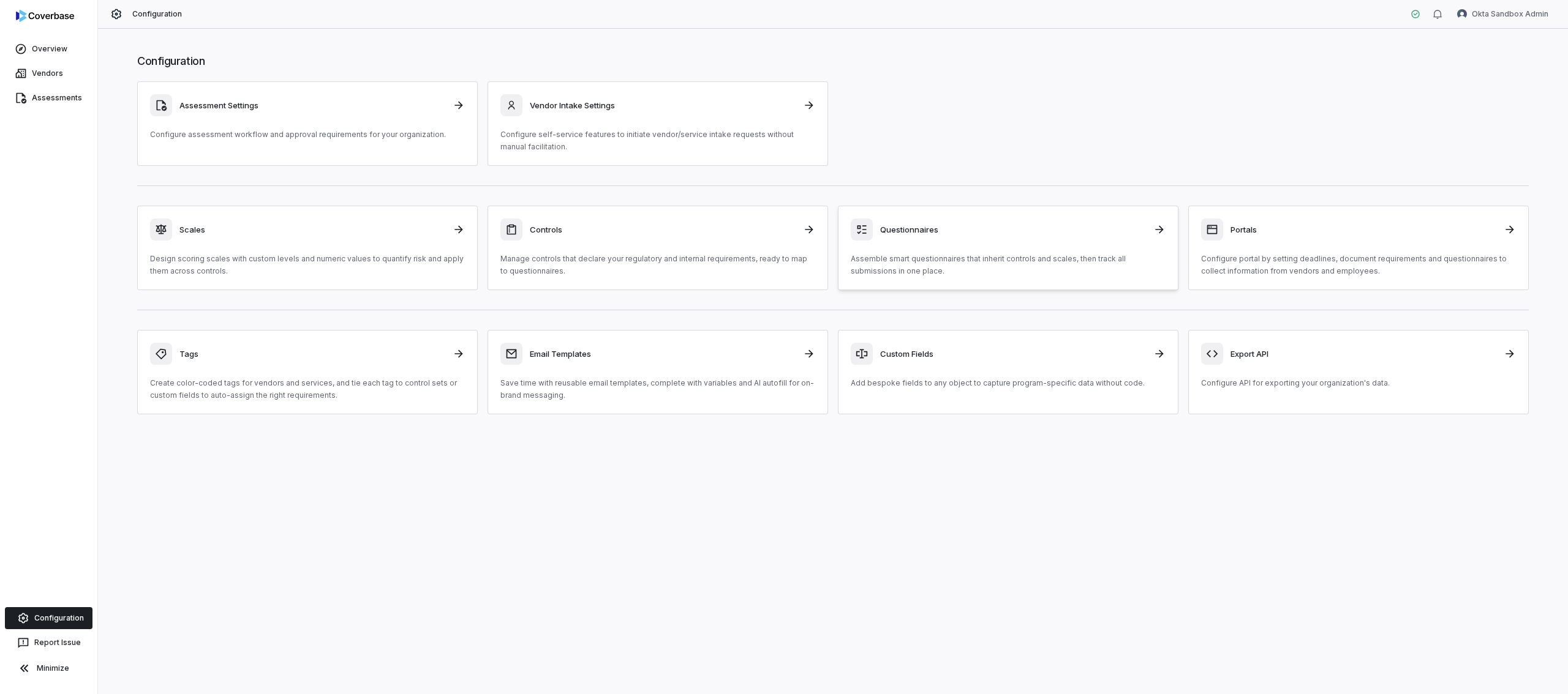
click at [1050, 239] on div "Questionnaires" at bounding box center [1009, 229] width 315 height 22
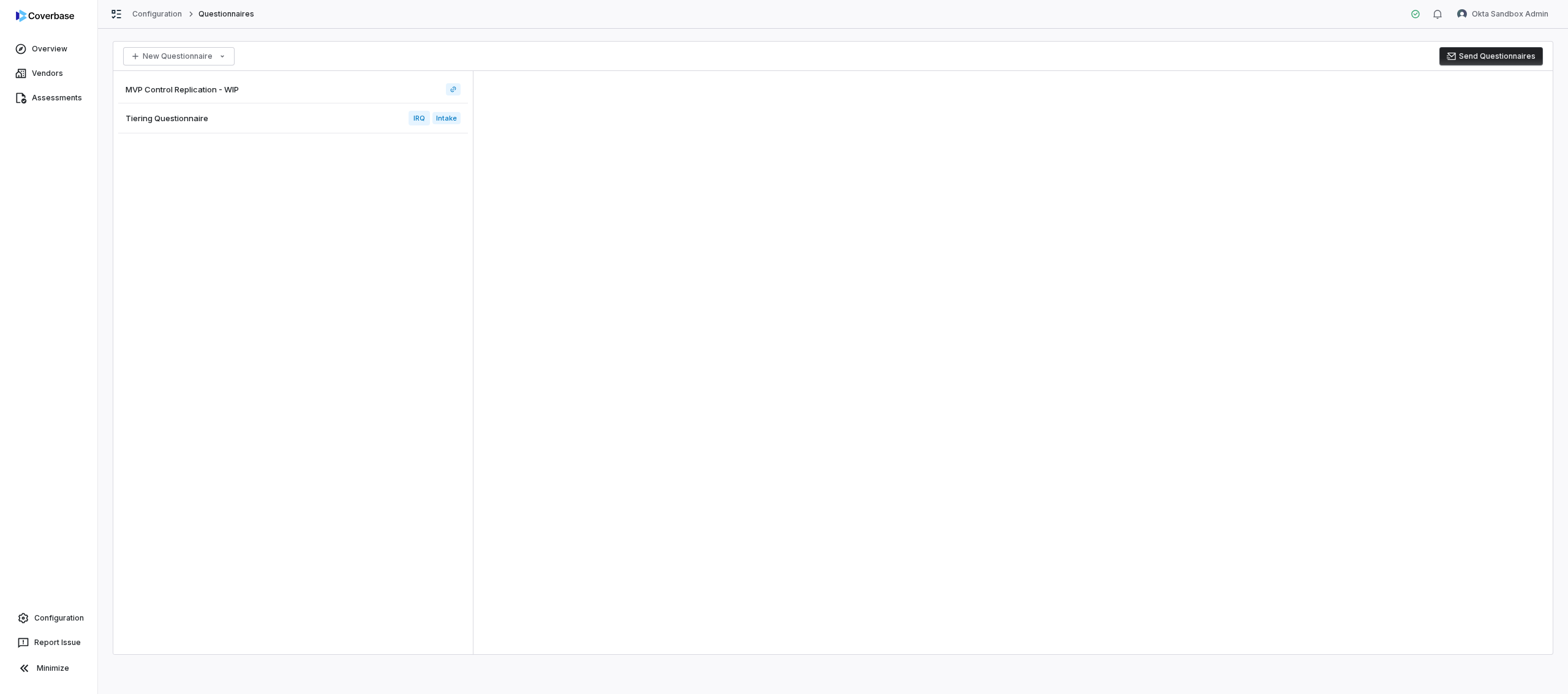
click at [195, 116] on span "Tiering Questionnaire" at bounding box center [166, 118] width 82 height 11
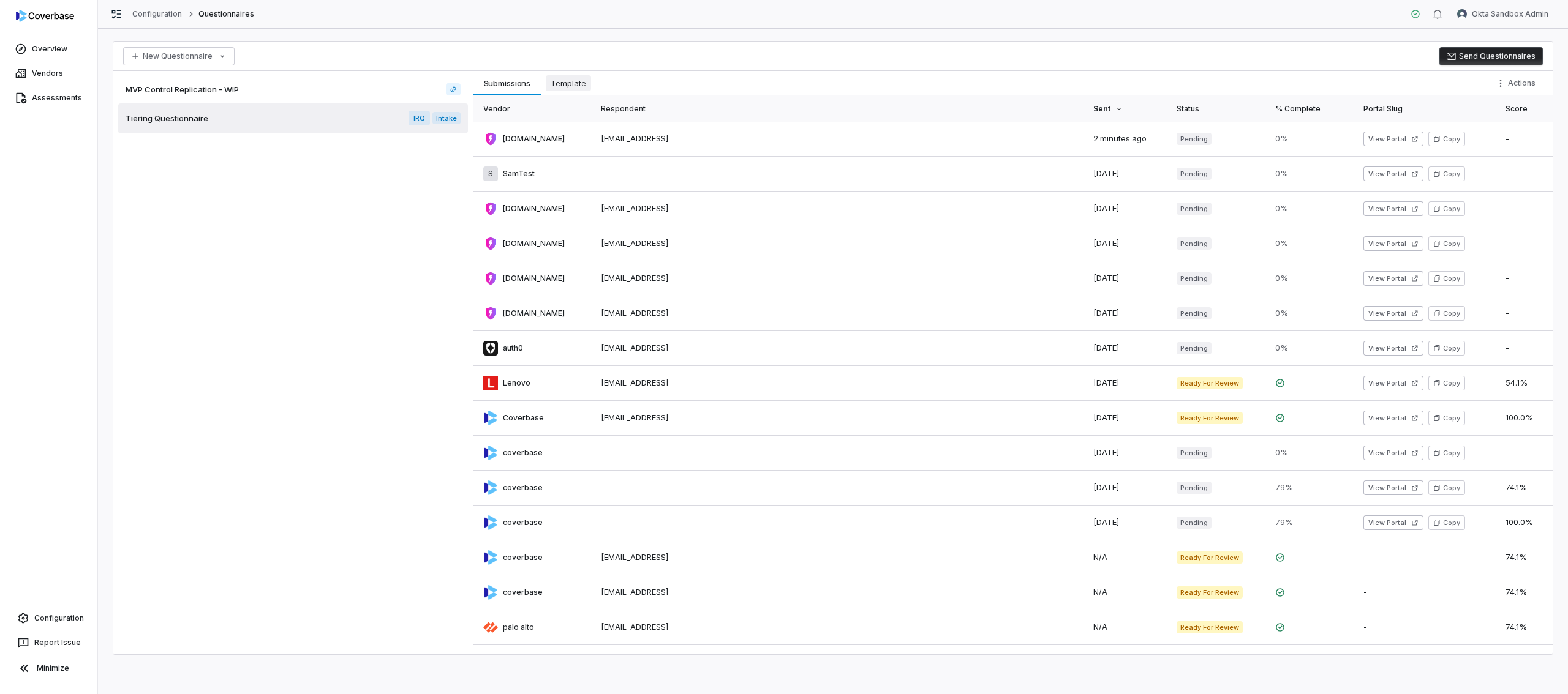
click at [564, 77] on button "Template Template" at bounding box center [568, 83] width 55 height 24
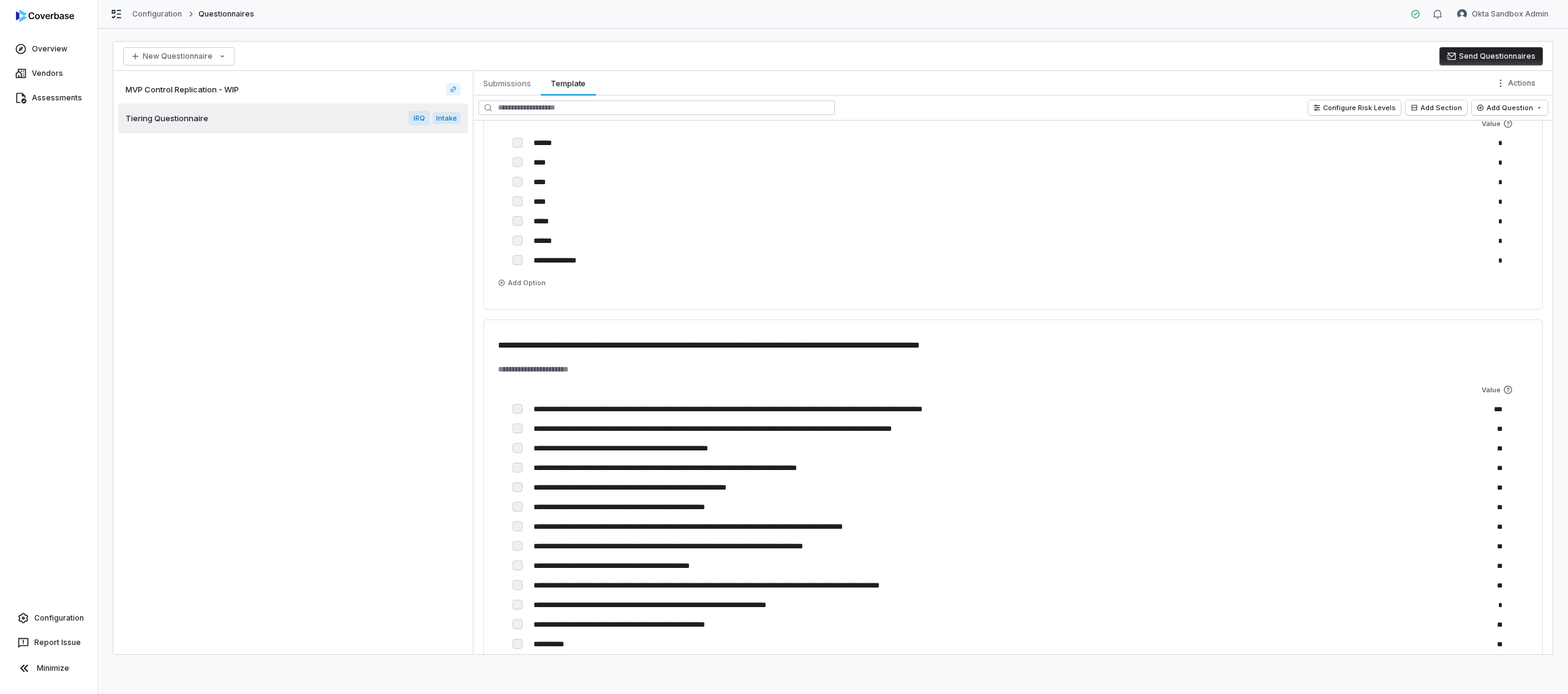
scroll to position [1308, 0]
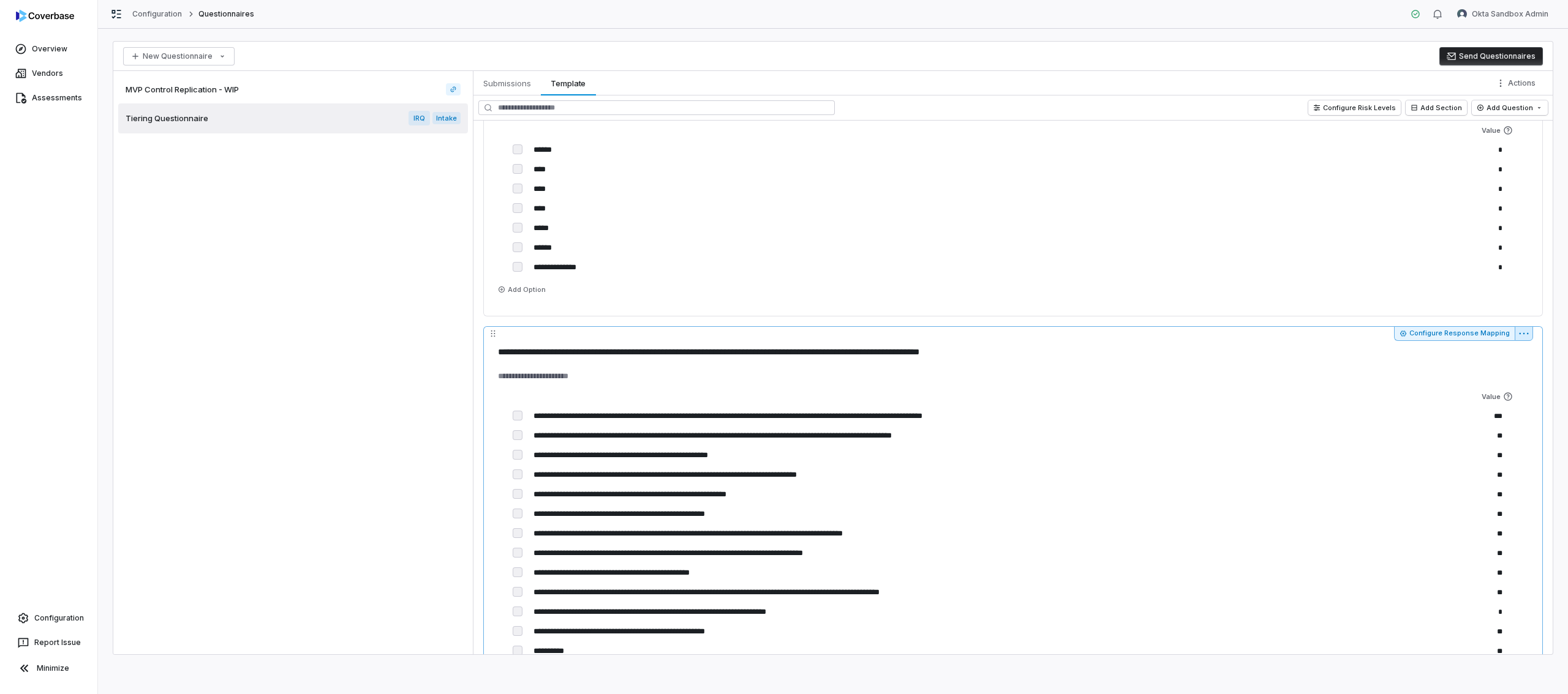
click at [1523, 332] on html "**********" at bounding box center [784, 347] width 1568 height 694
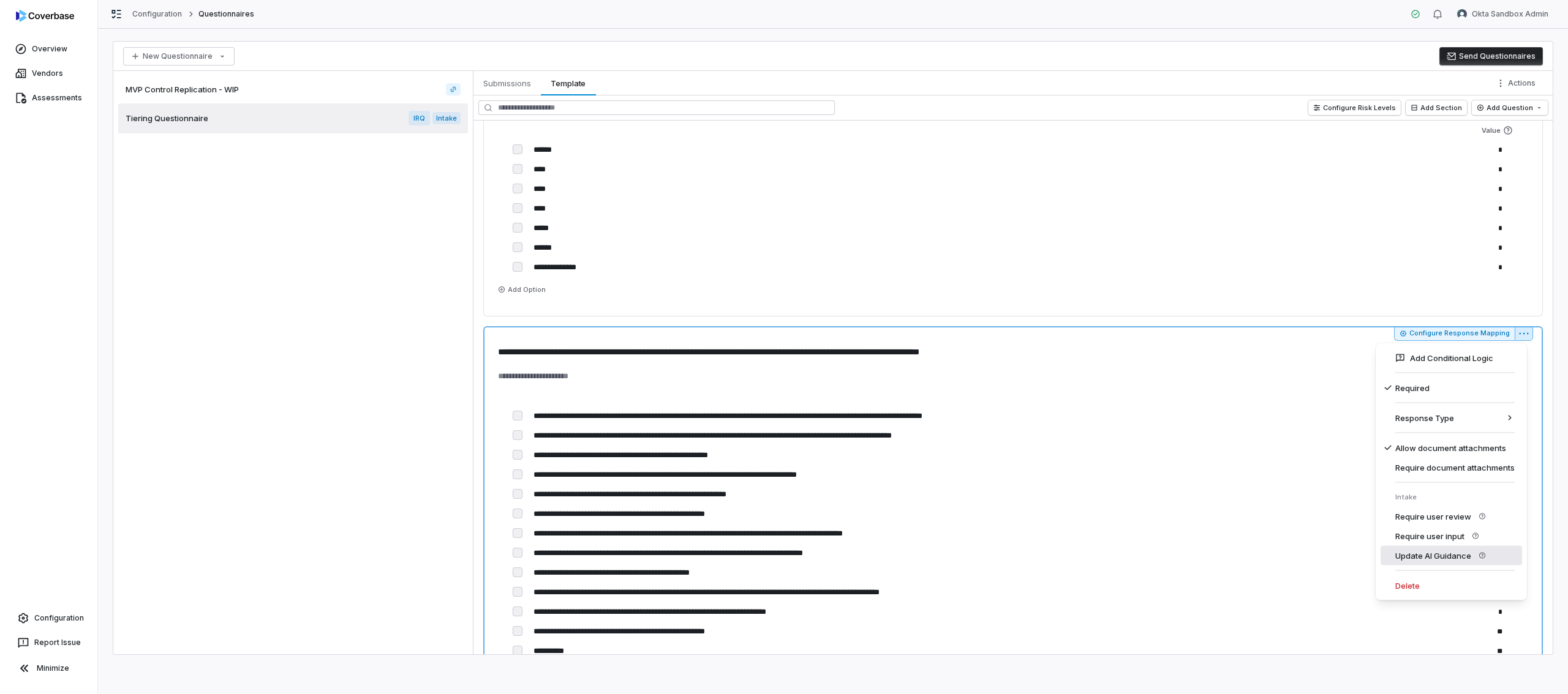
click at [1435, 559] on div "Update AI Guidance" at bounding box center [1451, 556] width 141 height 19
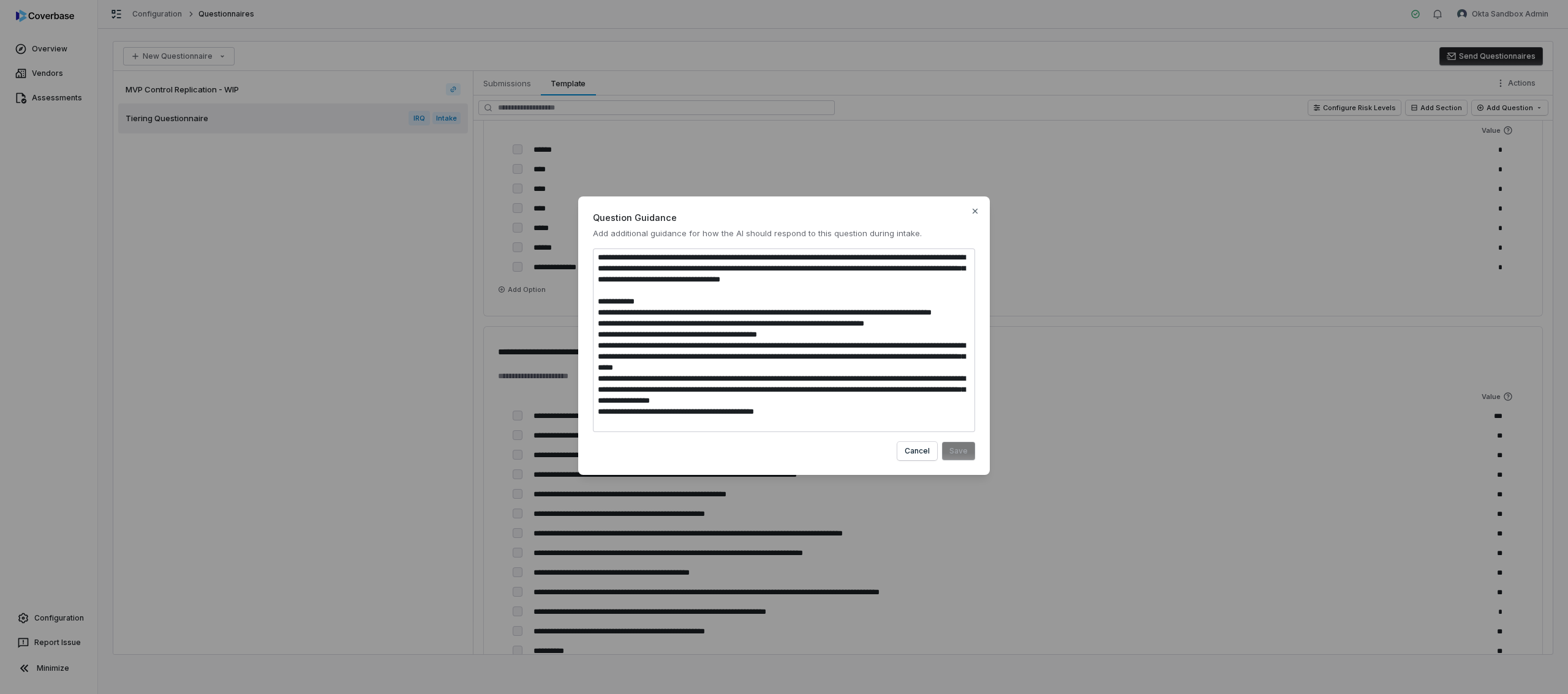
drag, startPoint x: 598, startPoint y: 259, endPoint x: 886, endPoint y: 289, distance: 289.6
click at [886, 289] on textarea at bounding box center [784, 340] width 382 height 183
drag, startPoint x: 664, startPoint y: 325, endPoint x: 590, endPoint y: 315, distance: 74.7
click at [590, 315] on div "Question Guidance Add additional guidance for how the AI should respond to this…" at bounding box center [783, 335] width 411 height 279
drag, startPoint x: 597, startPoint y: 334, endPoint x: 822, endPoint y: 345, distance: 225.3
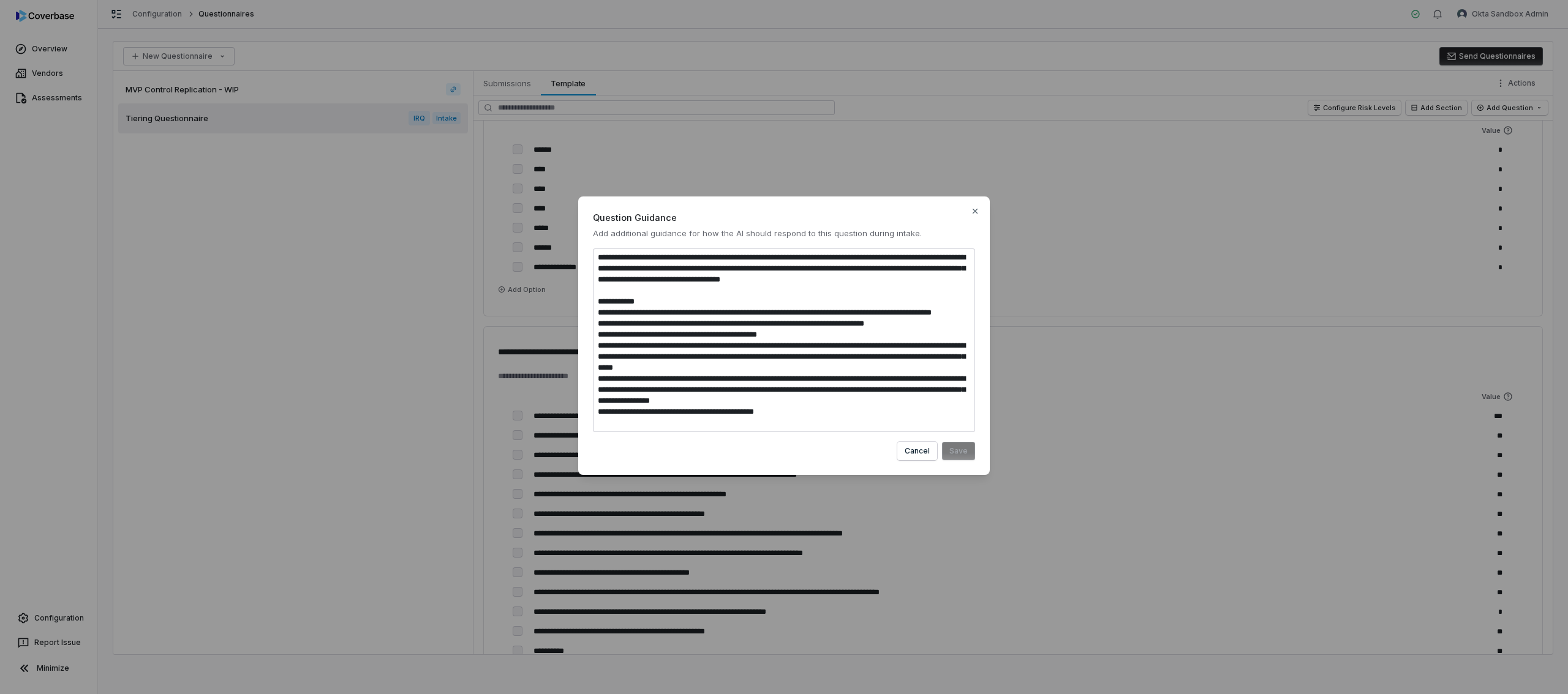
click at [822, 345] on textarea at bounding box center [784, 340] width 382 height 183
drag, startPoint x: 786, startPoint y: 379, endPoint x: 596, endPoint y: 358, distance: 191.2
click at [596, 358] on textarea at bounding box center [784, 340] width 382 height 183
drag, startPoint x: 861, startPoint y: 411, endPoint x: 584, endPoint y: 383, distance: 278.4
click at [584, 383] on div "Question Guidance Add additional guidance for how the AI should respond to this…" at bounding box center [783, 335] width 411 height 279
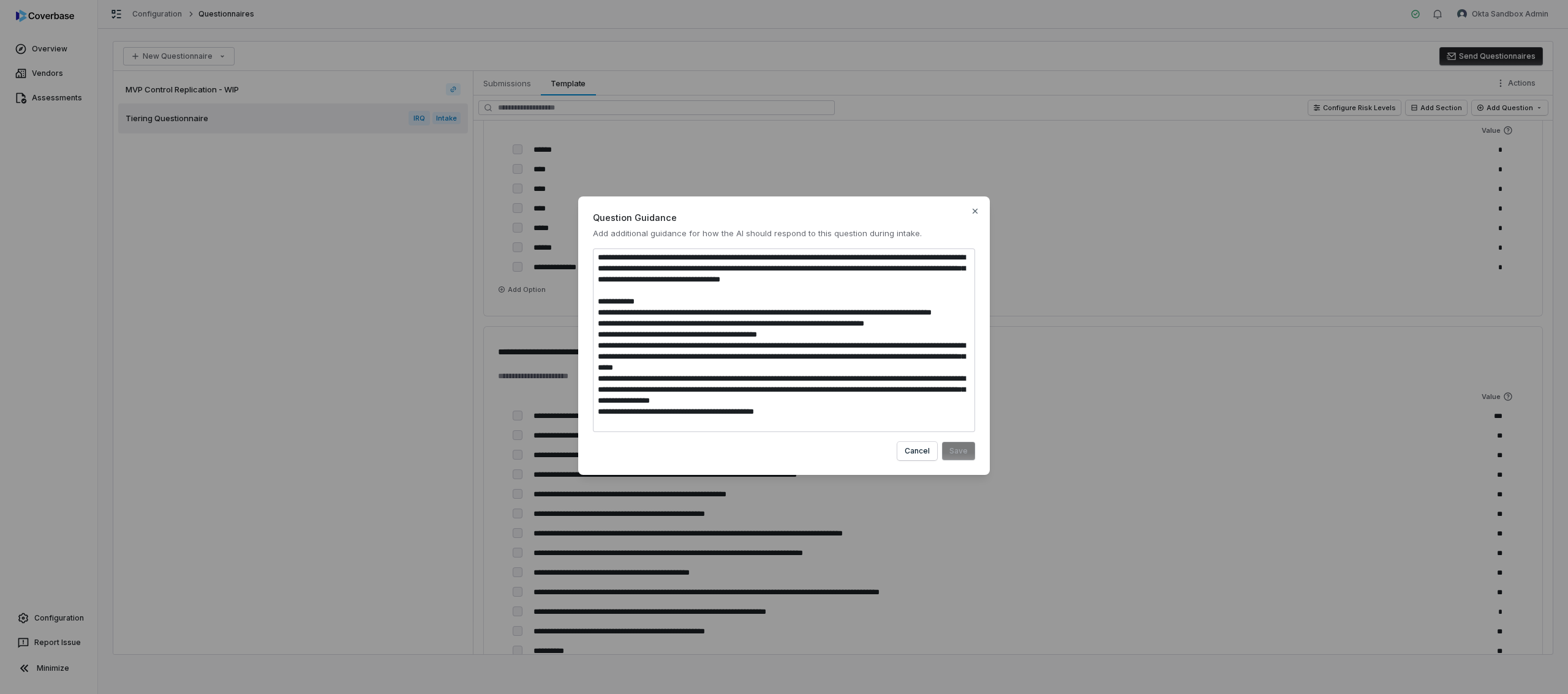
click at [790, 338] on textarea at bounding box center [784, 340] width 382 height 183
click at [975, 212] on icon "button" at bounding box center [975, 211] width 10 height 10
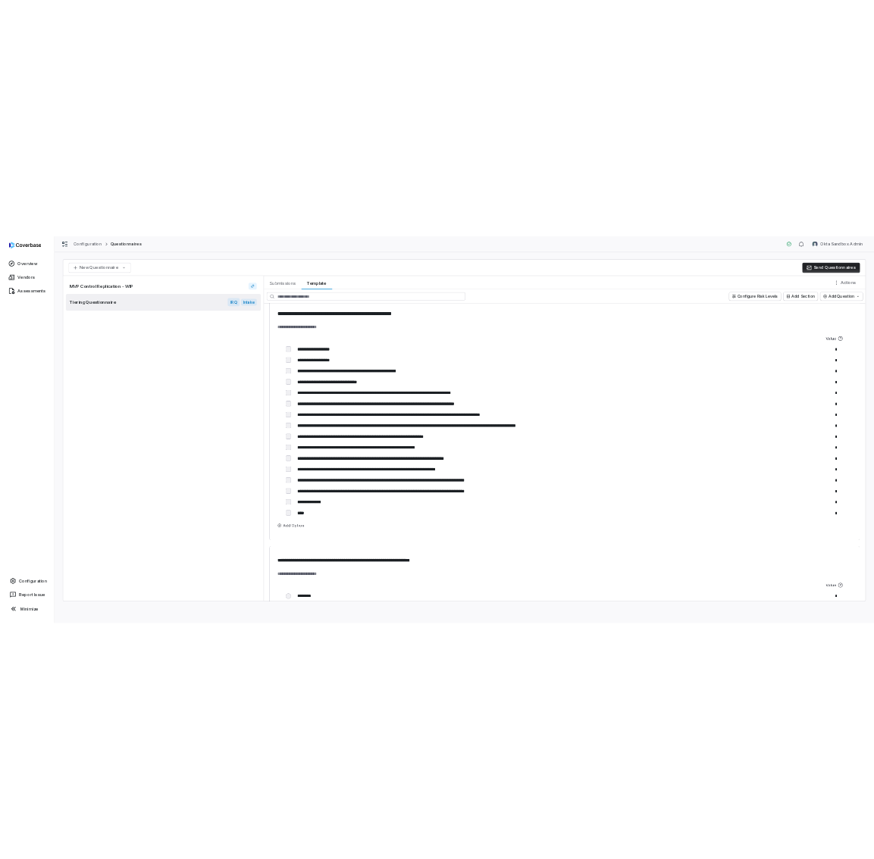
scroll to position [4278, 0]
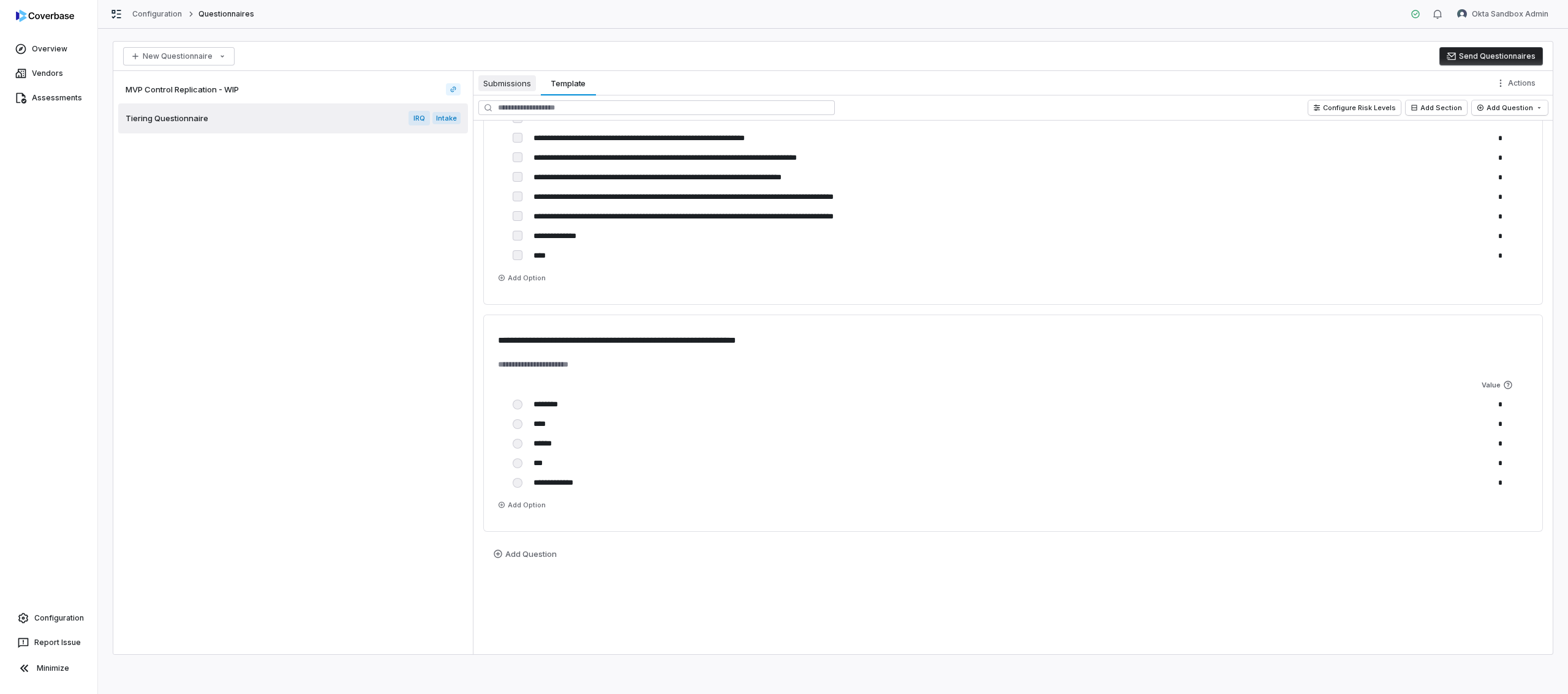
click at [525, 86] on span "Submissions" at bounding box center [507, 83] width 57 height 16
type textarea "*"
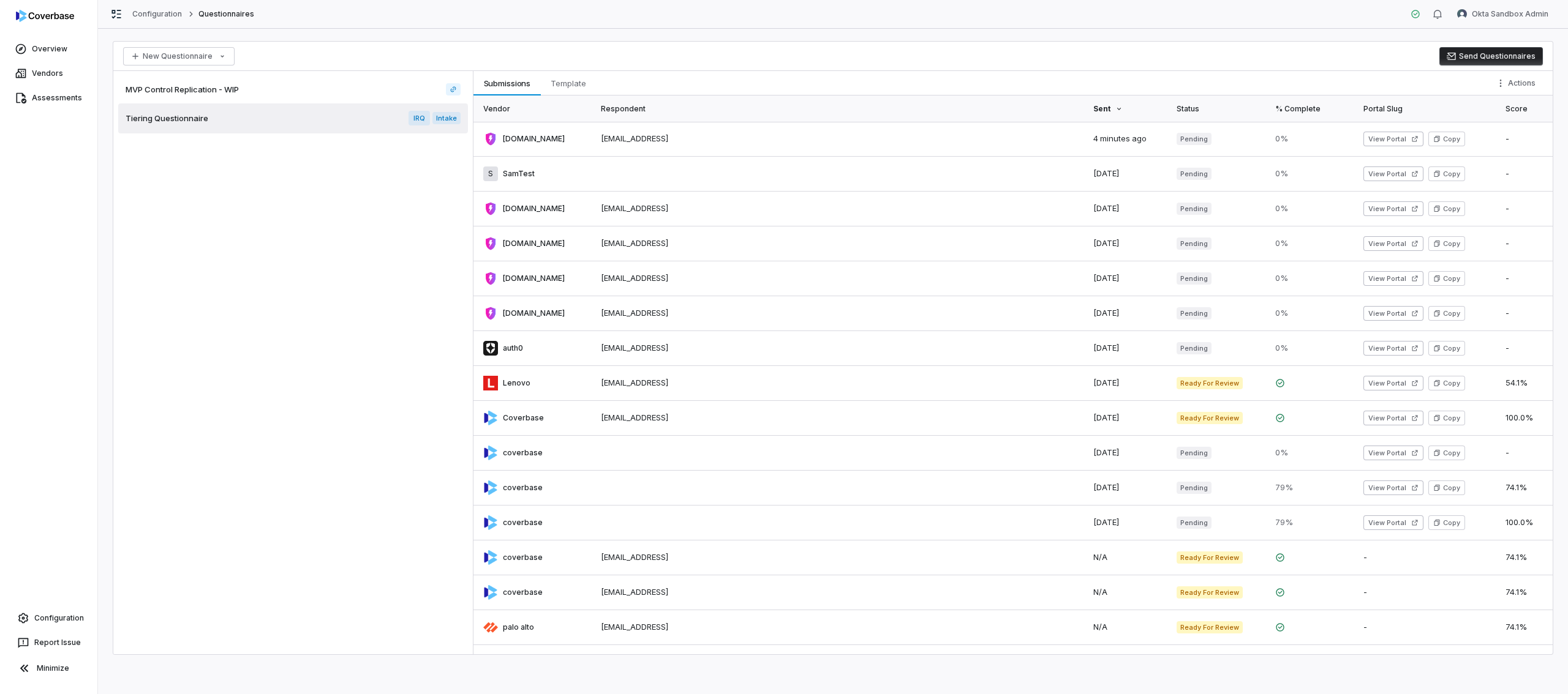
click at [579, 135] on link at bounding box center [533, 139] width 120 height 34
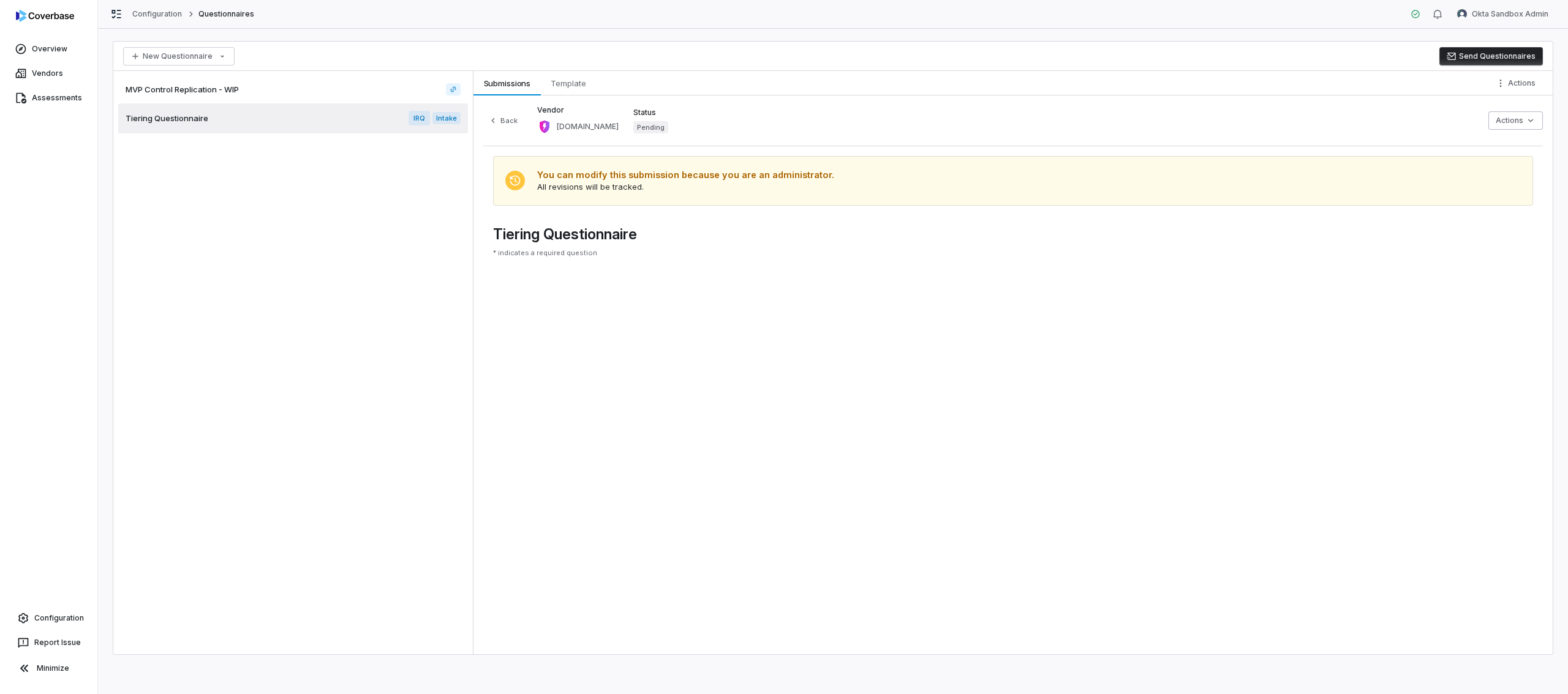
click at [948, 111] on div "Back Vendor socket.dev Status Pending Actions" at bounding box center [1013, 125] width 1060 height 40
click at [578, 128] on span "[DOMAIN_NAME]" at bounding box center [588, 127] width 62 height 10
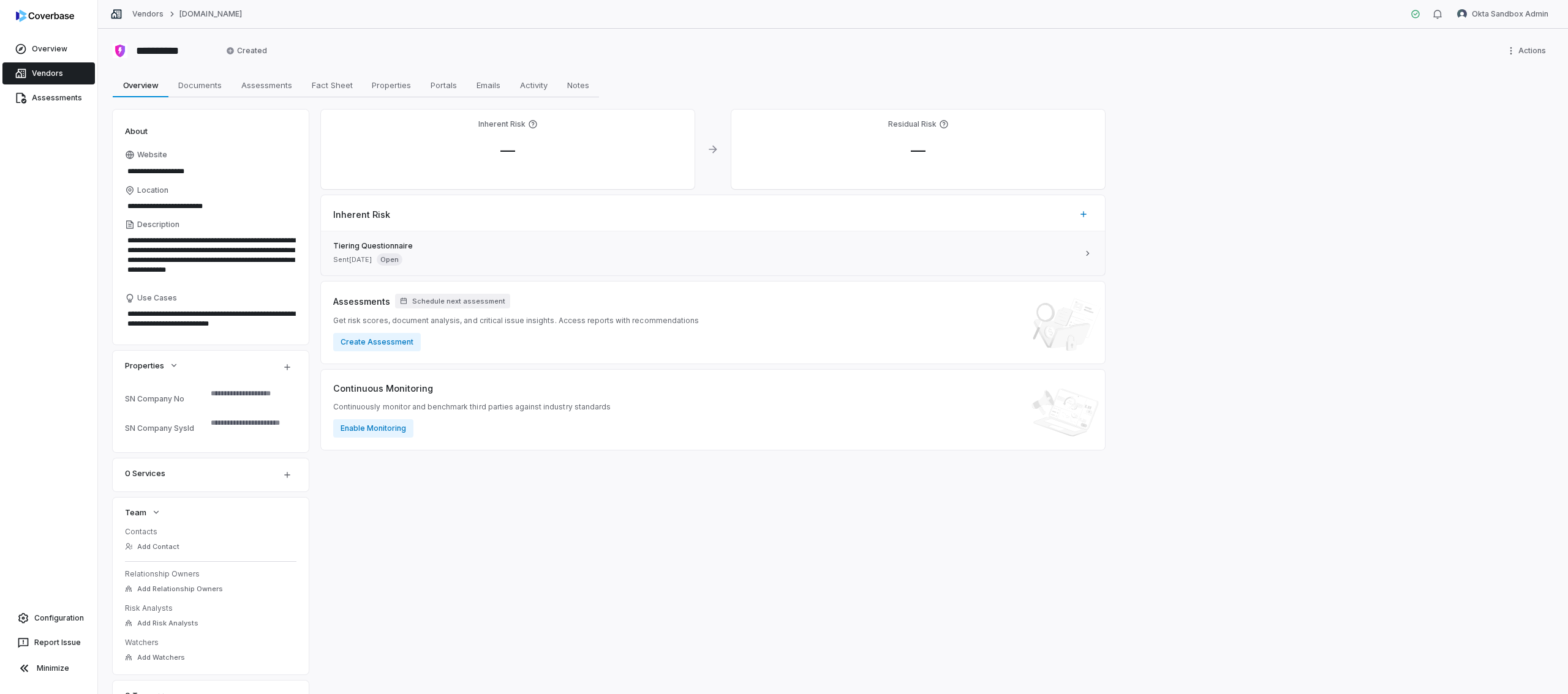
click at [497, 251] on div "Tiering Questionnaire Sent [DATE] Open" at bounding box center [705, 254] width 744 height 24
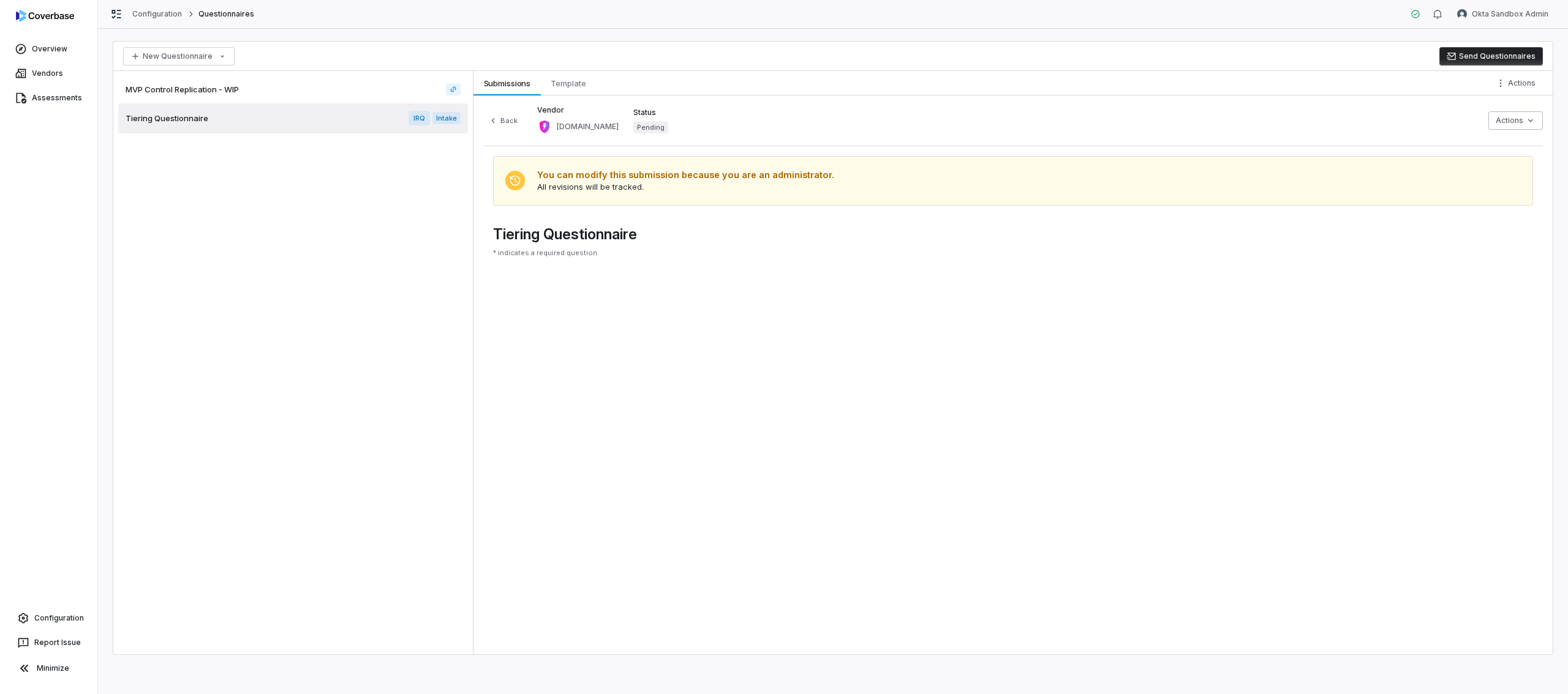
click at [1519, 123] on html "Overview Vendors Assessments Configuration Report Issue Minimize Configuration …" at bounding box center [784, 347] width 1568 height 694
click at [1519, 85] on html "Overview Vendors Assessments Configuration Report Issue Minimize Configuration …" at bounding box center [784, 347] width 1568 height 694
drag, startPoint x: 1132, startPoint y: 117, endPoint x: 809, endPoint y: 144, distance: 324.1
click at [1132, 117] on html "Overview Vendors Assessments Configuration Report Issue Minimize Configuration …" at bounding box center [784, 347] width 1568 height 694
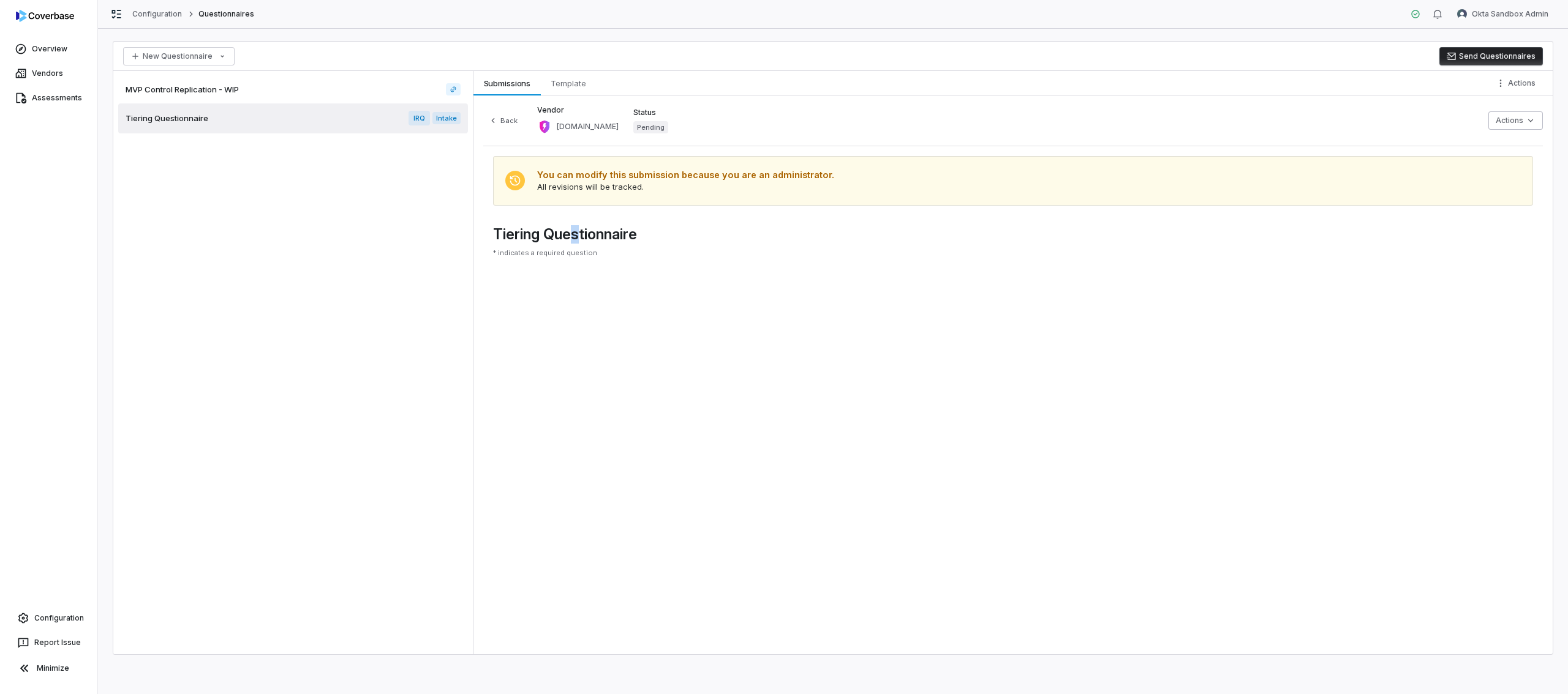
drag, startPoint x: 576, startPoint y: 232, endPoint x: 605, endPoint y: 175, distance: 64.0
click at [578, 229] on h3 "Tiering Questionnaire" at bounding box center [1013, 234] width 1040 height 19
click at [634, 129] on span "Pending" at bounding box center [651, 127] width 35 height 12
click at [634, 111] on label "Status" at bounding box center [651, 112] width 35 height 10
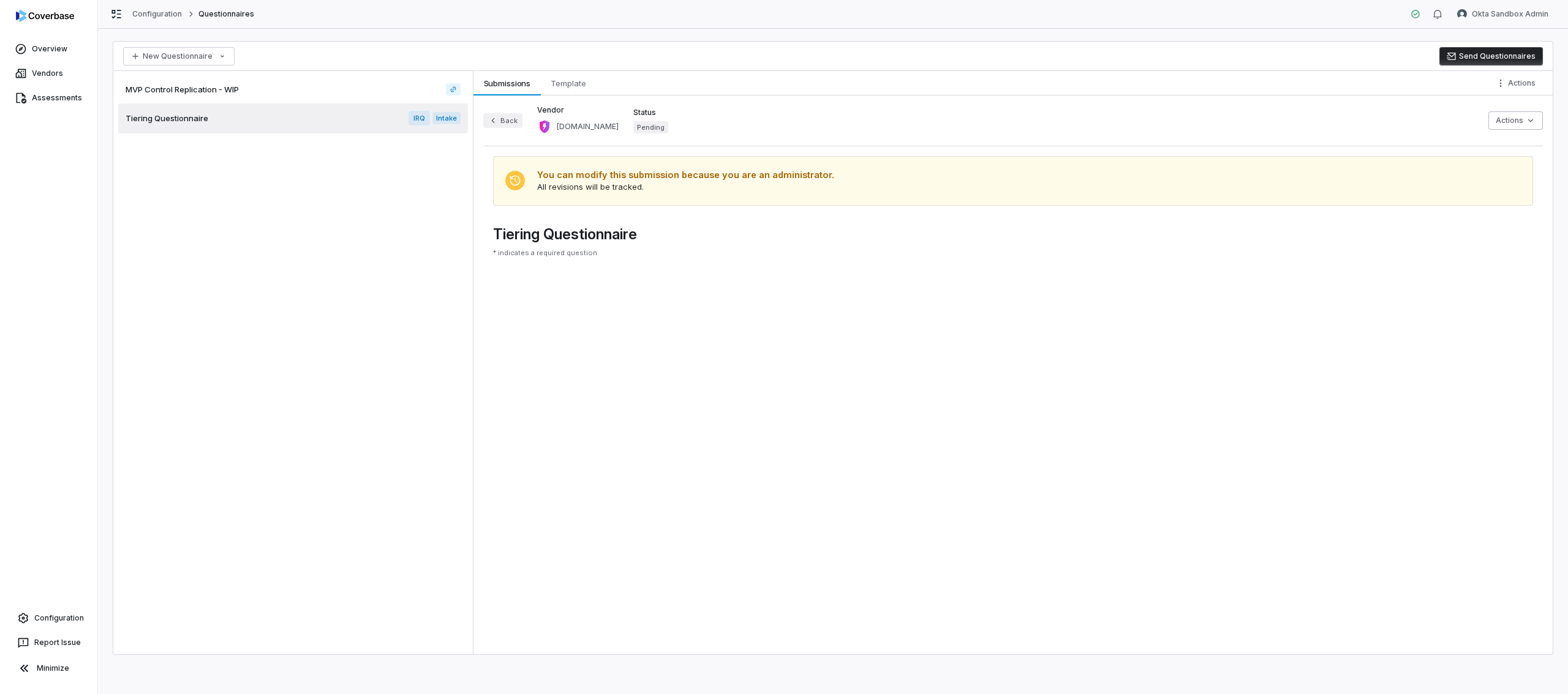
click at [512, 124] on button "Back" at bounding box center [503, 120] width 39 height 15
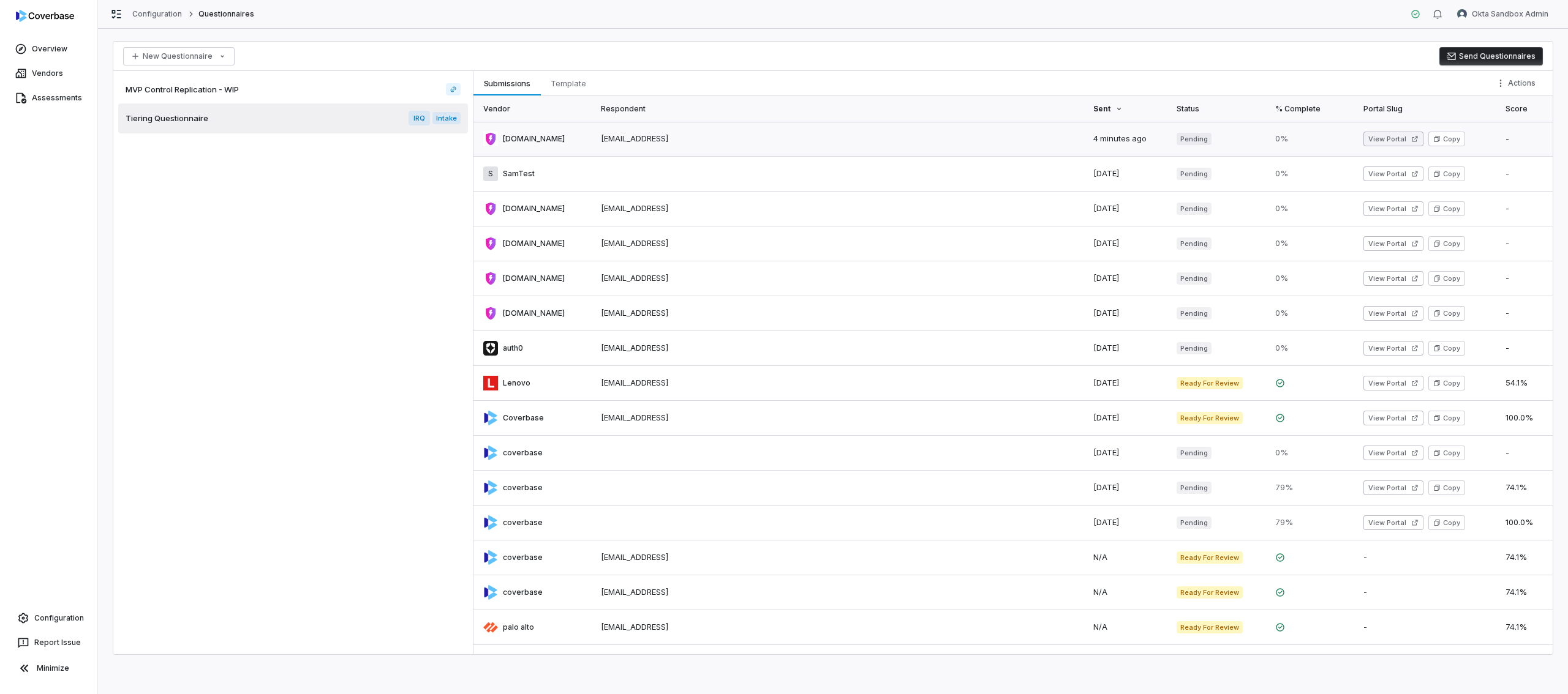
click at [1364, 138] on button "View Portal" at bounding box center [1393, 139] width 60 height 15
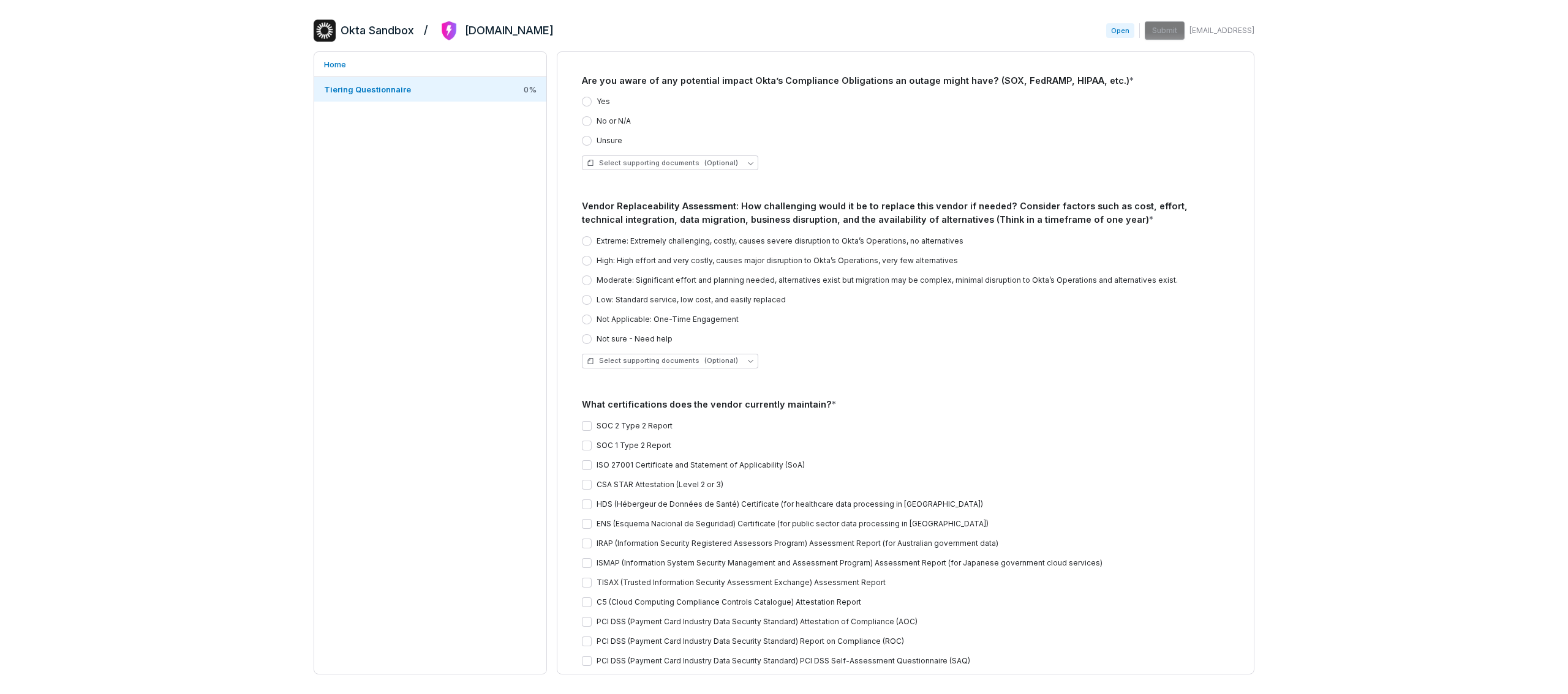
scroll to position [2206, 0]
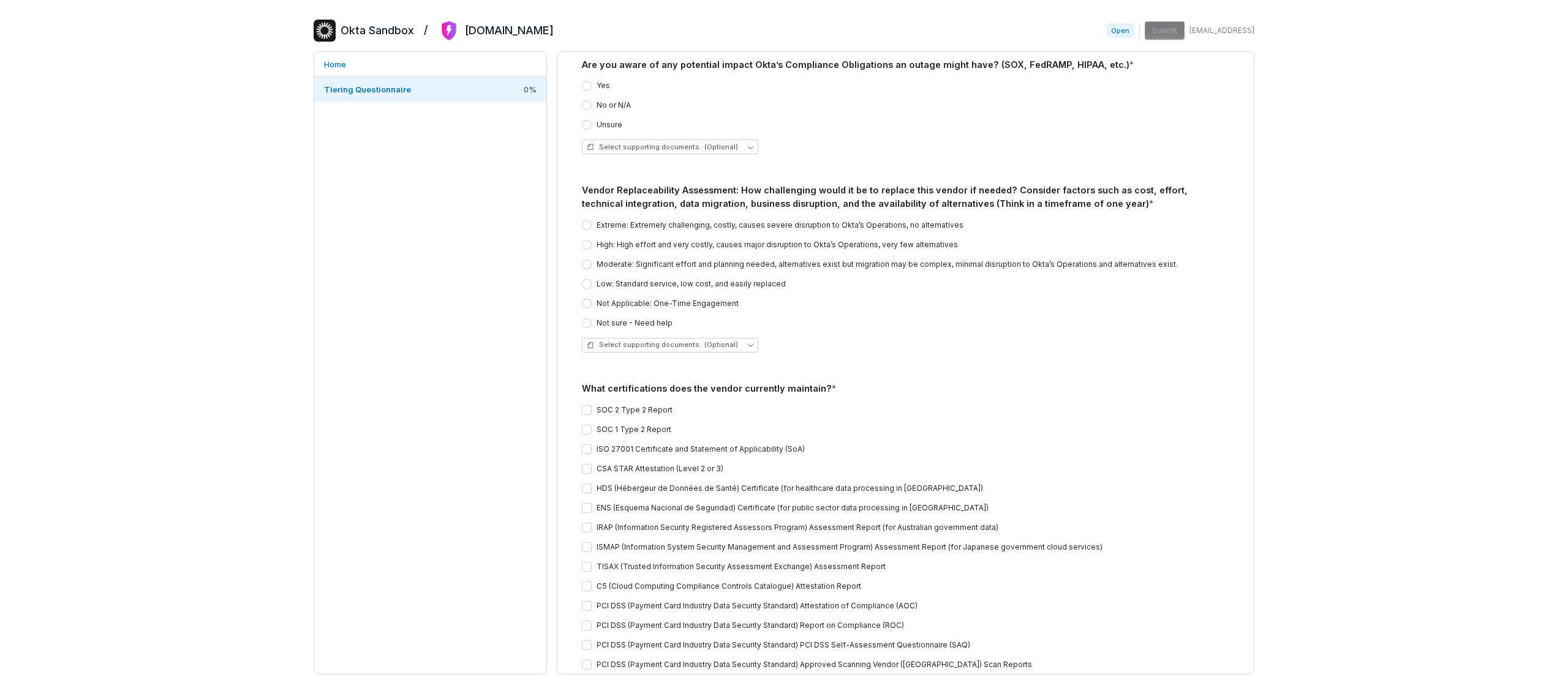
drag, startPoint x: 1055, startPoint y: 299, endPoint x: 1025, endPoint y: 301, distance: 30.1
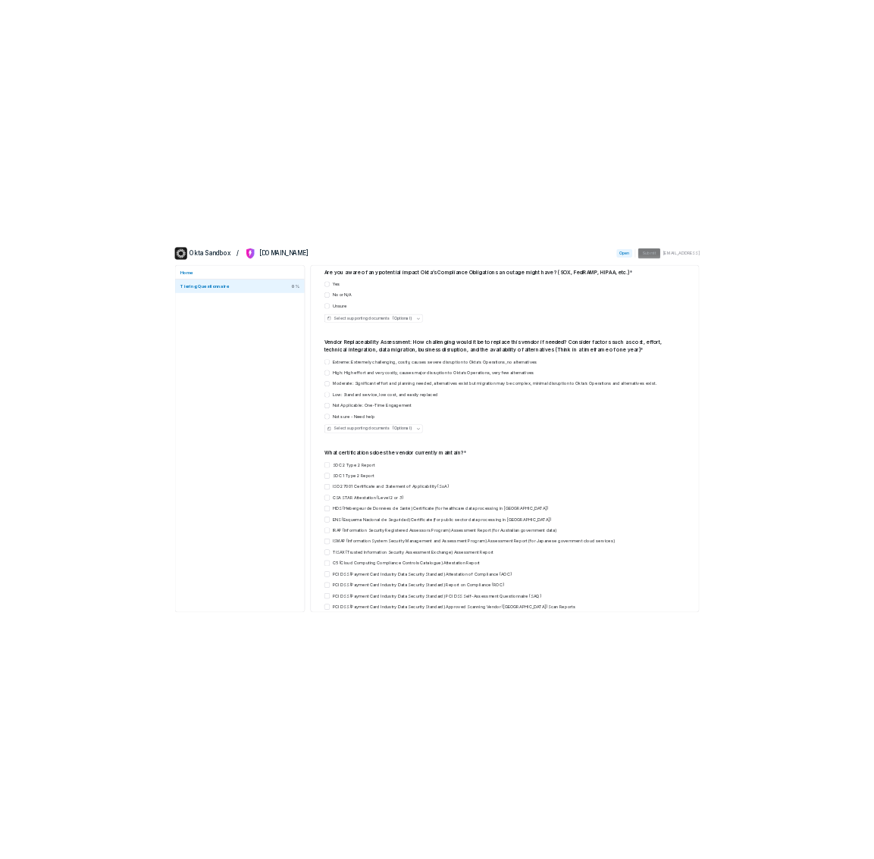
scroll to position [3049, 0]
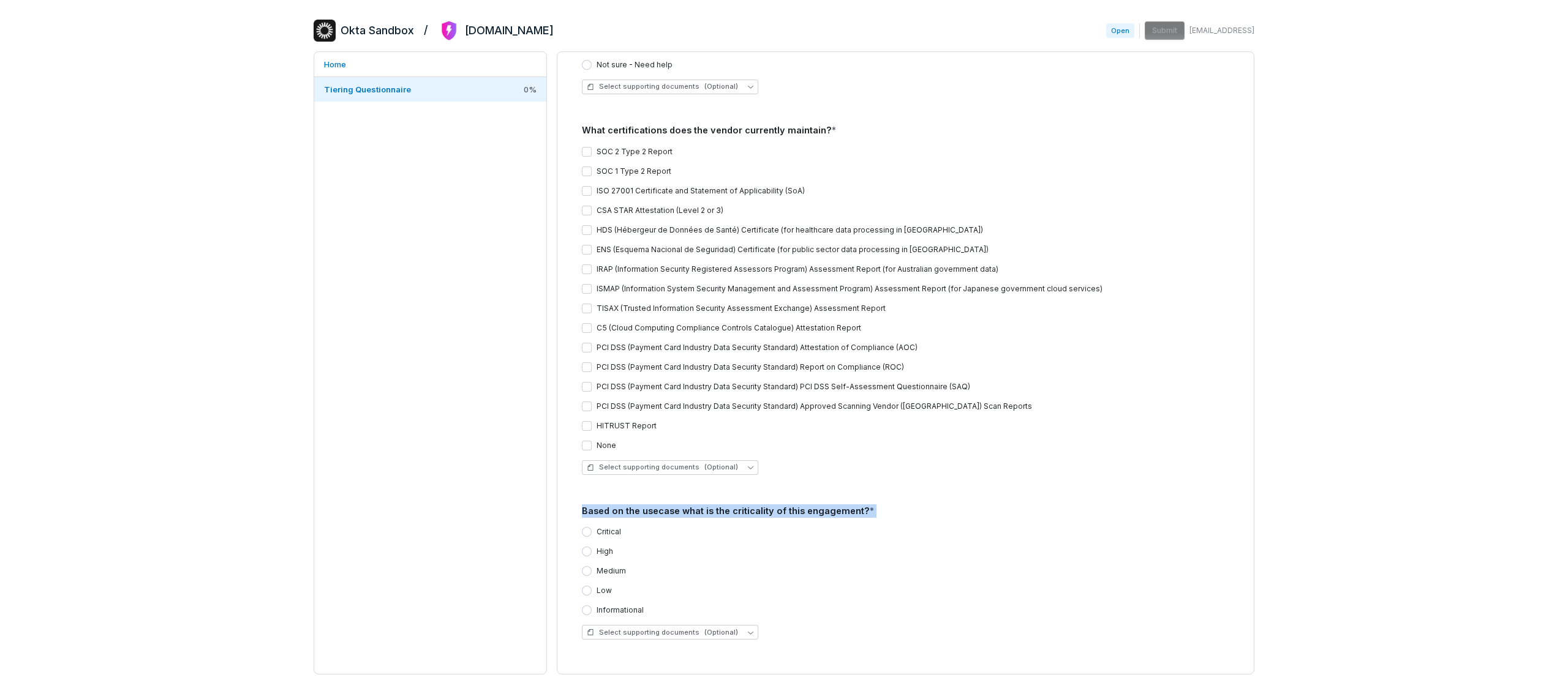
drag, startPoint x: 580, startPoint y: 509, endPoint x: 836, endPoint y: 522, distance: 256.3
drag, startPoint x: 658, startPoint y: 610, endPoint x: 591, endPoint y: 591, distance: 69.6
click at [591, 591] on div "Critical High Medium Low Informational" at bounding box center [905, 570] width 647 height 88
drag, startPoint x: 641, startPoint y: 573, endPoint x: 603, endPoint y: 522, distance: 63.6
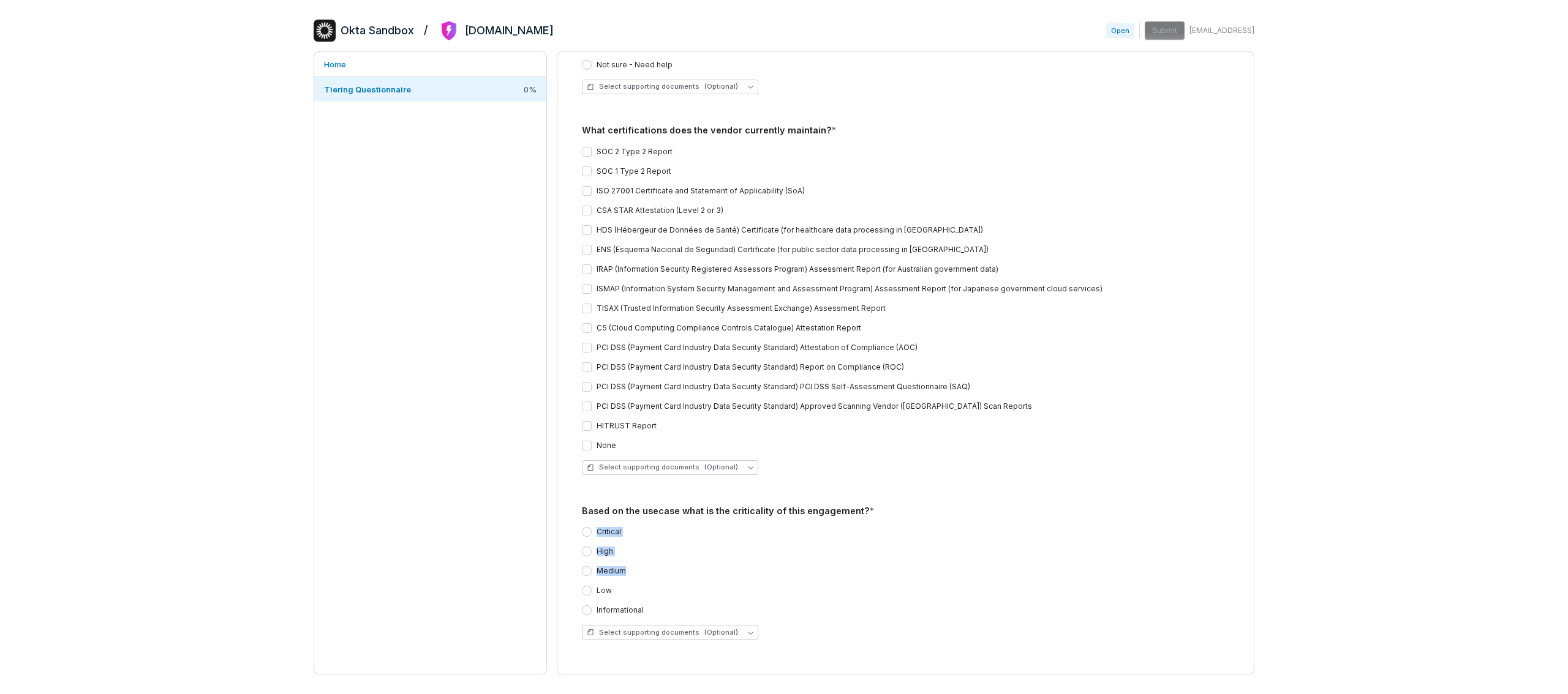
click at [603, 522] on div "Critical High Medium Low Informational Select supporting documents (Optional)" at bounding box center [905, 583] width 647 height 132
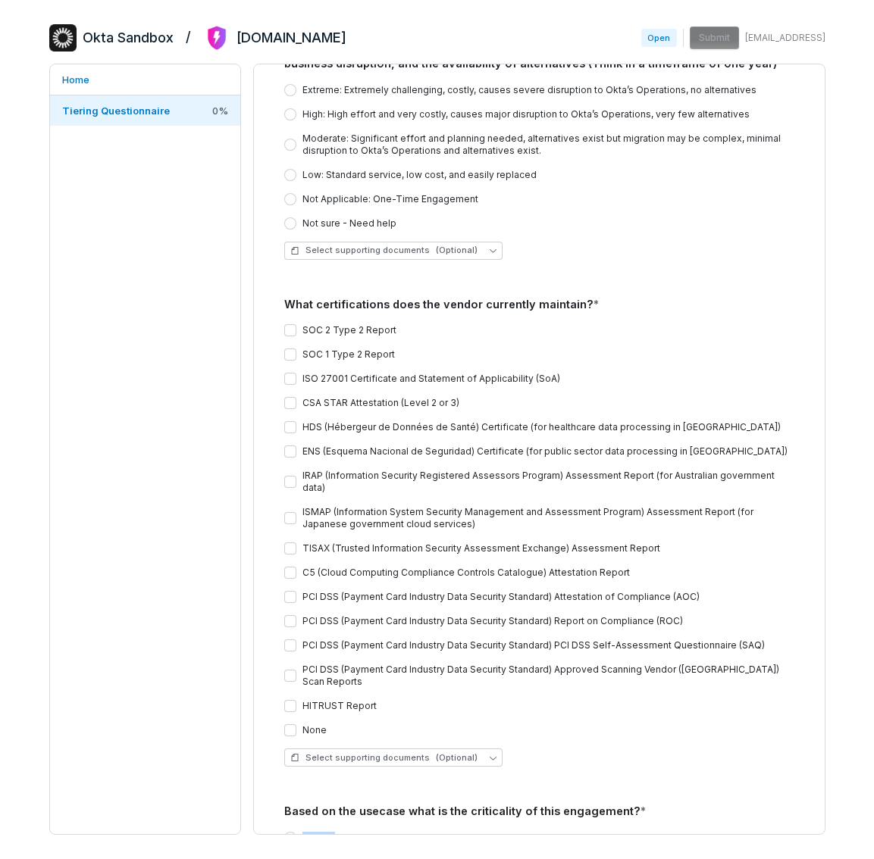
scroll to position [3193, 0]
